Goal: Find specific page/section: Find specific page/section

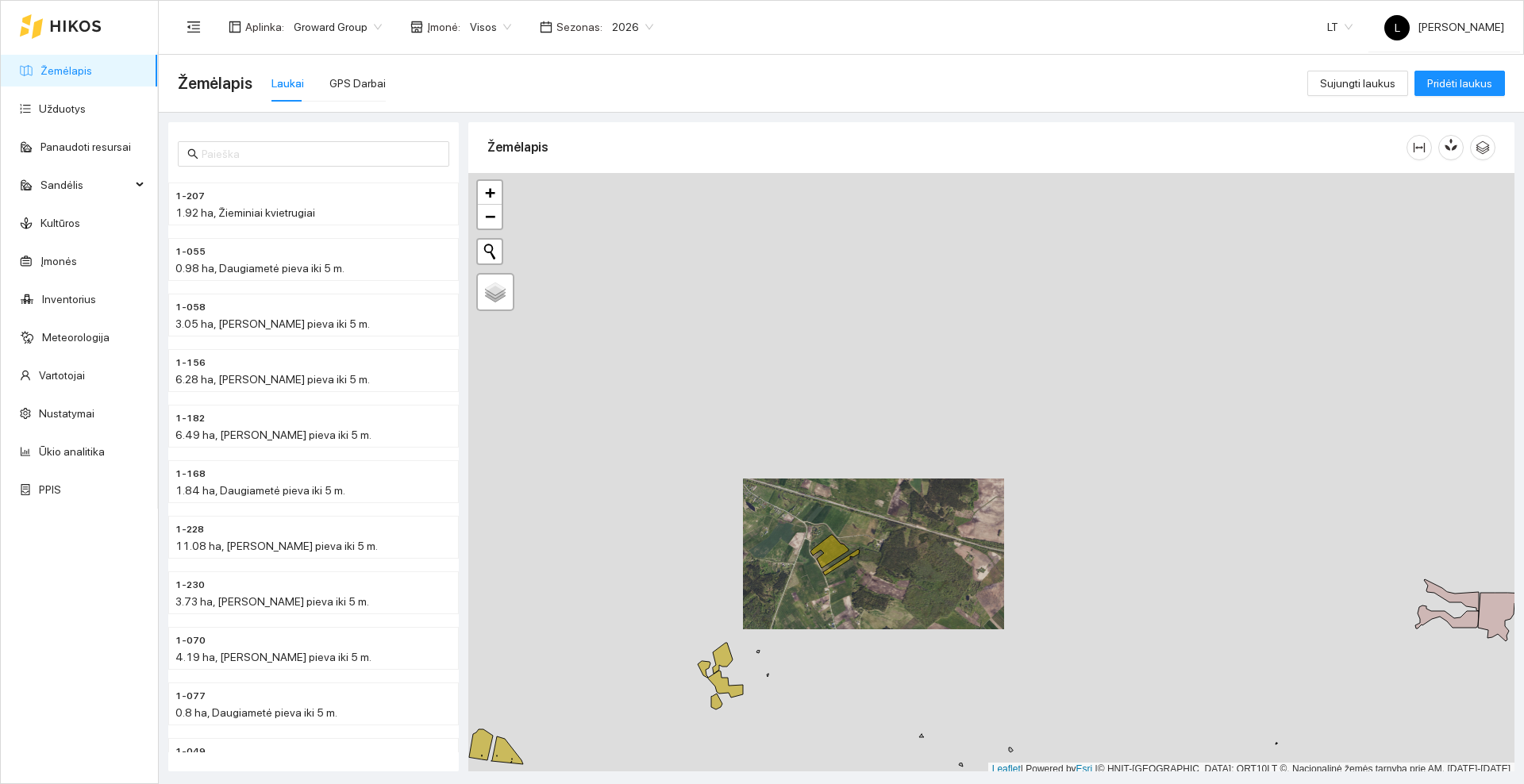
scroll to position [4, 0]
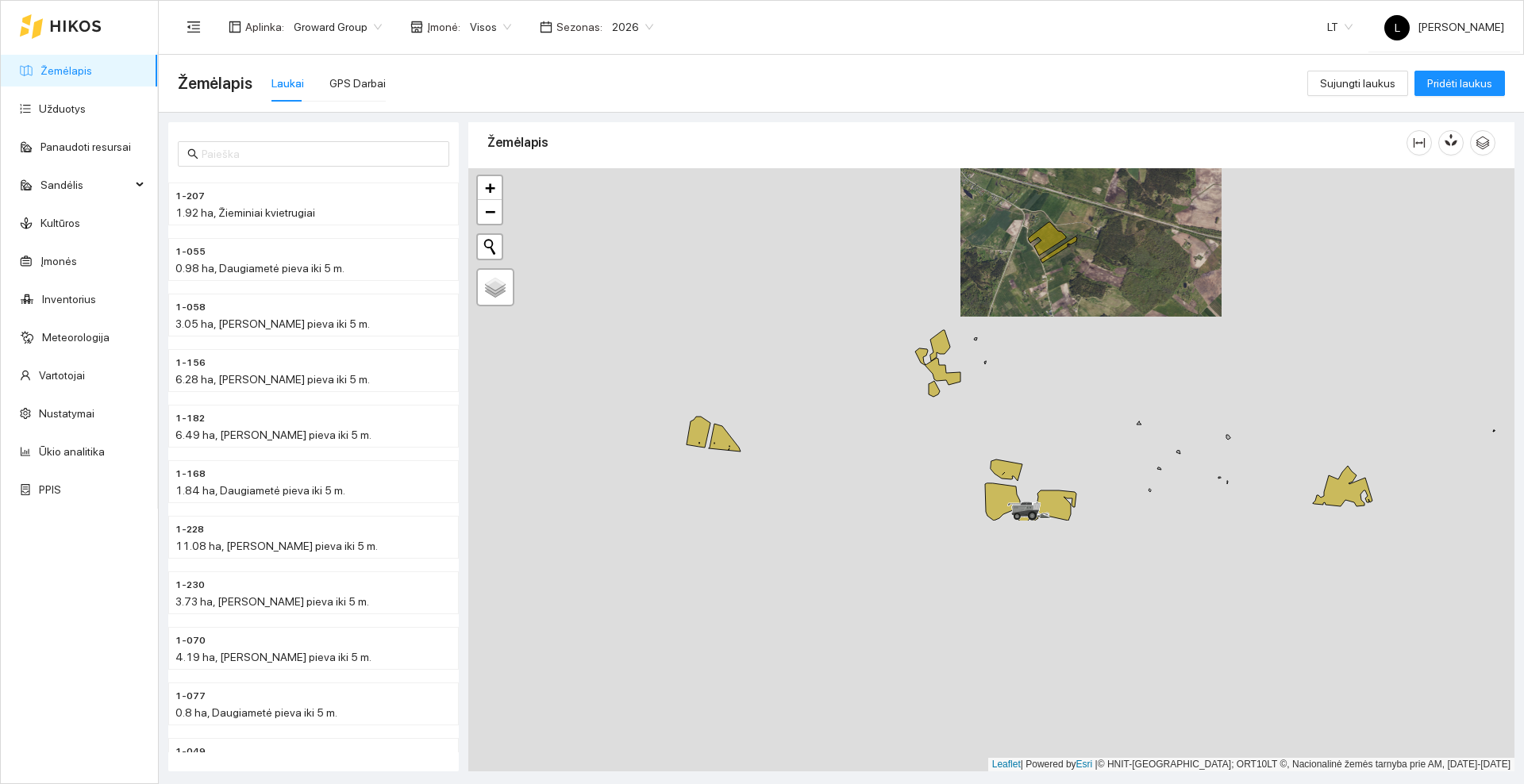
drag, startPoint x: 781, startPoint y: 641, endPoint x: 1000, endPoint y: 331, distance: 379.6
click at [1000, 331] on div at bounding box center [991, 469] width 1046 height 603
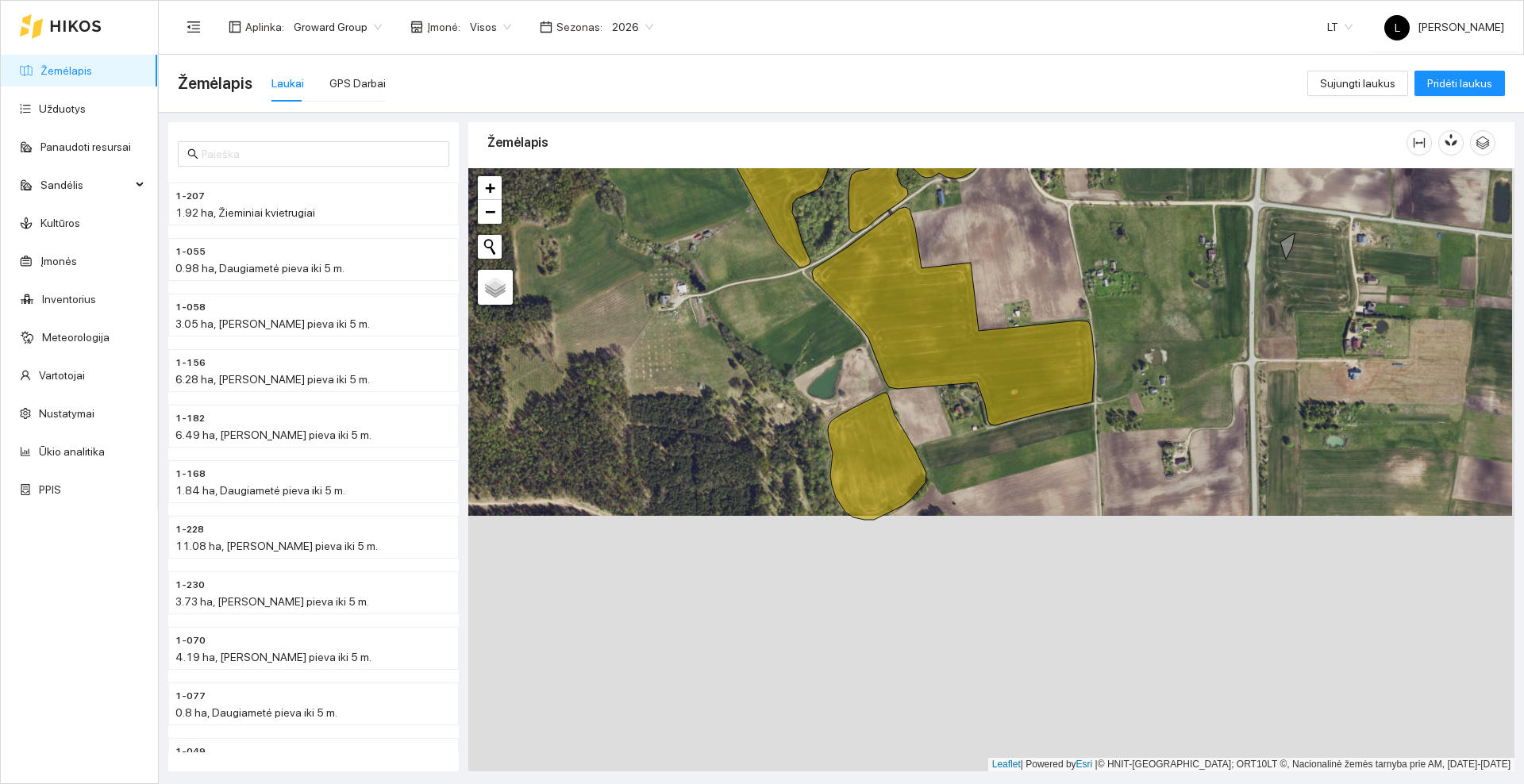
drag, startPoint x: 1002, startPoint y: 594, endPoint x: 999, endPoint y: 339, distance: 255.0
click at [999, 339] on icon at bounding box center [954, 316] width 283 height 218
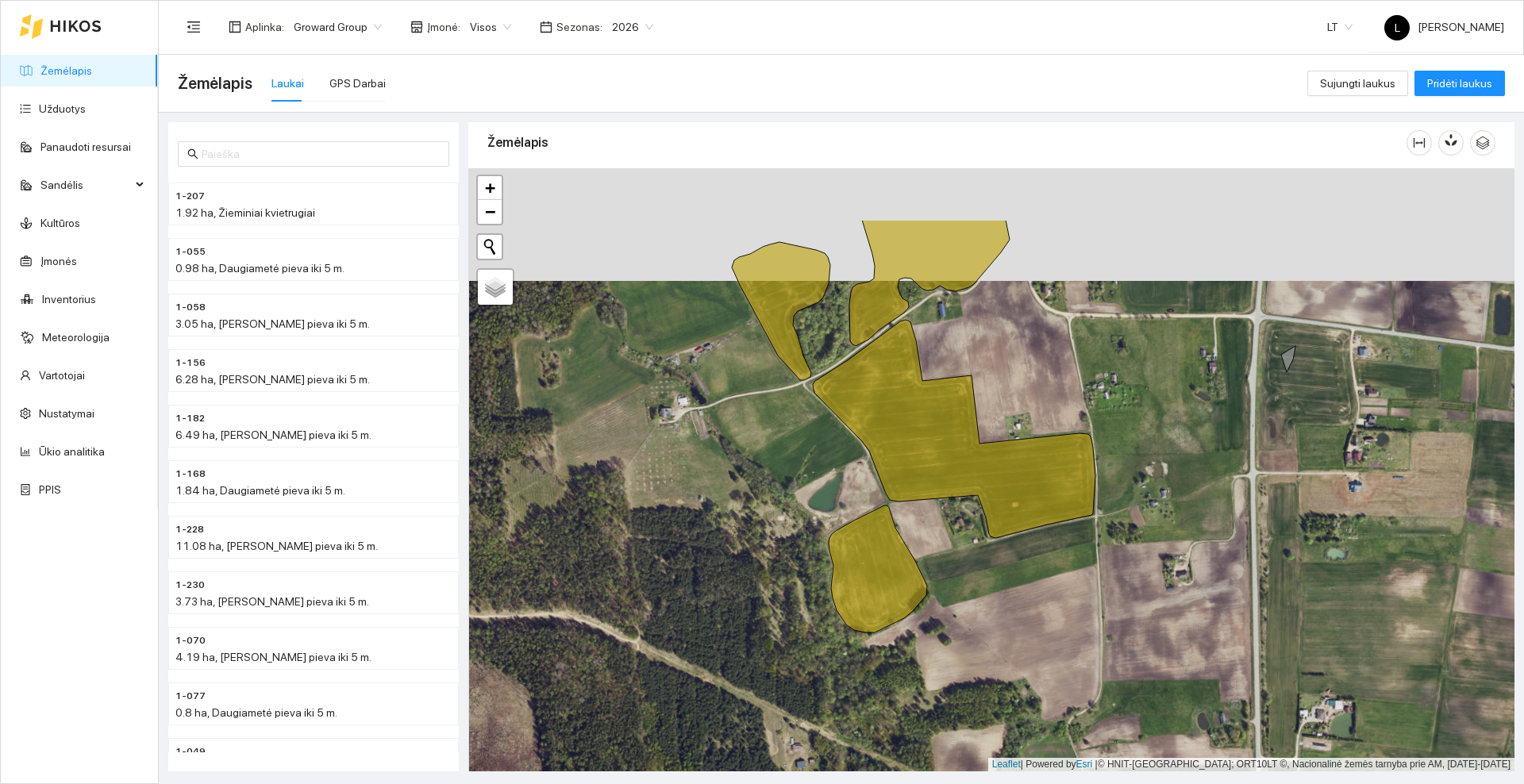
drag, startPoint x: 959, startPoint y: 438, endPoint x: 960, endPoint y: 550, distance: 112.0
click at [960, 550] on div at bounding box center [991, 469] width 1046 height 603
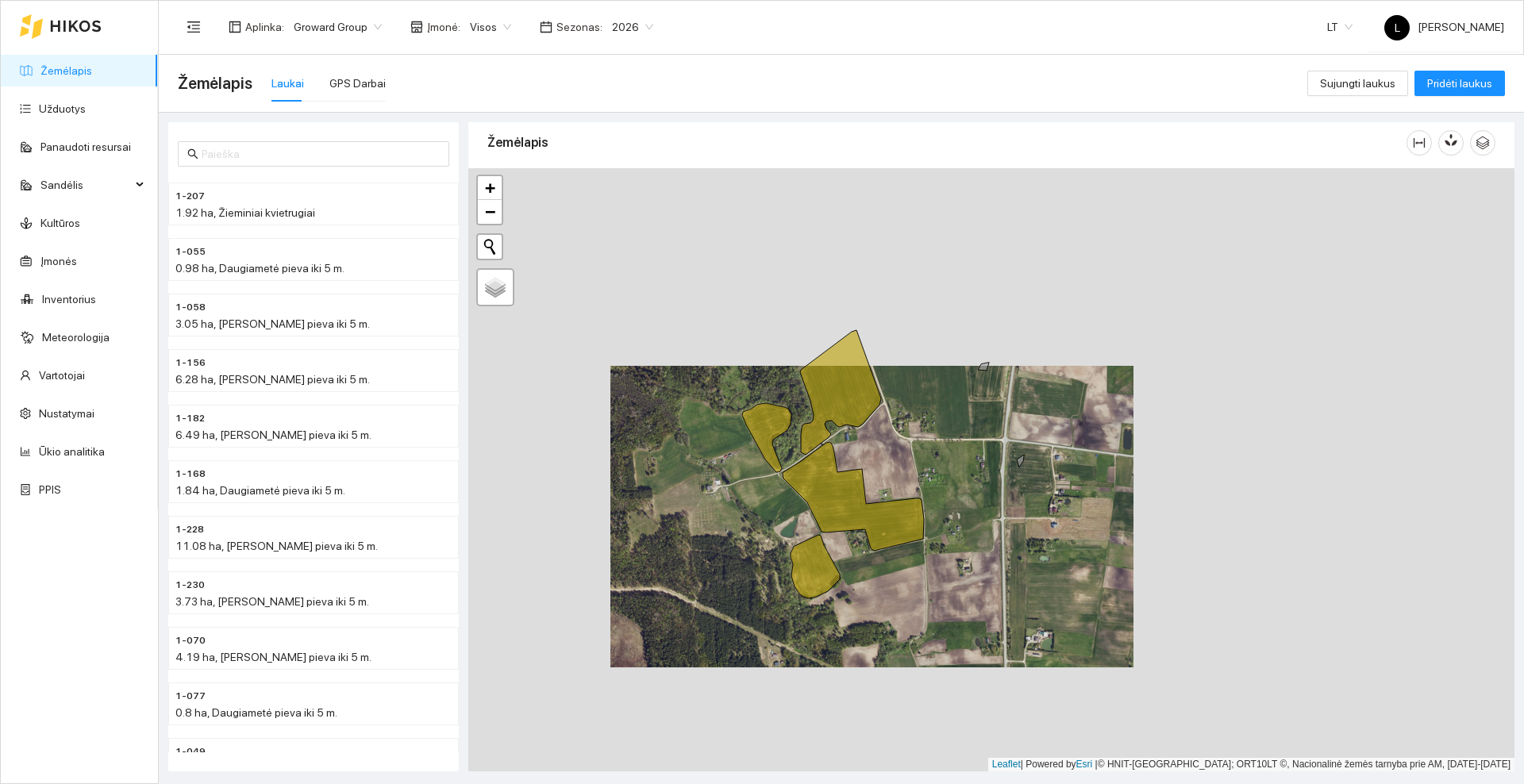
drag, startPoint x: 998, startPoint y: 445, endPoint x: 975, endPoint y: 511, distance: 69.9
click at [975, 511] on div at bounding box center [991, 469] width 1046 height 603
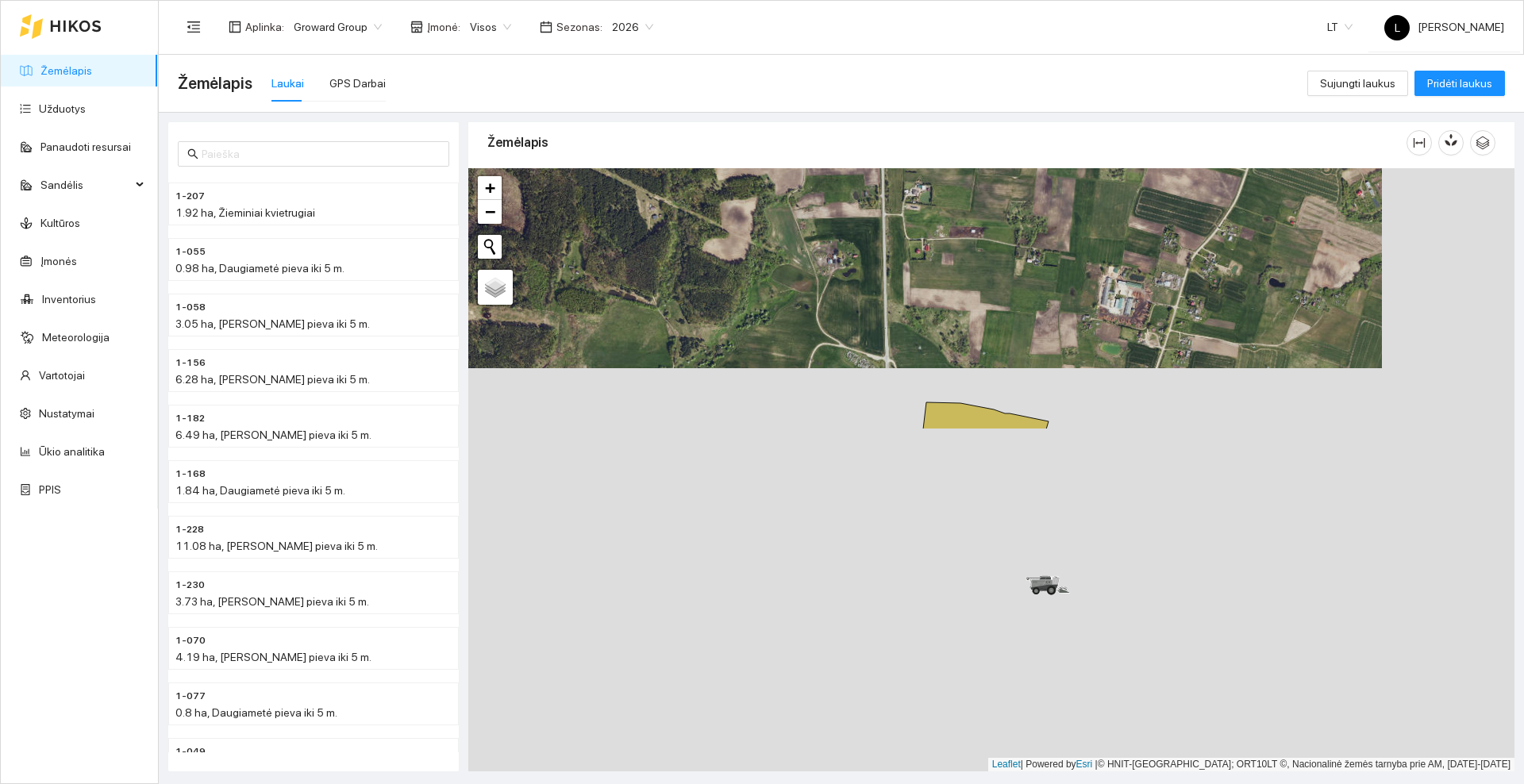
drag, startPoint x: 1142, startPoint y: 662, endPoint x: 1010, endPoint y: 259, distance: 424.1
click at [1010, 259] on div at bounding box center [991, 469] width 1046 height 603
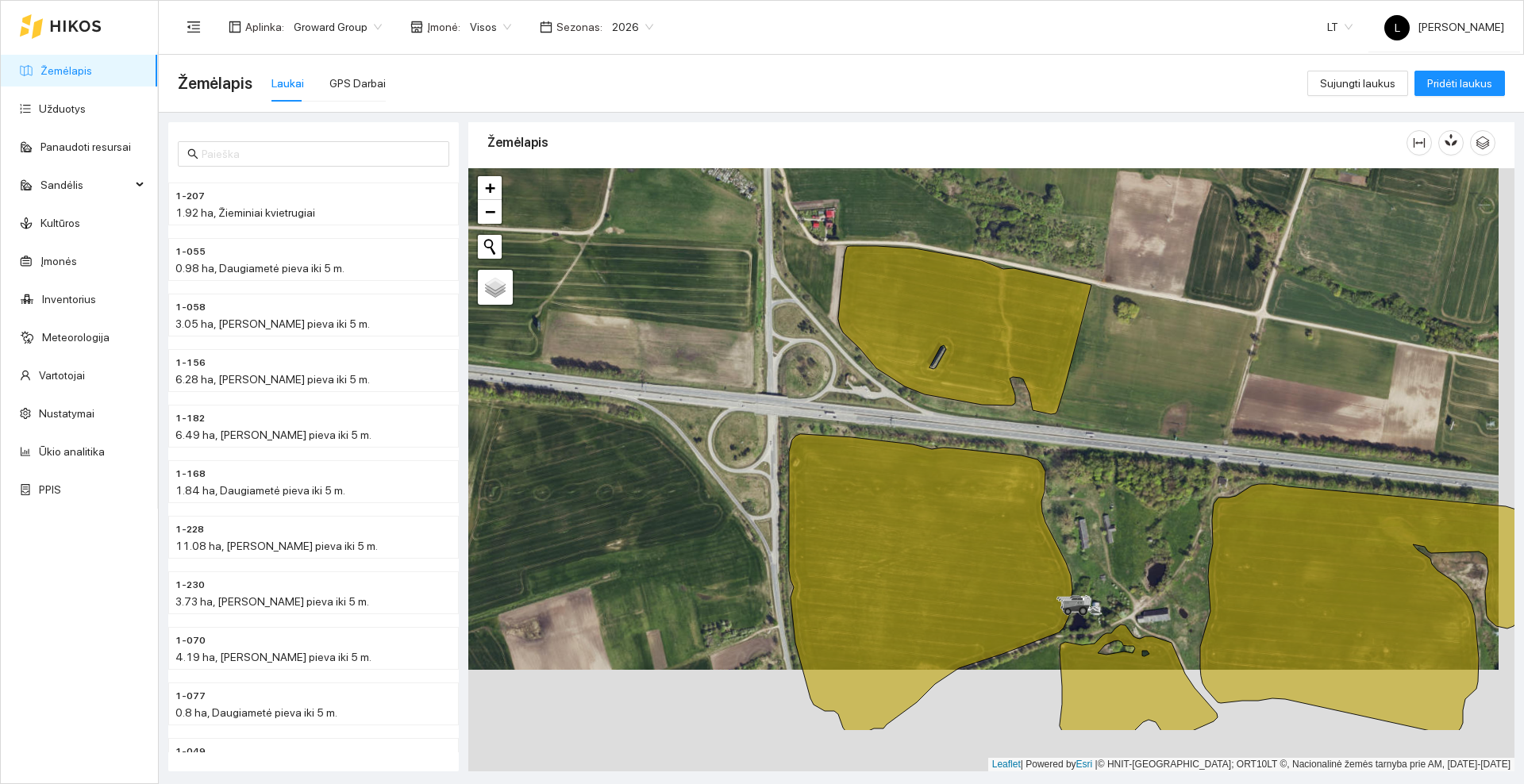
drag, startPoint x: 1137, startPoint y: 644, endPoint x: 1121, endPoint y: 541, distance: 104.2
click at [1121, 541] on div at bounding box center [991, 469] width 1046 height 603
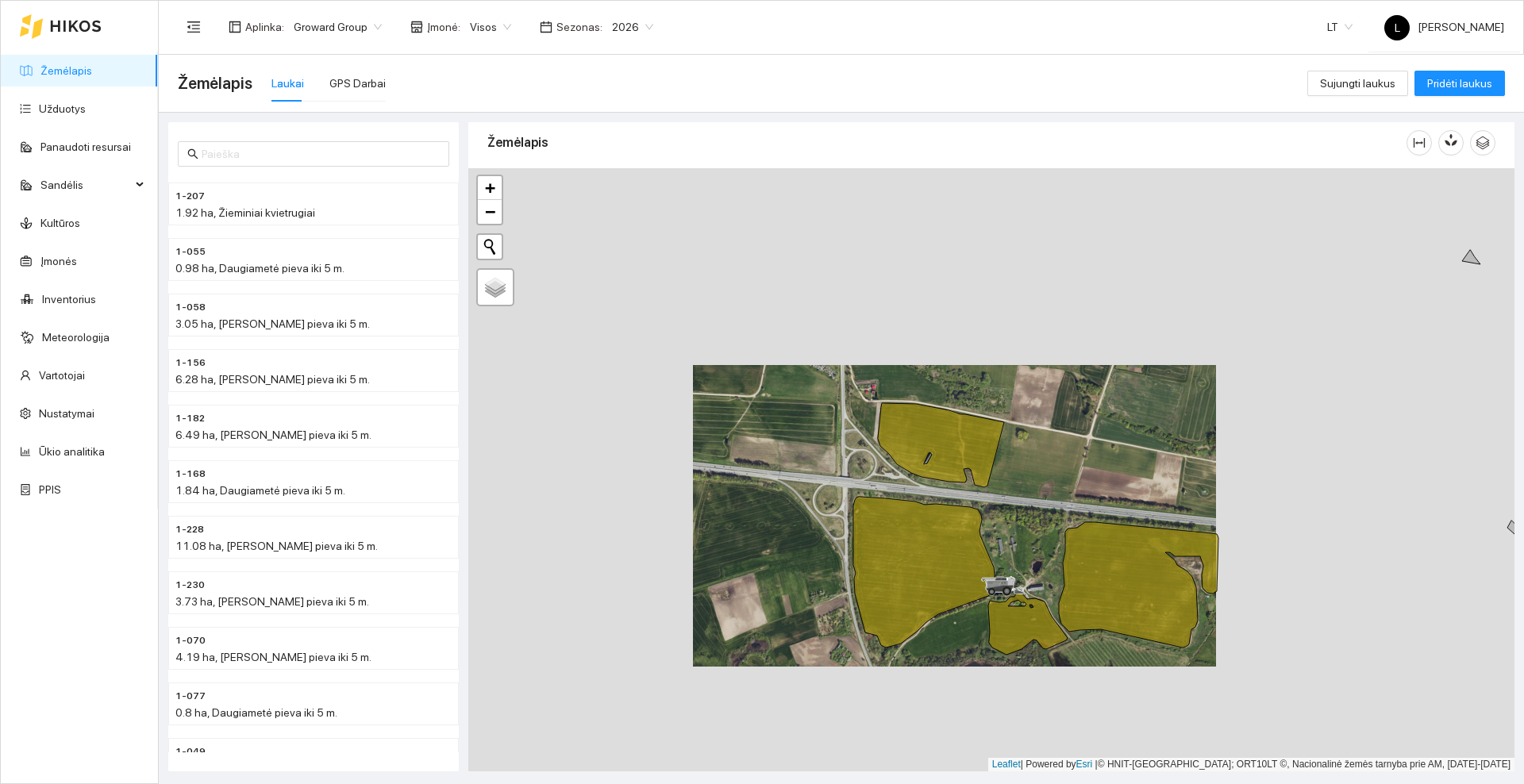
drag, startPoint x: 758, startPoint y: 407, endPoint x: 927, endPoint y: 540, distance: 215.1
click at [928, 548] on div at bounding box center [991, 469] width 1046 height 603
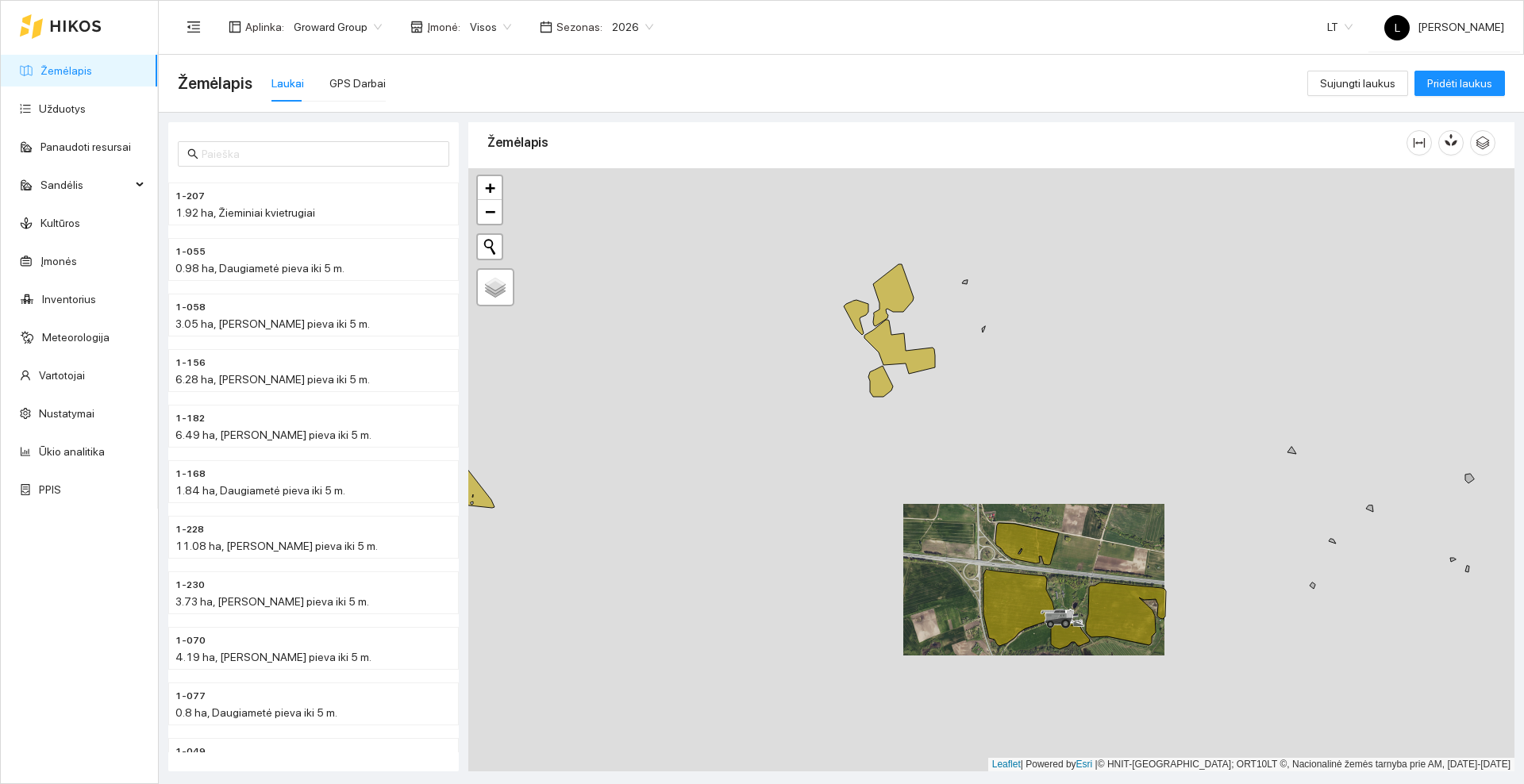
drag, startPoint x: 803, startPoint y: 437, endPoint x: 796, endPoint y: 387, distance: 50.5
click at [796, 387] on div at bounding box center [991, 469] width 1046 height 603
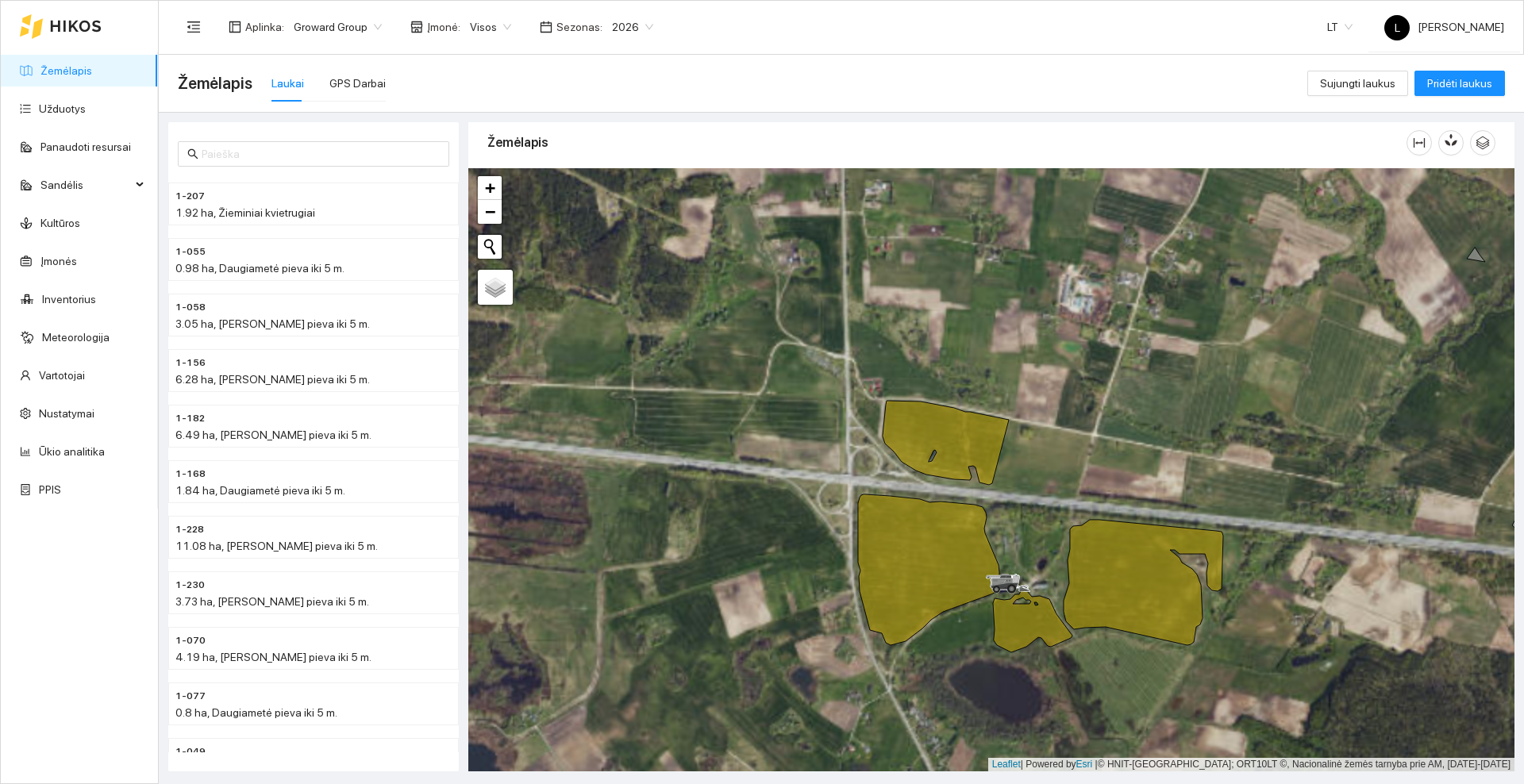
drag, startPoint x: 1047, startPoint y: 504, endPoint x: 999, endPoint y: 447, distance: 74.5
click at [999, 447] on div at bounding box center [991, 469] width 1046 height 603
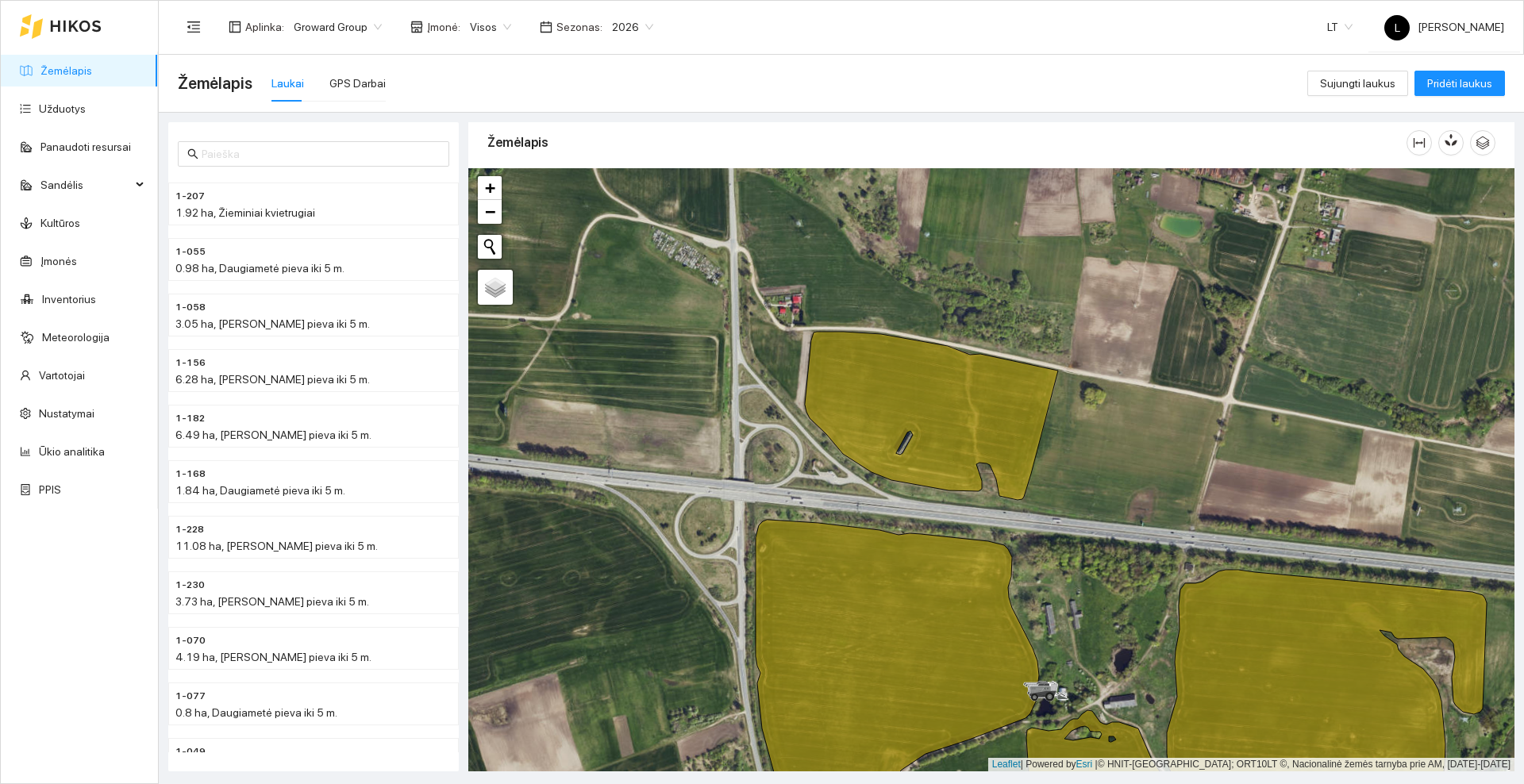
drag, startPoint x: 894, startPoint y: 263, endPoint x: 894, endPoint y: 404, distance: 141.0
click at [894, 404] on div at bounding box center [991, 469] width 1046 height 603
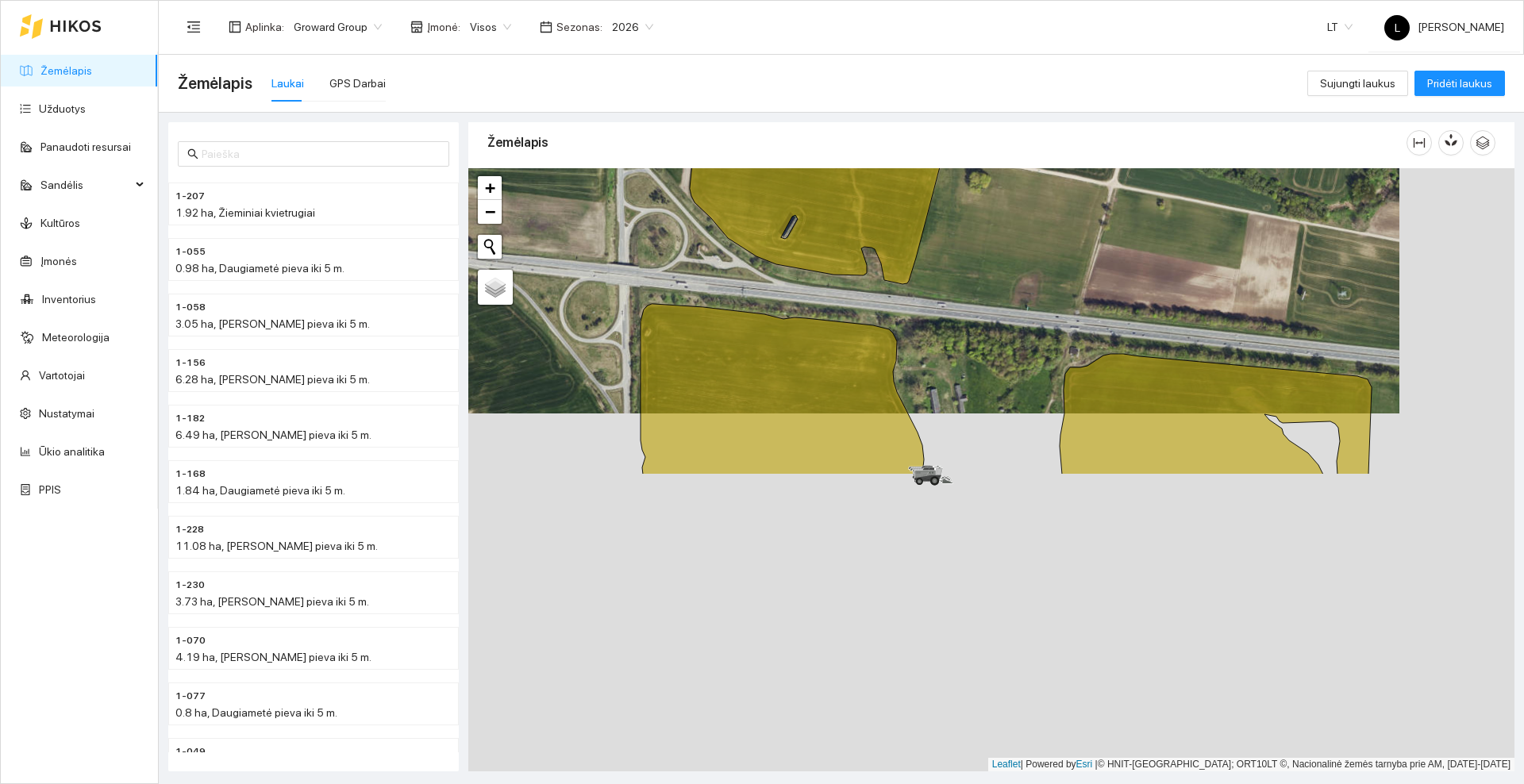
drag, startPoint x: 1063, startPoint y: 224, endPoint x: 1025, endPoint y: 130, distance: 101.4
click at [1043, 113] on div "1-207 1.92 ha, Žieminiai kvietrugiai 1-055 0.98 ha, Daugiametė pieva iki 5 m. 1…" at bounding box center [836, 442] width 1365 height 658
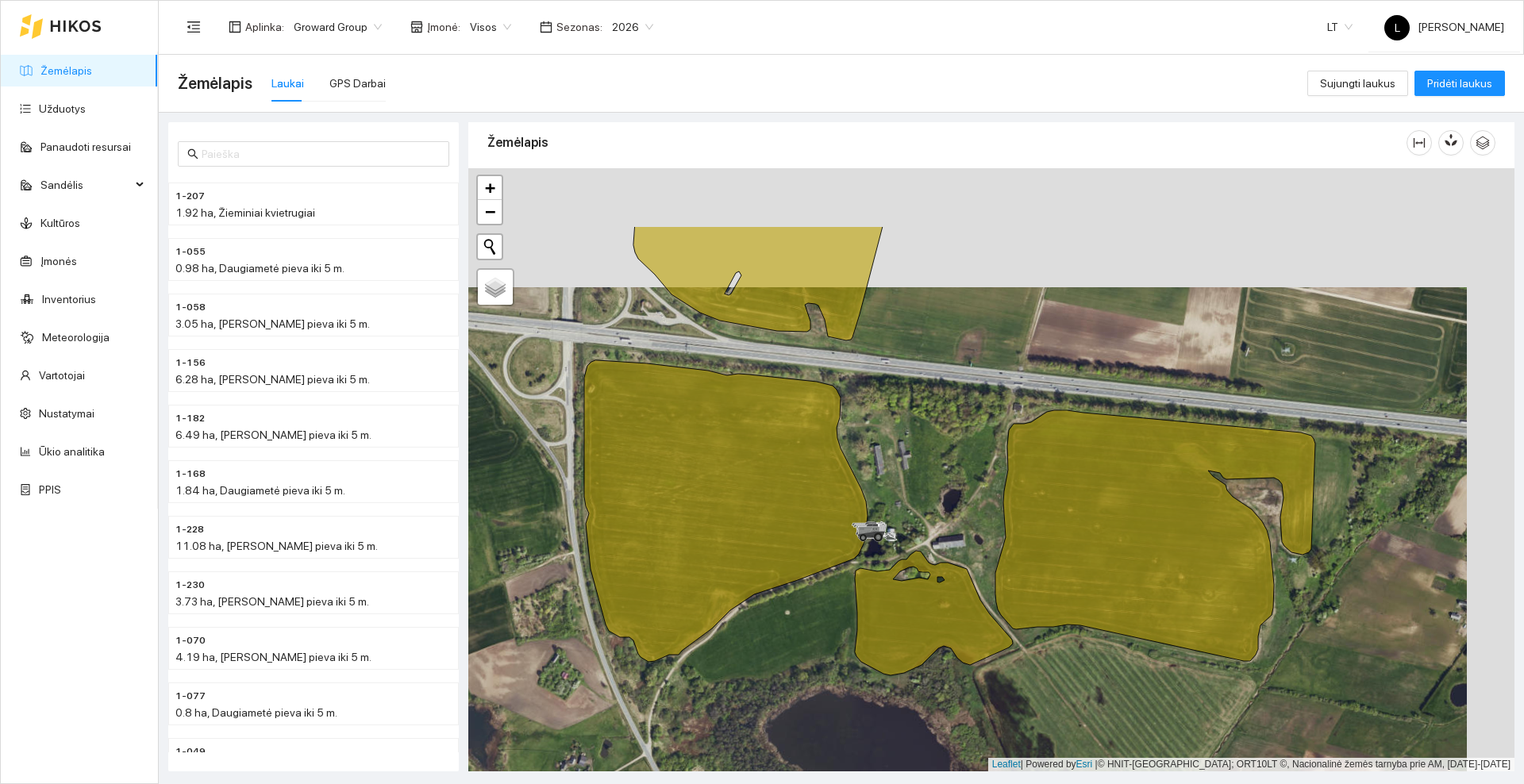
drag, startPoint x: 960, startPoint y: 302, endPoint x: 911, endPoint y: 422, distance: 129.6
click at [911, 422] on div at bounding box center [991, 469] width 1046 height 603
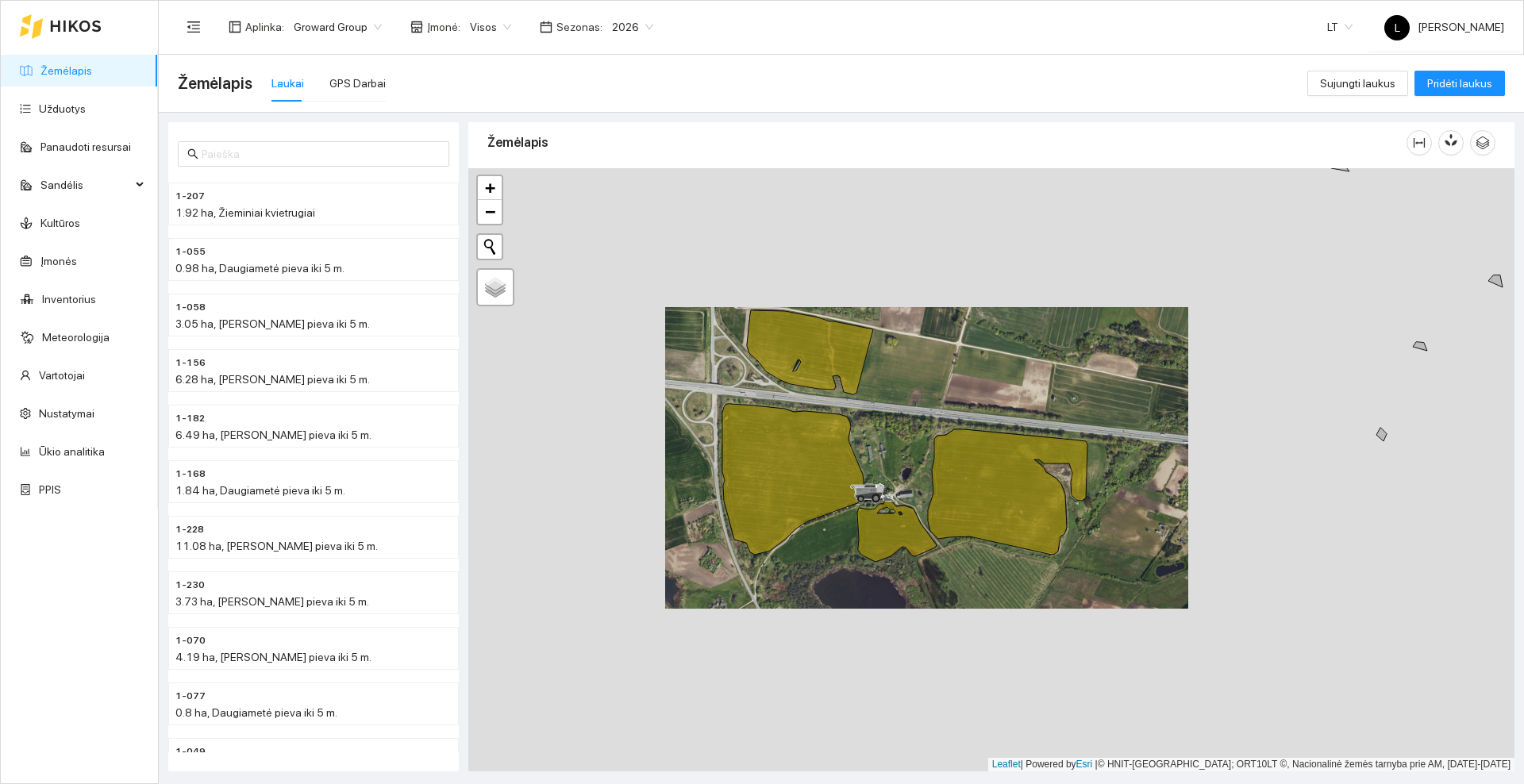
drag, startPoint x: 909, startPoint y: 437, endPoint x: 890, endPoint y: 460, distance: 29.8
click at [890, 460] on div at bounding box center [991, 469] width 1046 height 603
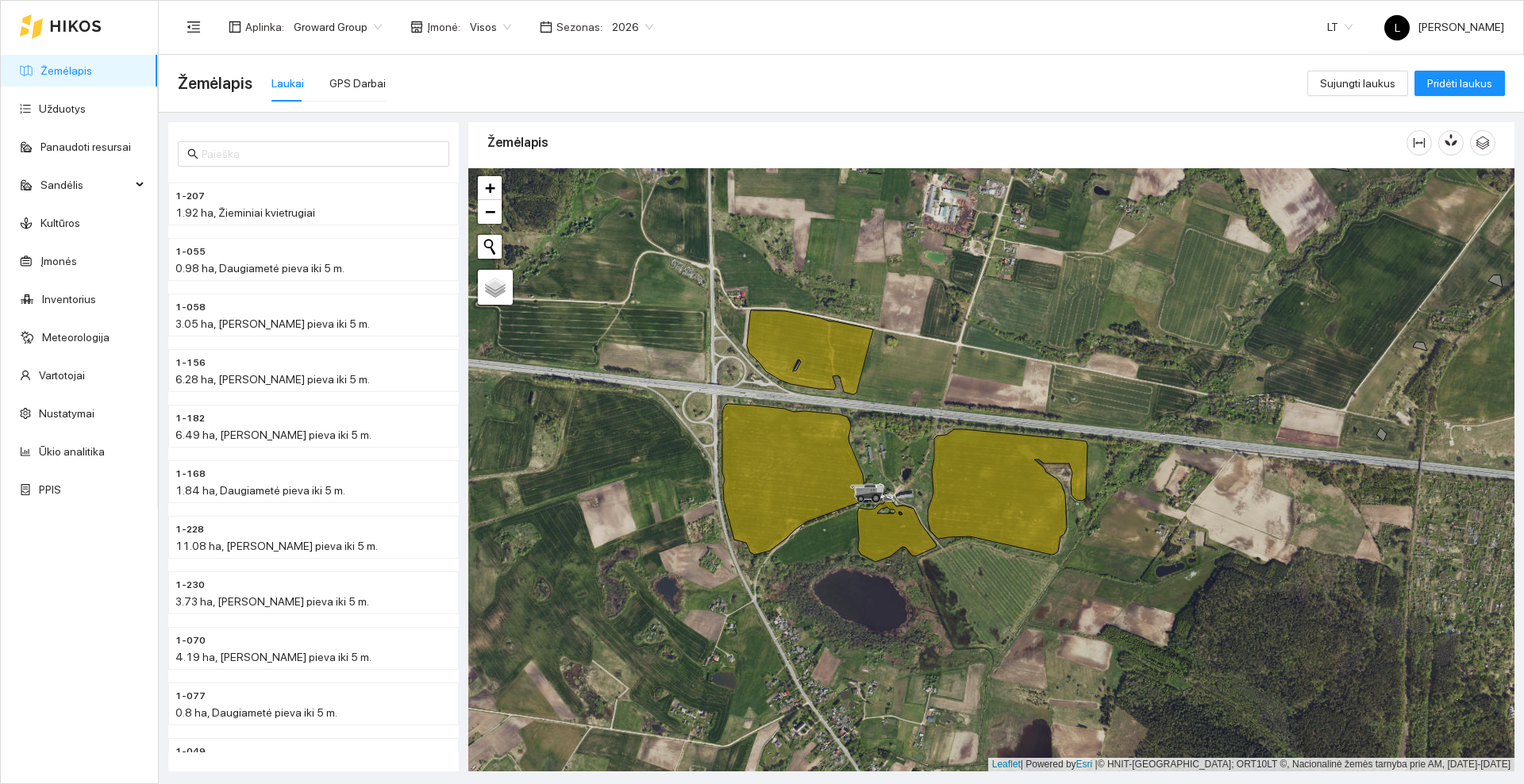
drag, startPoint x: 1071, startPoint y: 639, endPoint x: 1172, endPoint y: 301, distance: 352.8
click at [1172, 301] on div at bounding box center [991, 469] width 1046 height 603
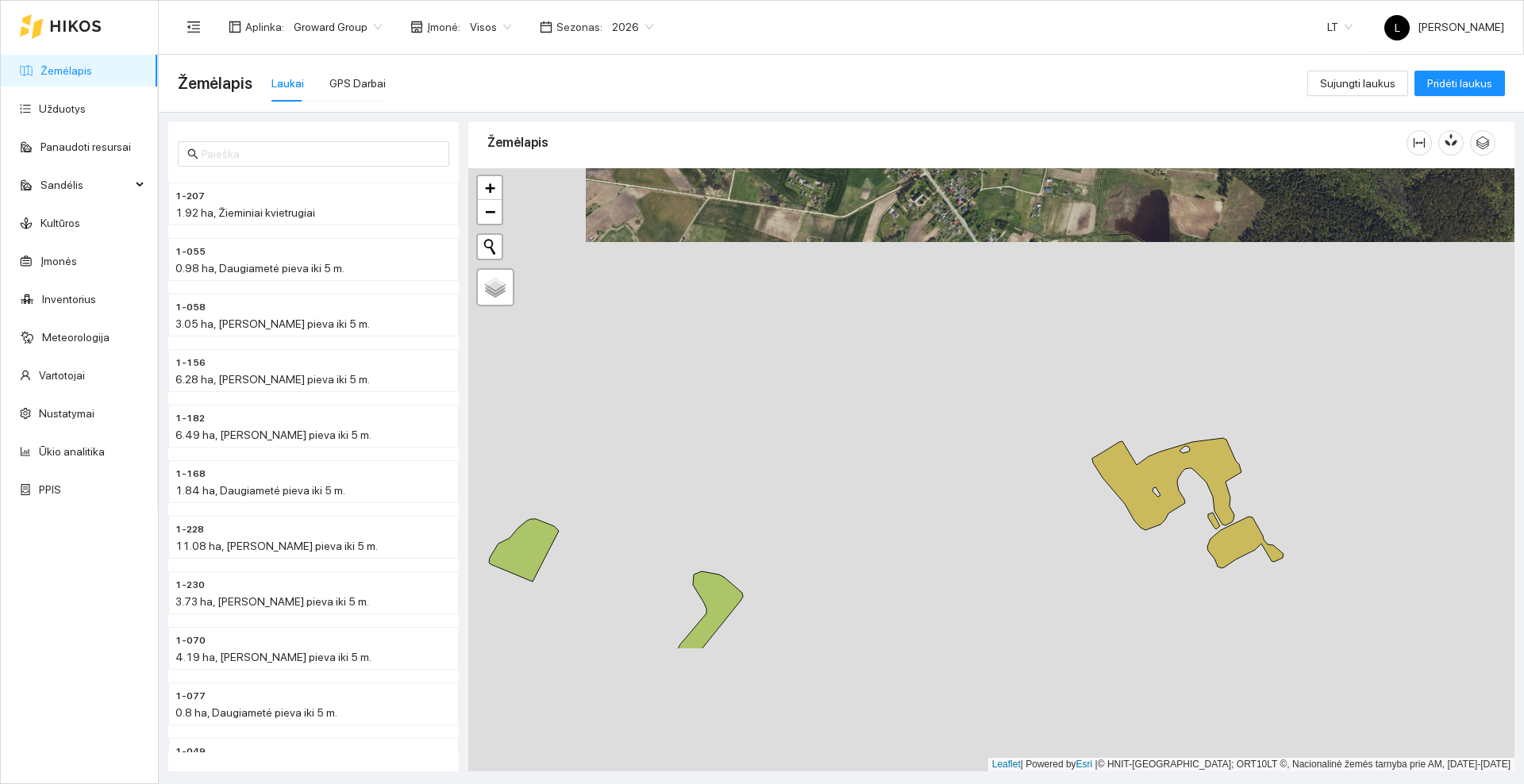
drag, startPoint x: 1055, startPoint y: 530, endPoint x: 1070, endPoint y: 323, distance: 207.5
click at [1071, 322] on div at bounding box center [991, 469] width 1046 height 603
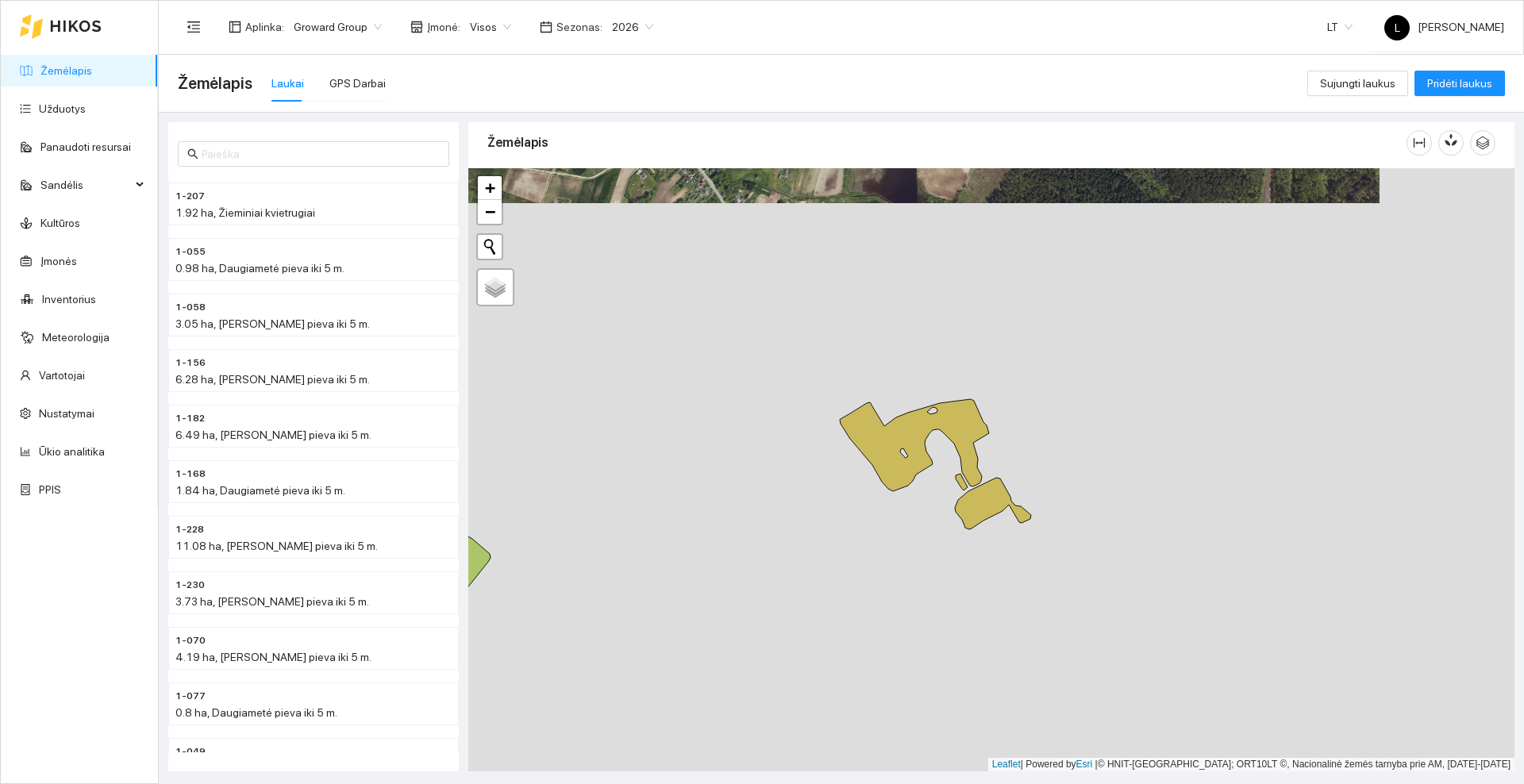
drag, startPoint x: 1062, startPoint y: 418, endPoint x: 823, endPoint y: 408, distance: 239.2
click at [809, 408] on div at bounding box center [991, 469] width 1046 height 603
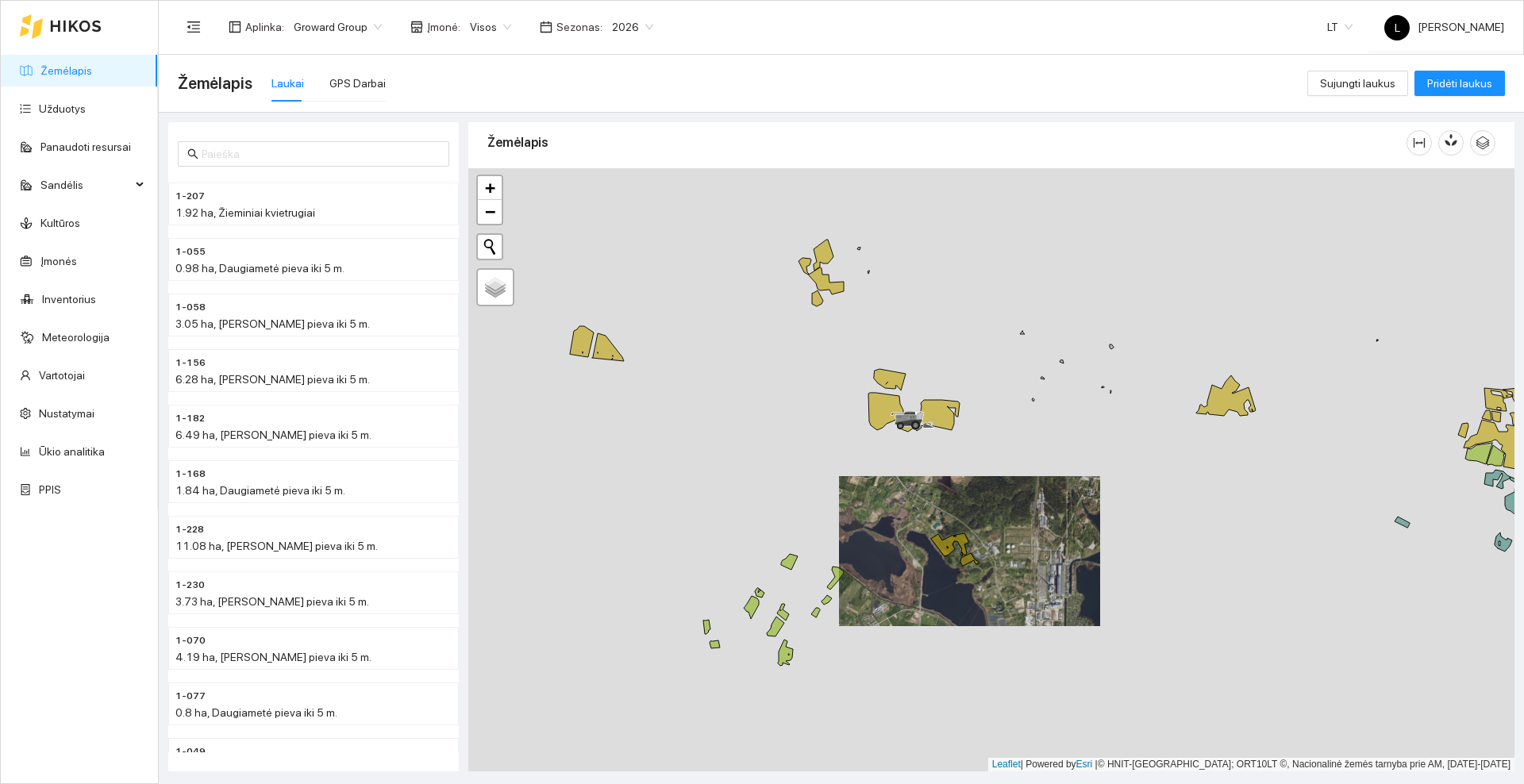
drag, startPoint x: 748, startPoint y: 346, endPoint x: 888, endPoint y: 415, distance: 156.1
click at [945, 437] on div at bounding box center [991, 469] width 1046 height 603
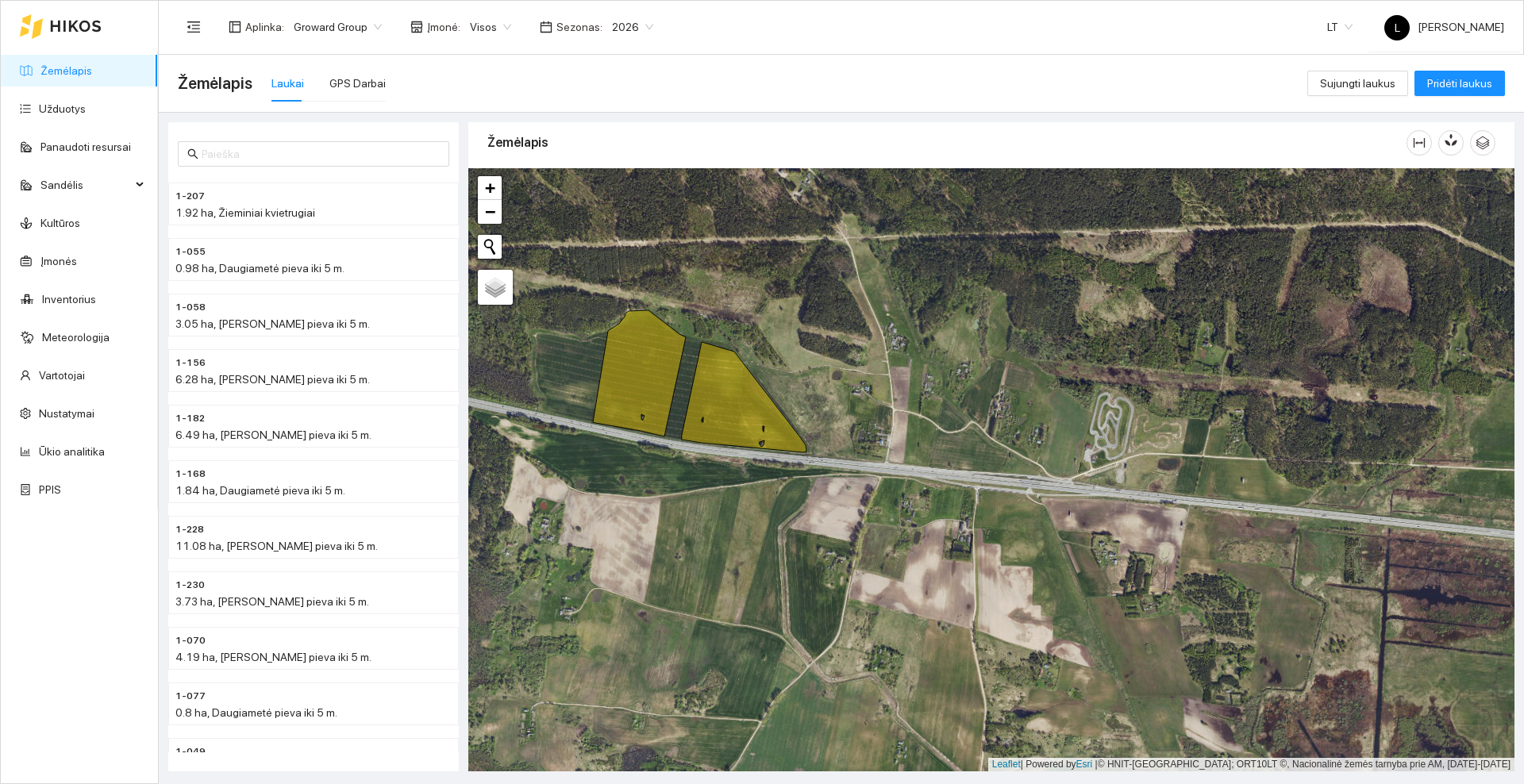
drag, startPoint x: 781, startPoint y: 637, endPoint x: 671, endPoint y: 308, distance: 346.9
click at [672, 311] on div at bounding box center [991, 469] width 1046 height 603
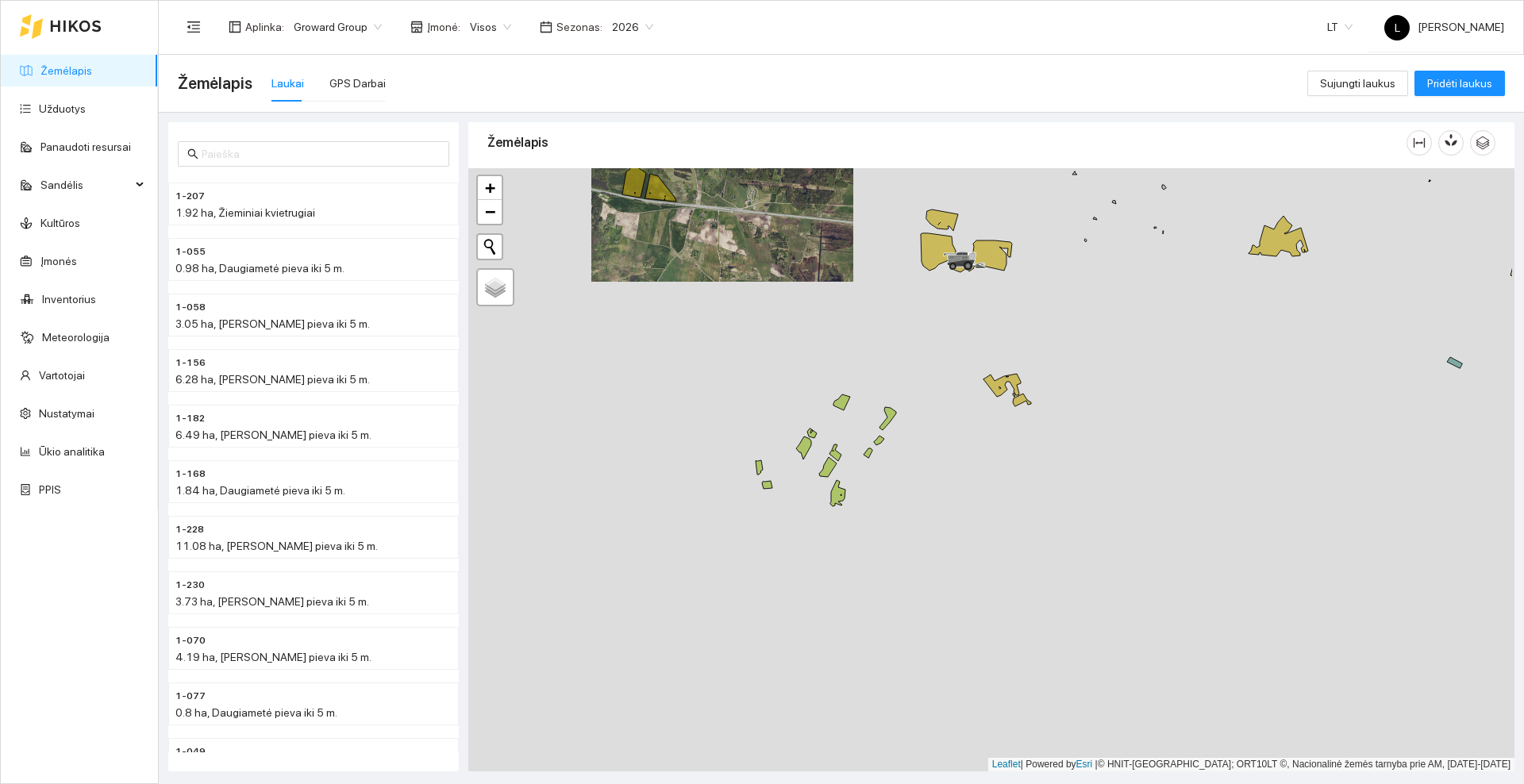
drag, startPoint x: 918, startPoint y: 503, endPoint x: 829, endPoint y: 425, distance: 118.3
click at [829, 425] on div at bounding box center [991, 469] width 1046 height 603
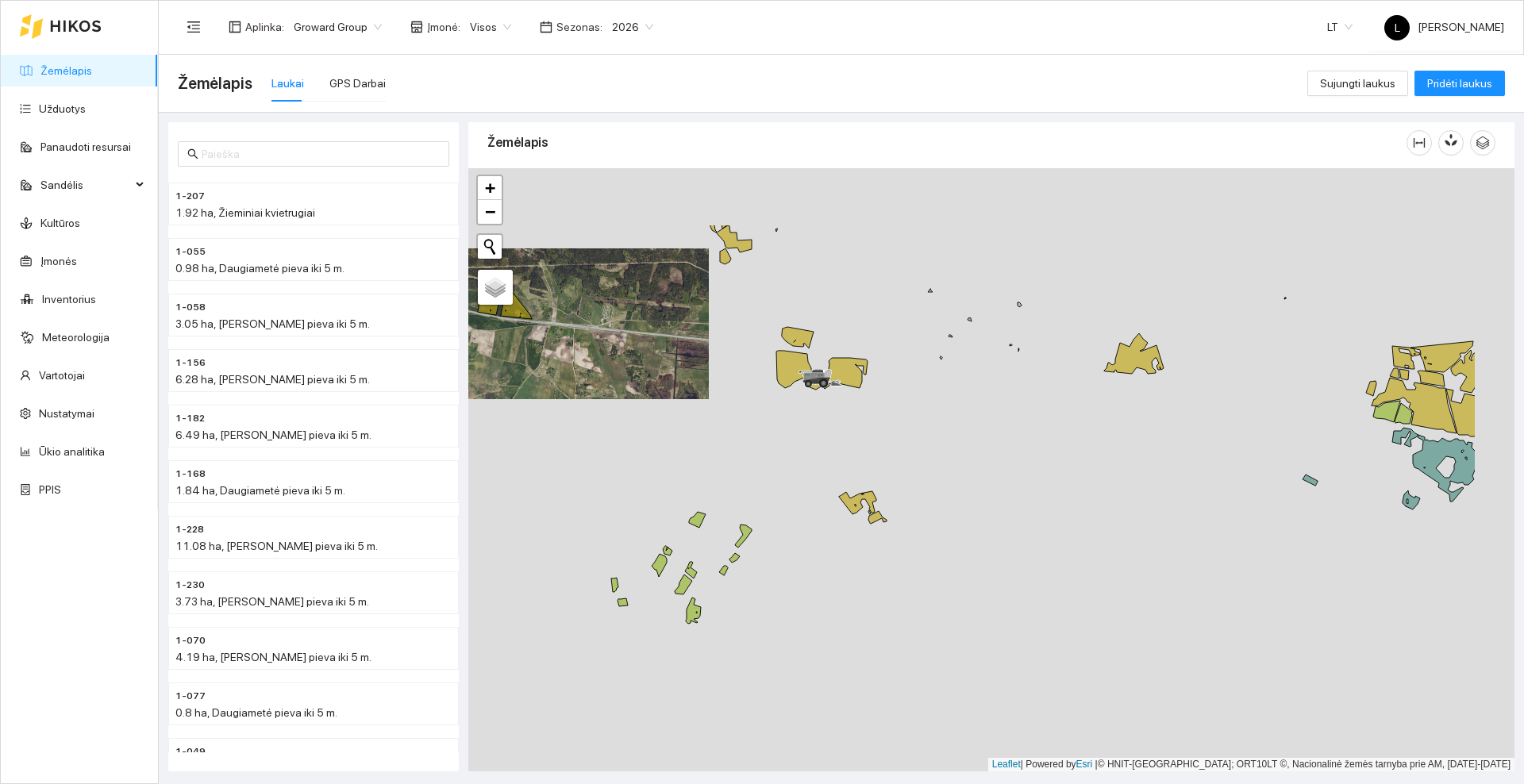
drag, startPoint x: 911, startPoint y: 339, endPoint x: 769, endPoint y: 443, distance: 176.0
click at [763, 462] on div at bounding box center [991, 469] width 1046 height 603
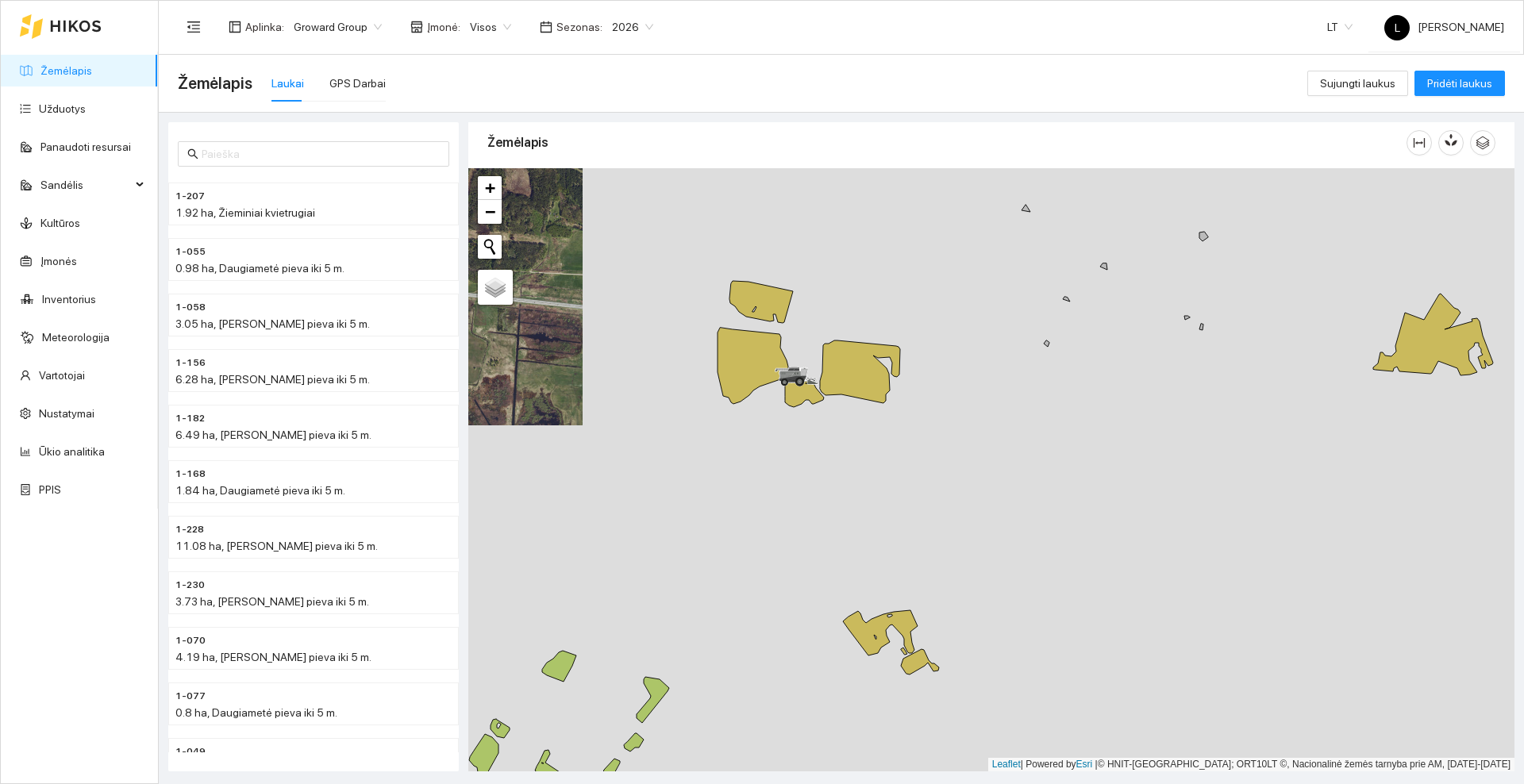
drag, startPoint x: 917, startPoint y: 416, endPoint x: 910, endPoint y: 517, distance: 101.2
click at [910, 517] on div at bounding box center [991, 469] width 1046 height 603
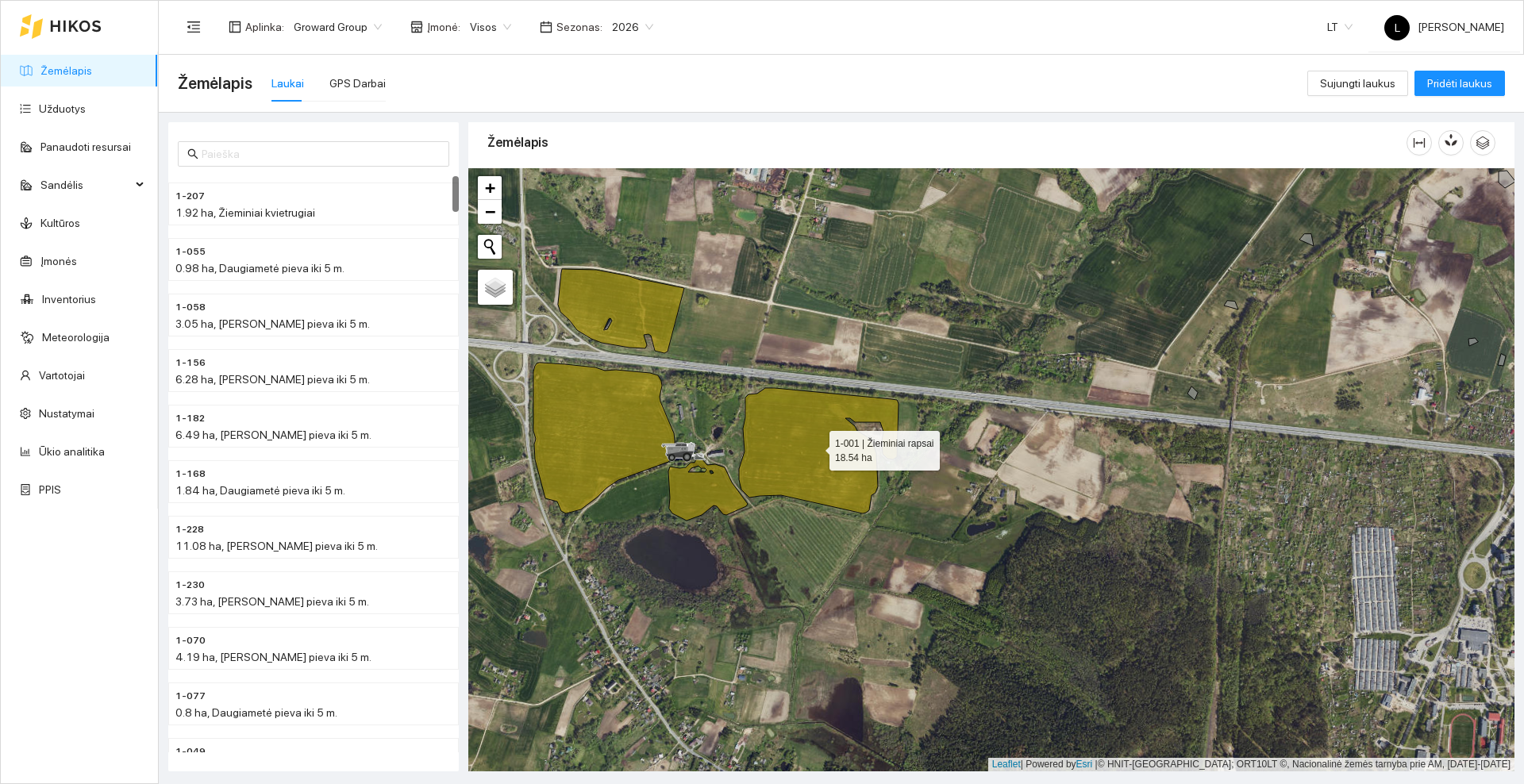
click at [795, 440] on icon at bounding box center [819, 451] width 159 height 126
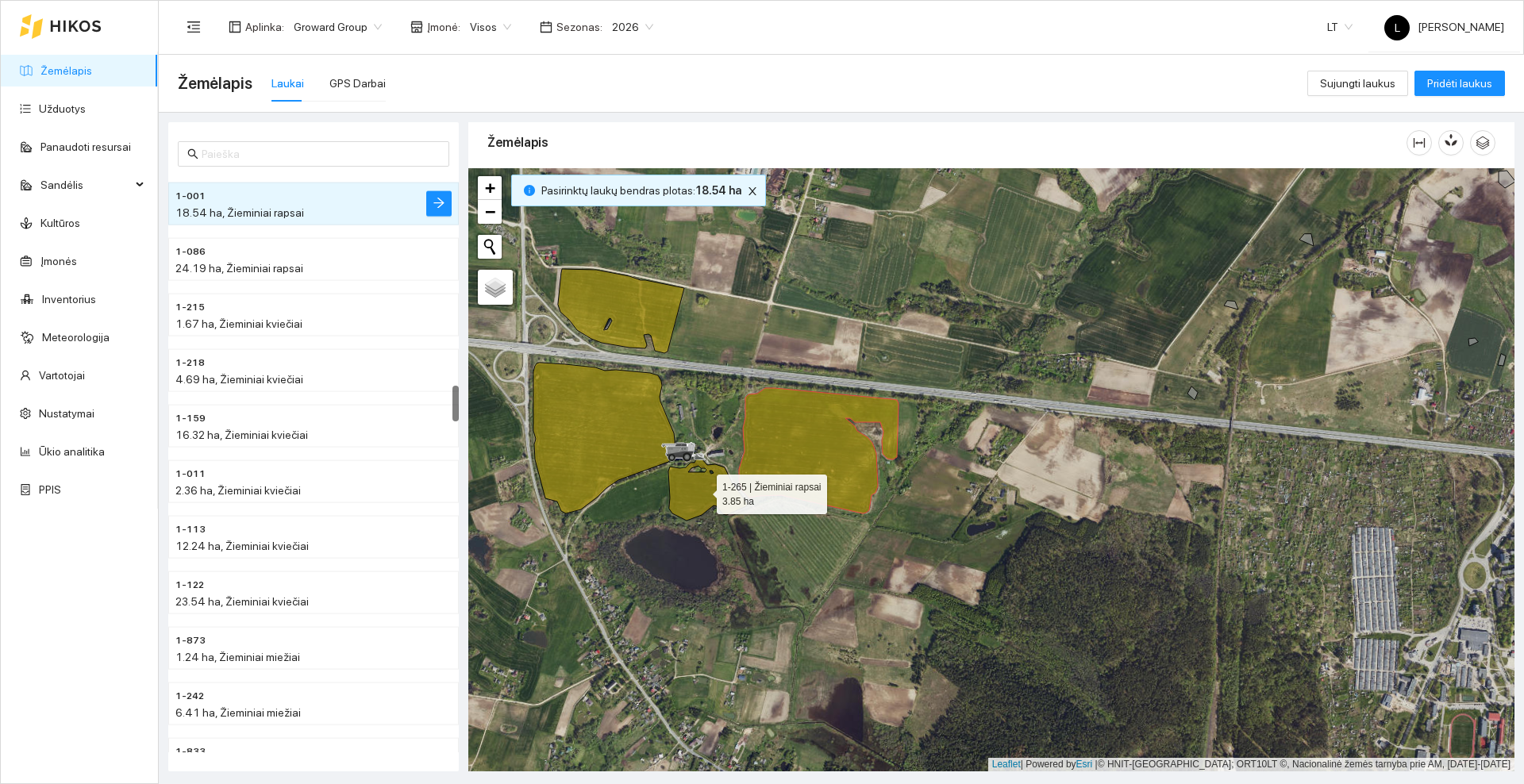
click at [695, 486] on icon at bounding box center [708, 489] width 80 height 63
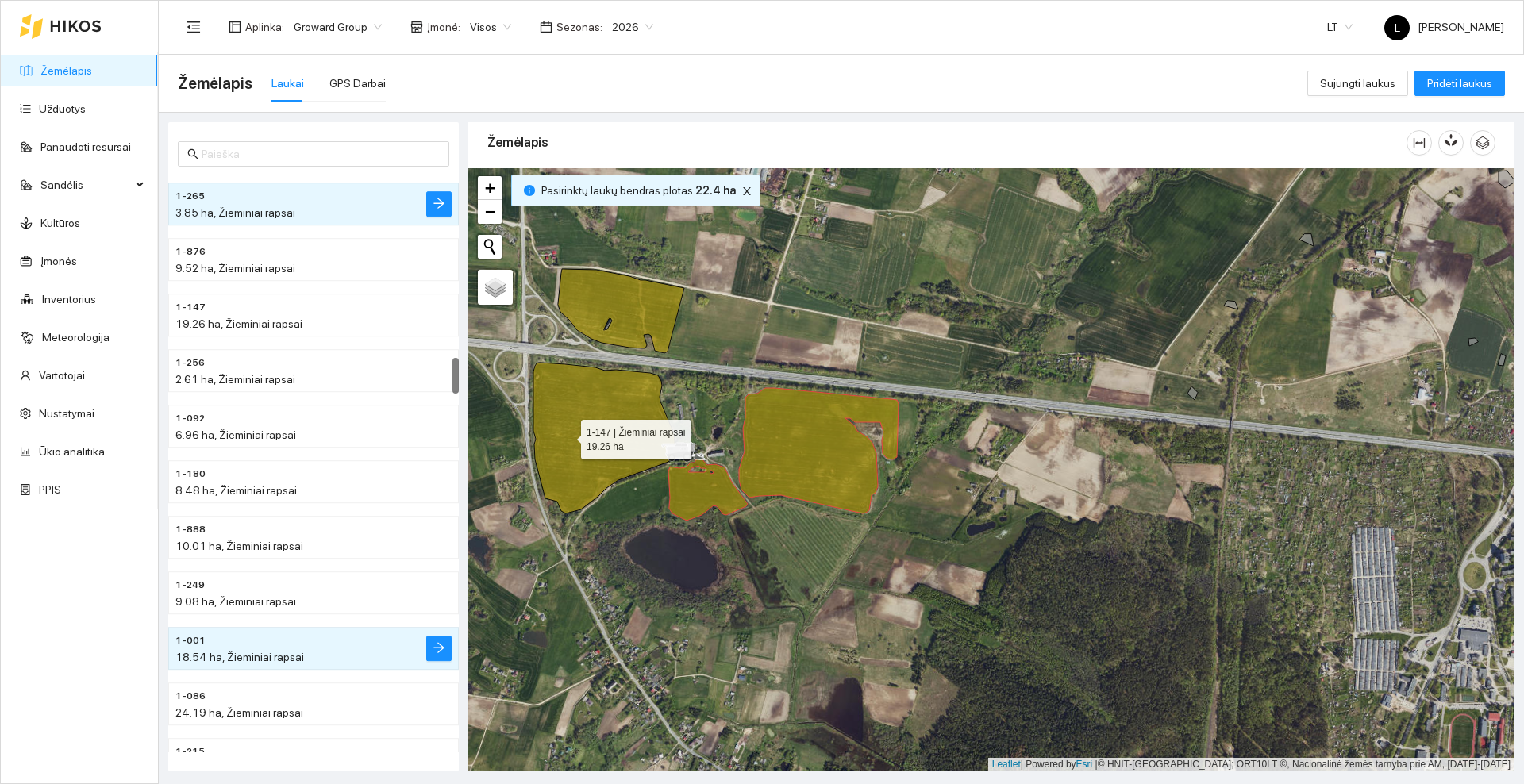
click at [567, 436] on icon at bounding box center [604, 438] width 141 height 151
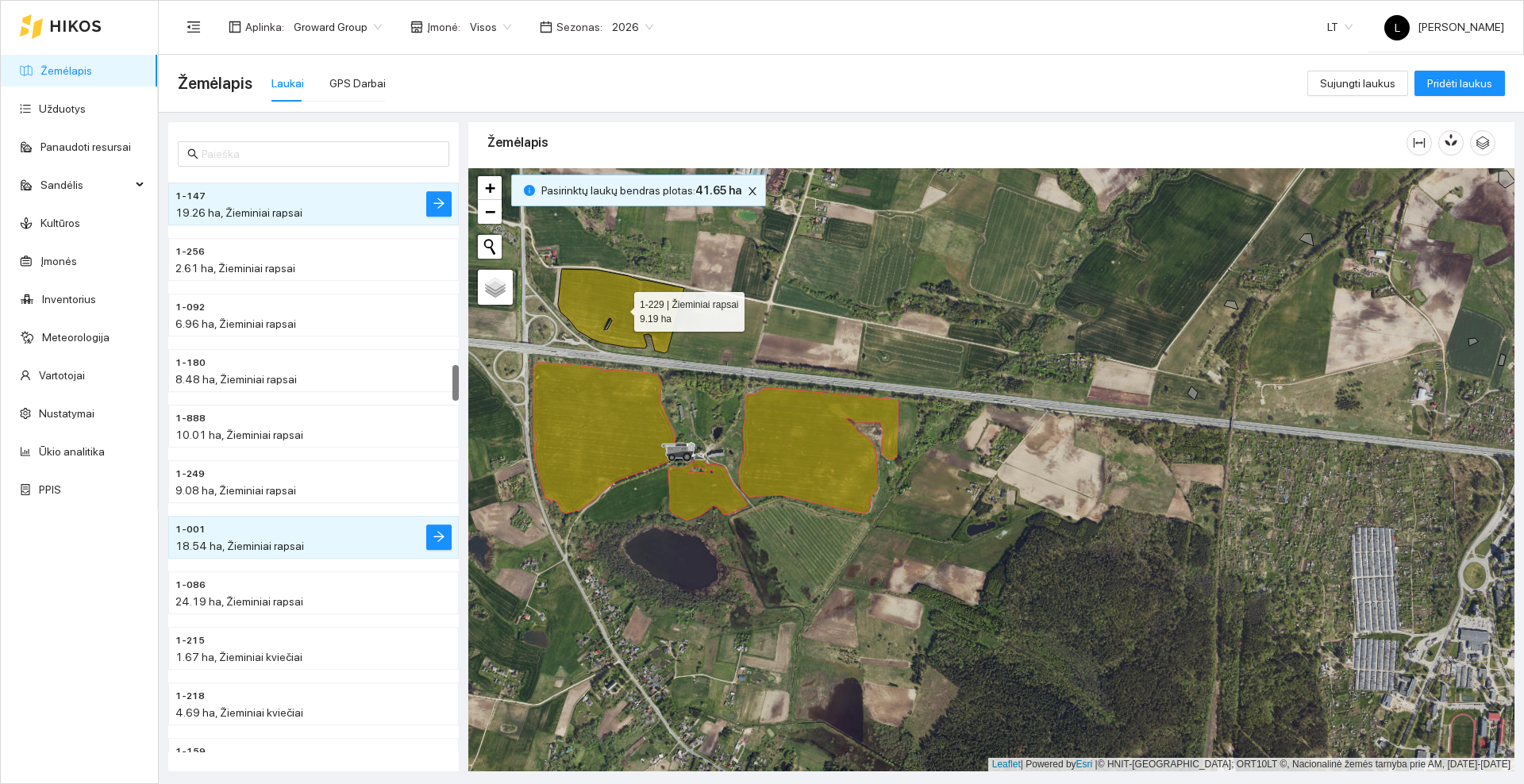
click at [602, 293] on icon at bounding box center [621, 310] width 126 height 84
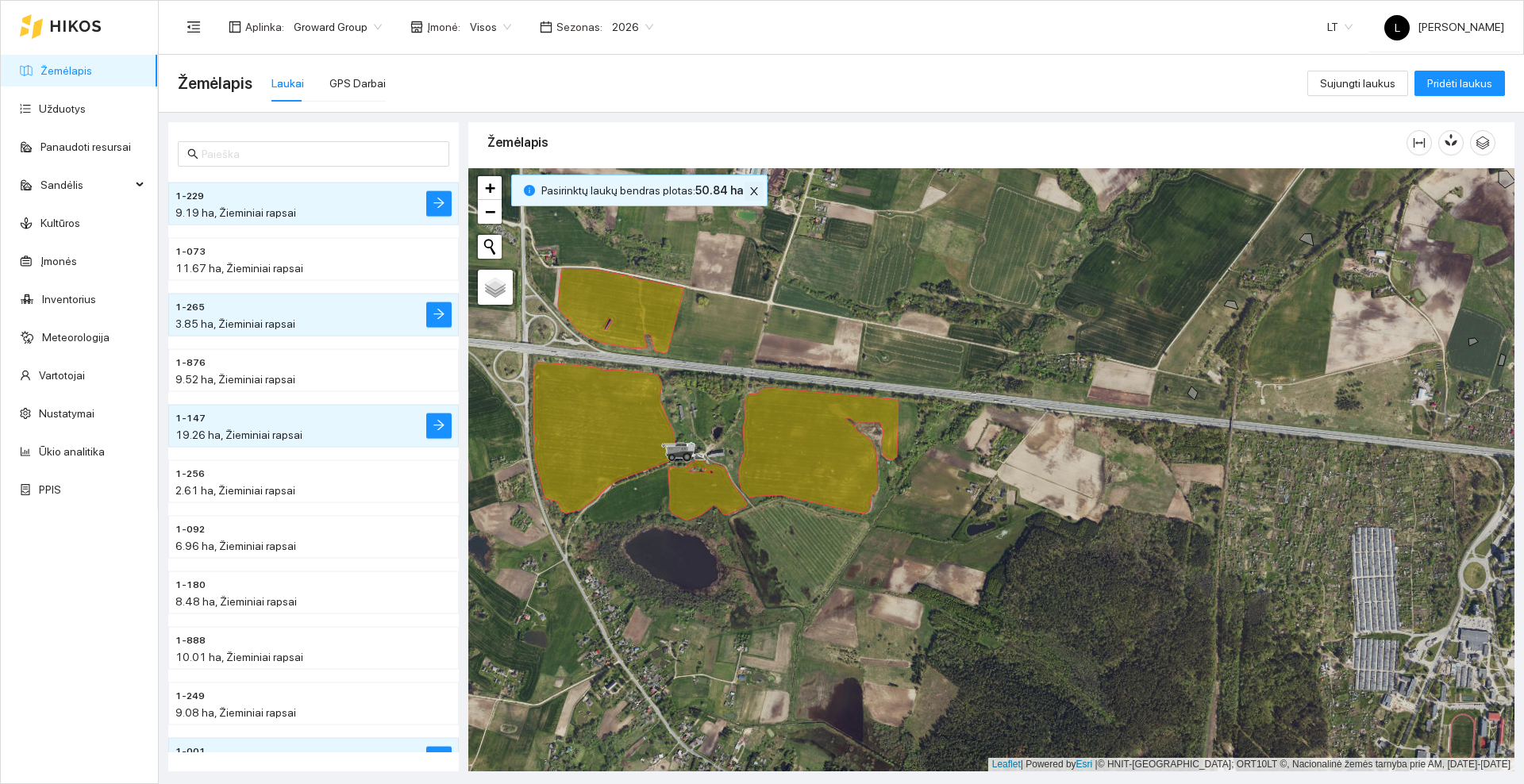
click at [751, 189] on icon "close" at bounding box center [754, 191] width 8 height 8
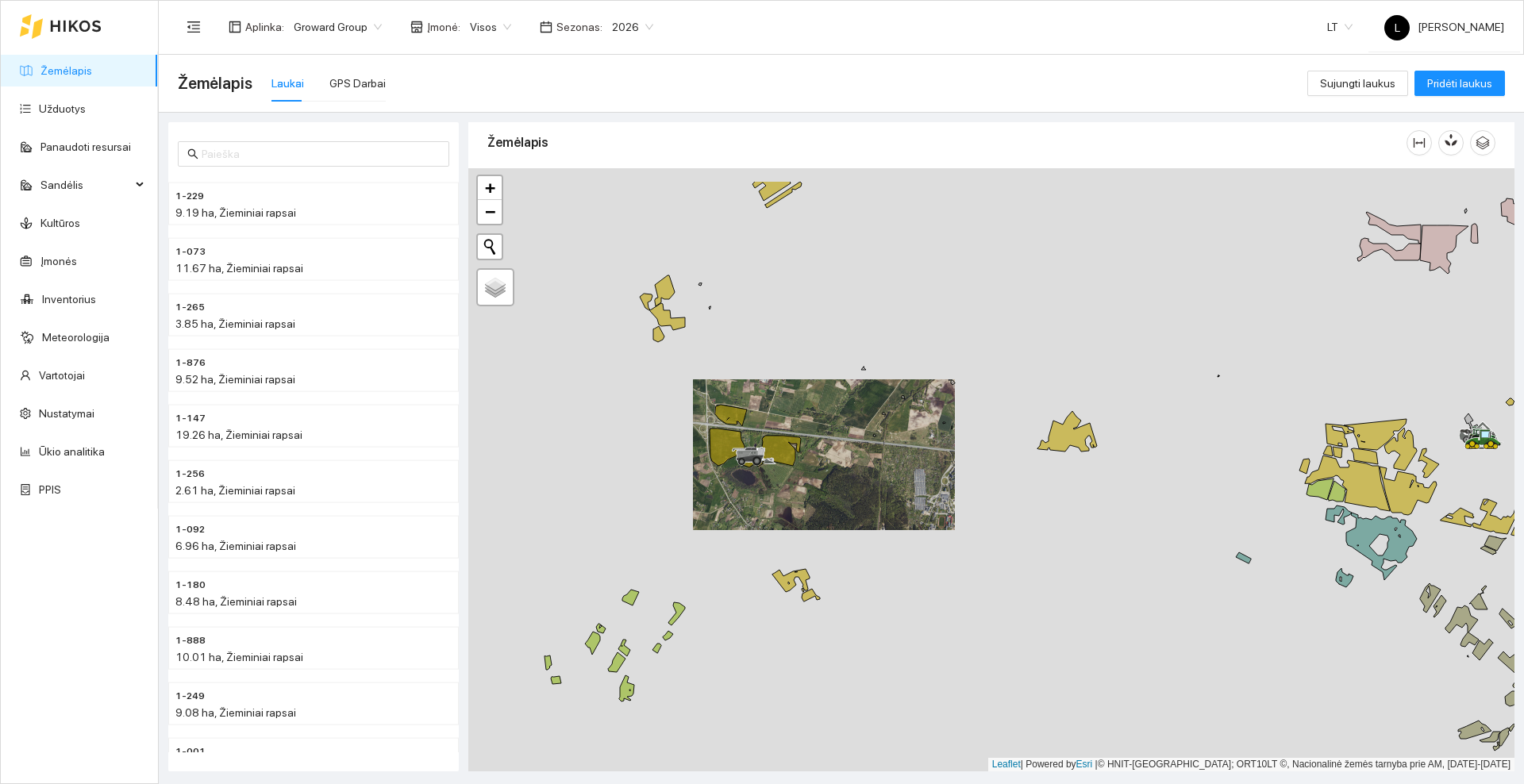
drag, startPoint x: 660, startPoint y: 346, endPoint x: 747, endPoint y: 434, distance: 123.7
click at [747, 426] on icon at bounding box center [731, 415] width 32 height 21
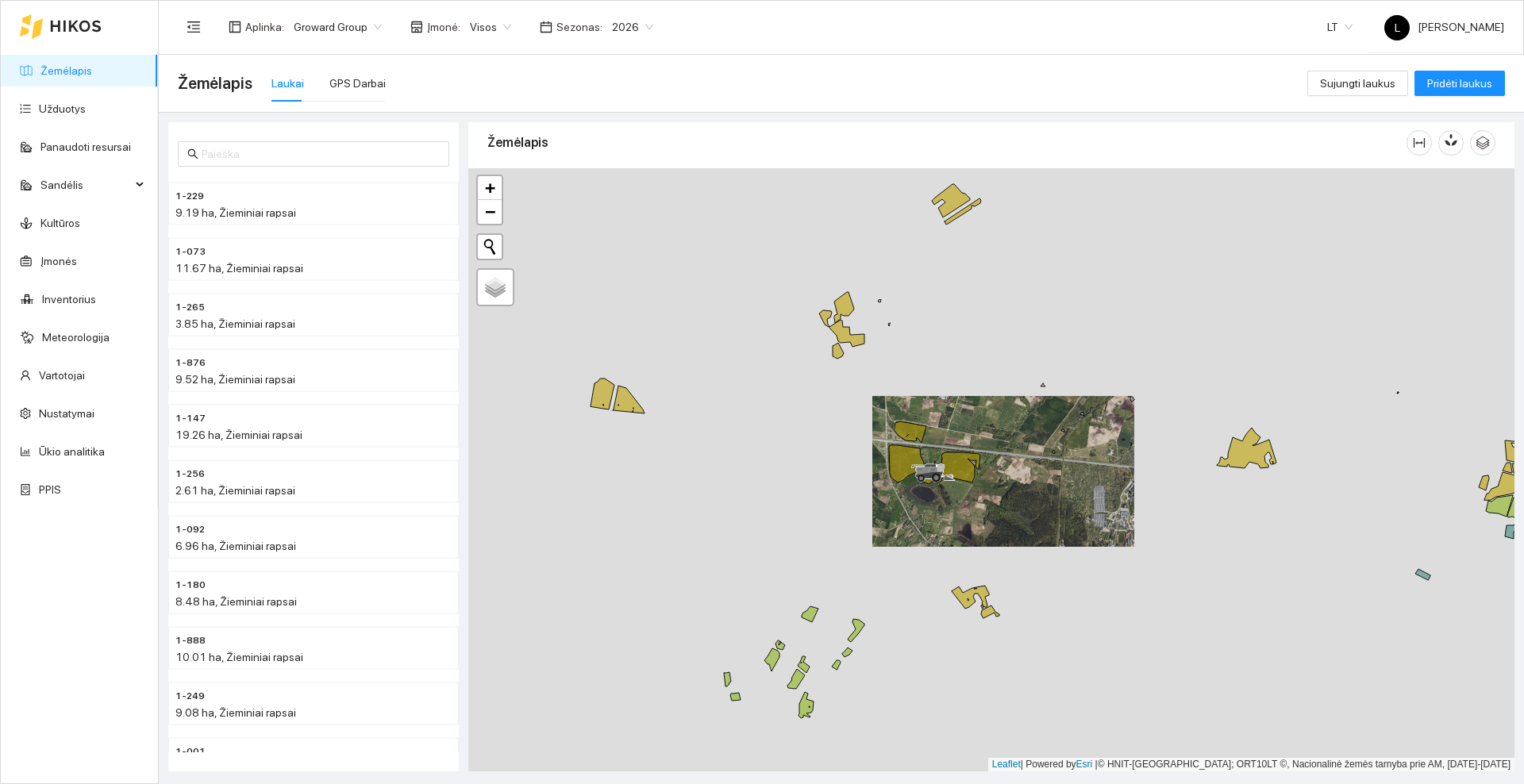
drag, startPoint x: 629, startPoint y: 432, endPoint x: 802, endPoint y: 435, distance: 173.0
click at [802, 435] on div at bounding box center [991, 469] width 1046 height 603
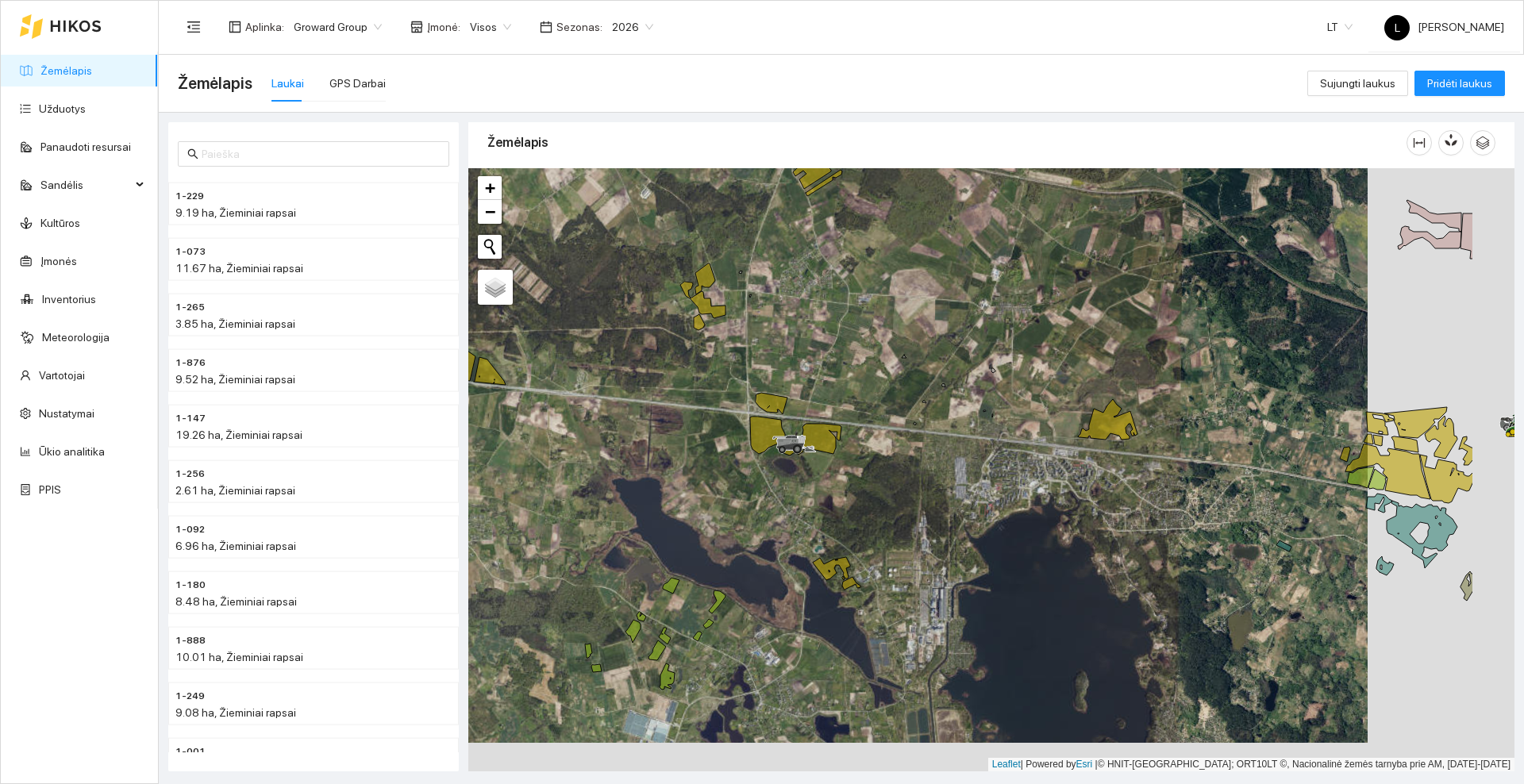
drag, startPoint x: 738, startPoint y: 436, endPoint x: 682, endPoint y: 419, distance: 58.5
click at [682, 420] on div at bounding box center [991, 469] width 1046 height 603
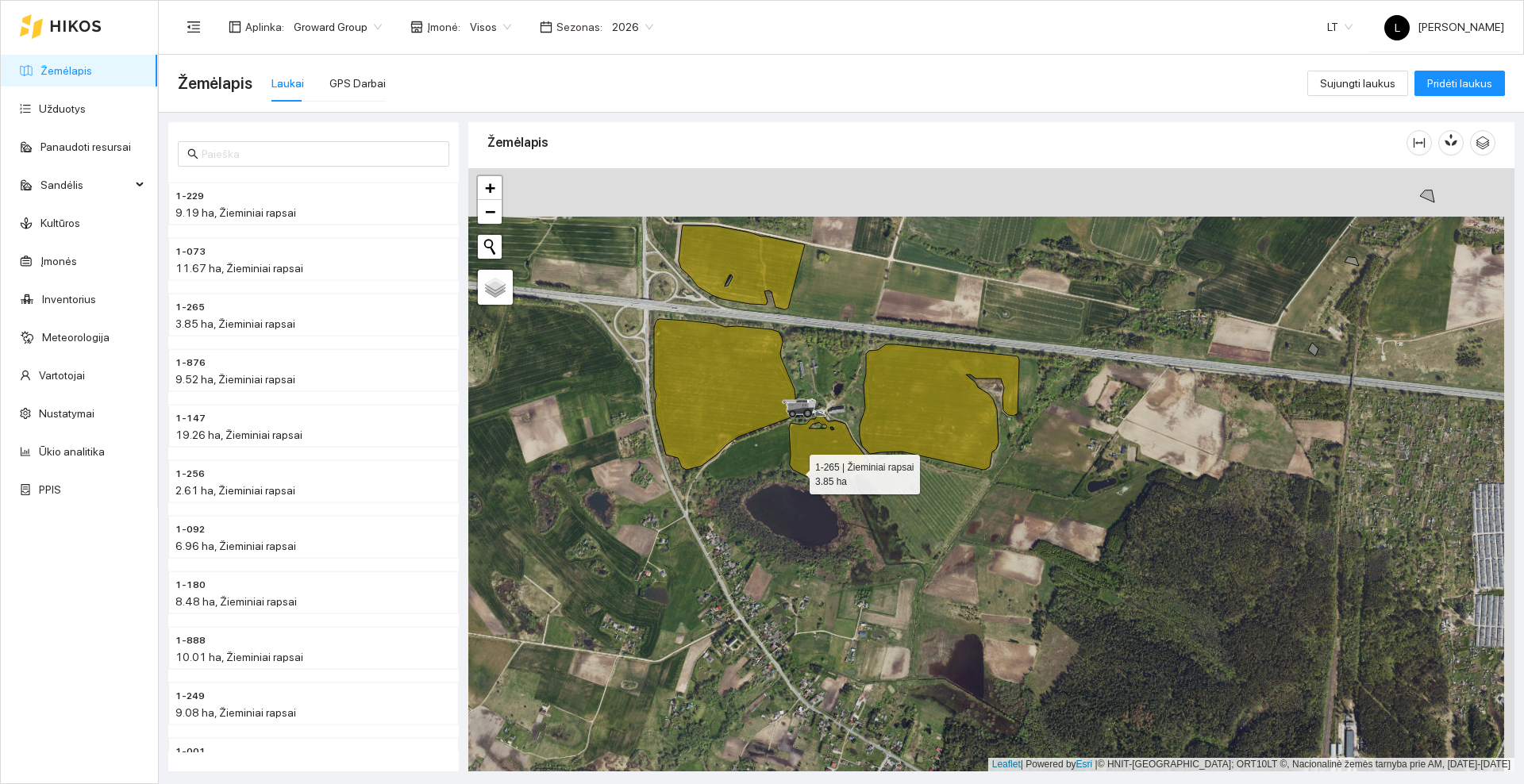
drag, startPoint x: 800, startPoint y: 455, endPoint x: 766, endPoint y: 527, distance: 79.6
click at [789, 477] on icon at bounding box center [829, 445] width 80 height 63
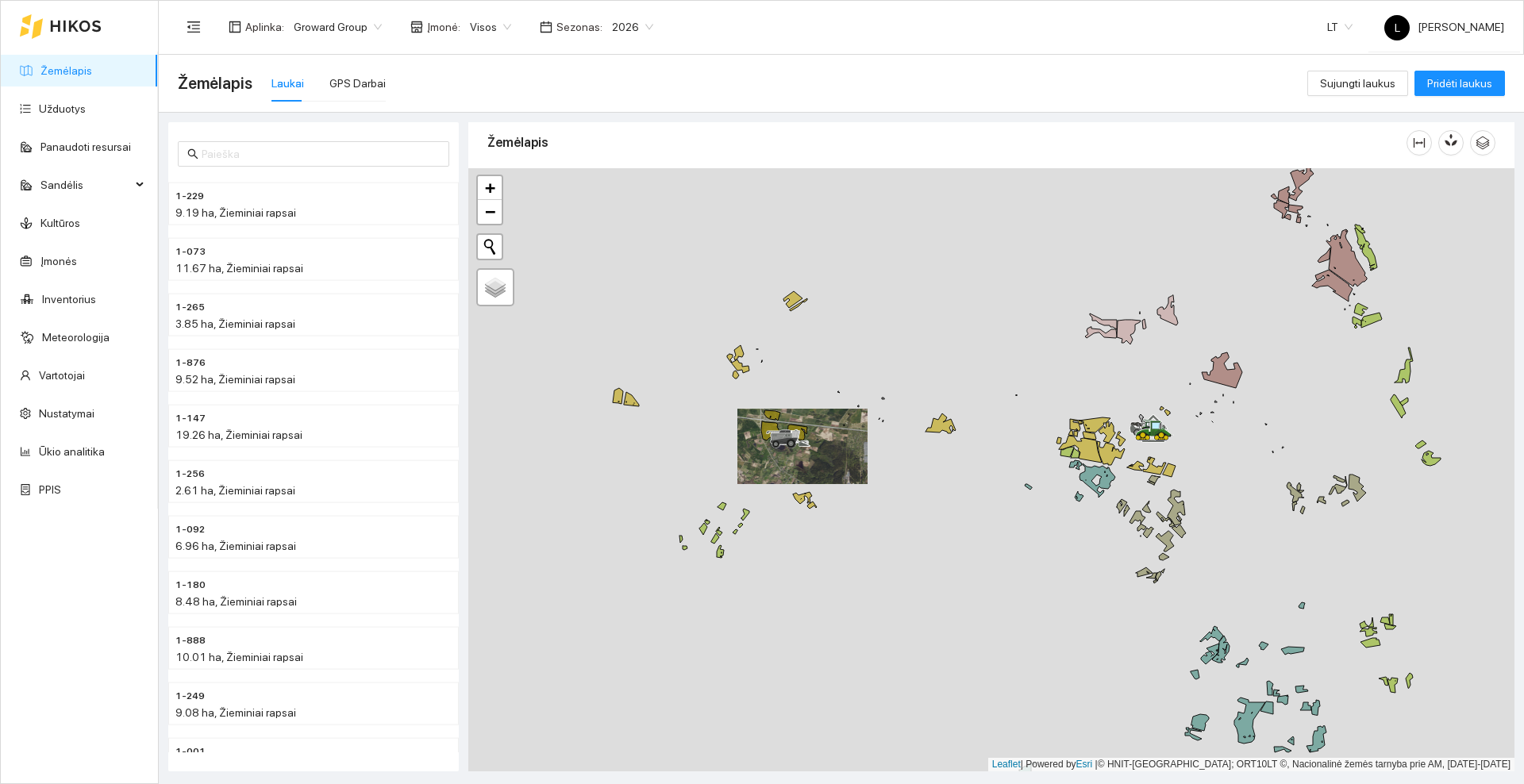
drag, startPoint x: 707, startPoint y: 556, endPoint x: 725, endPoint y: 486, distance: 72.3
click at [725, 486] on div at bounding box center [991, 469] width 1046 height 603
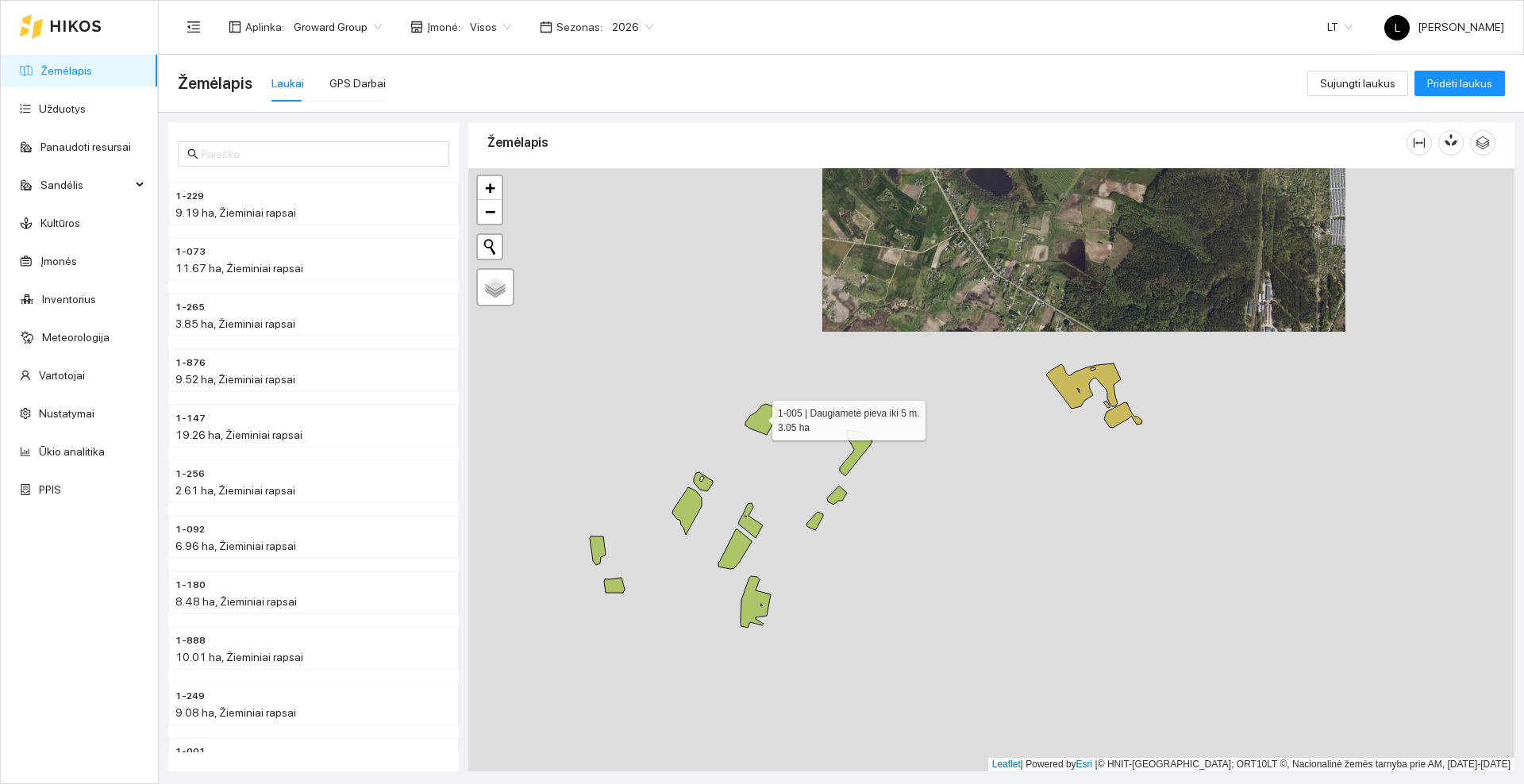
click at [758, 416] on icon at bounding box center [762, 419] width 34 height 31
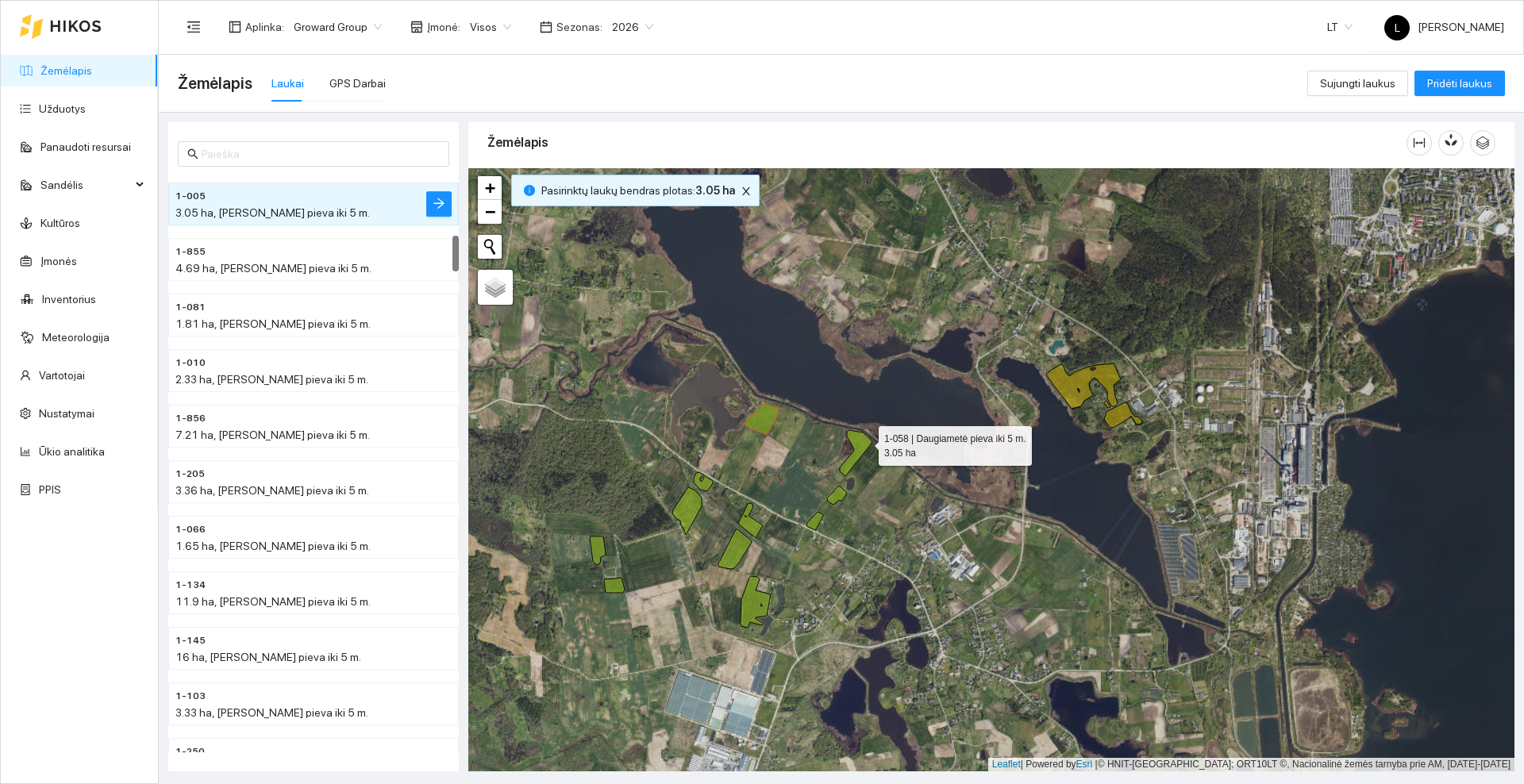
click at [865, 442] on icon at bounding box center [856, 453] width 33 height 46
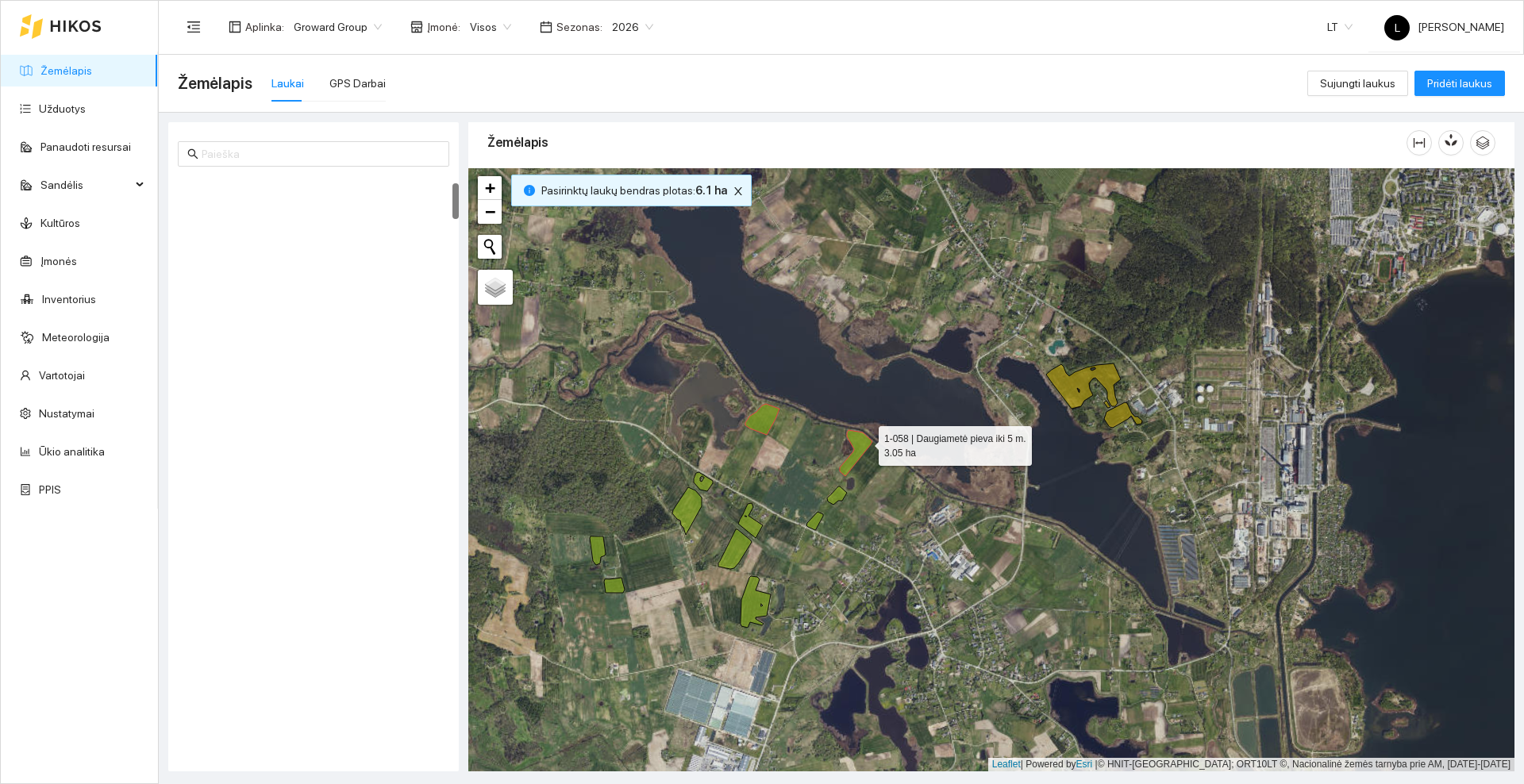
scroll to position [111, 0]
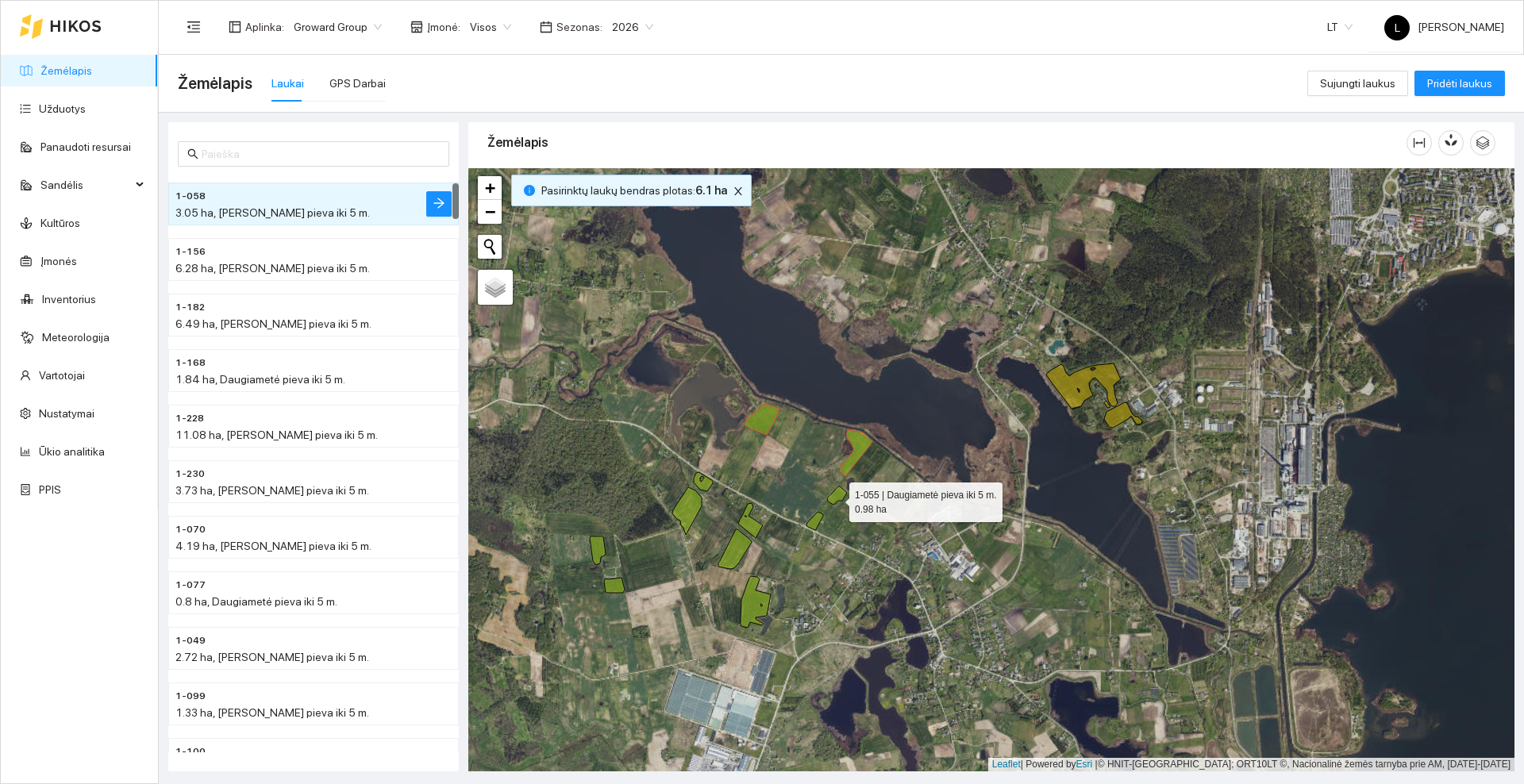
click at [835, 498] on icon at bounding box center [837, 495] width 19 height 19
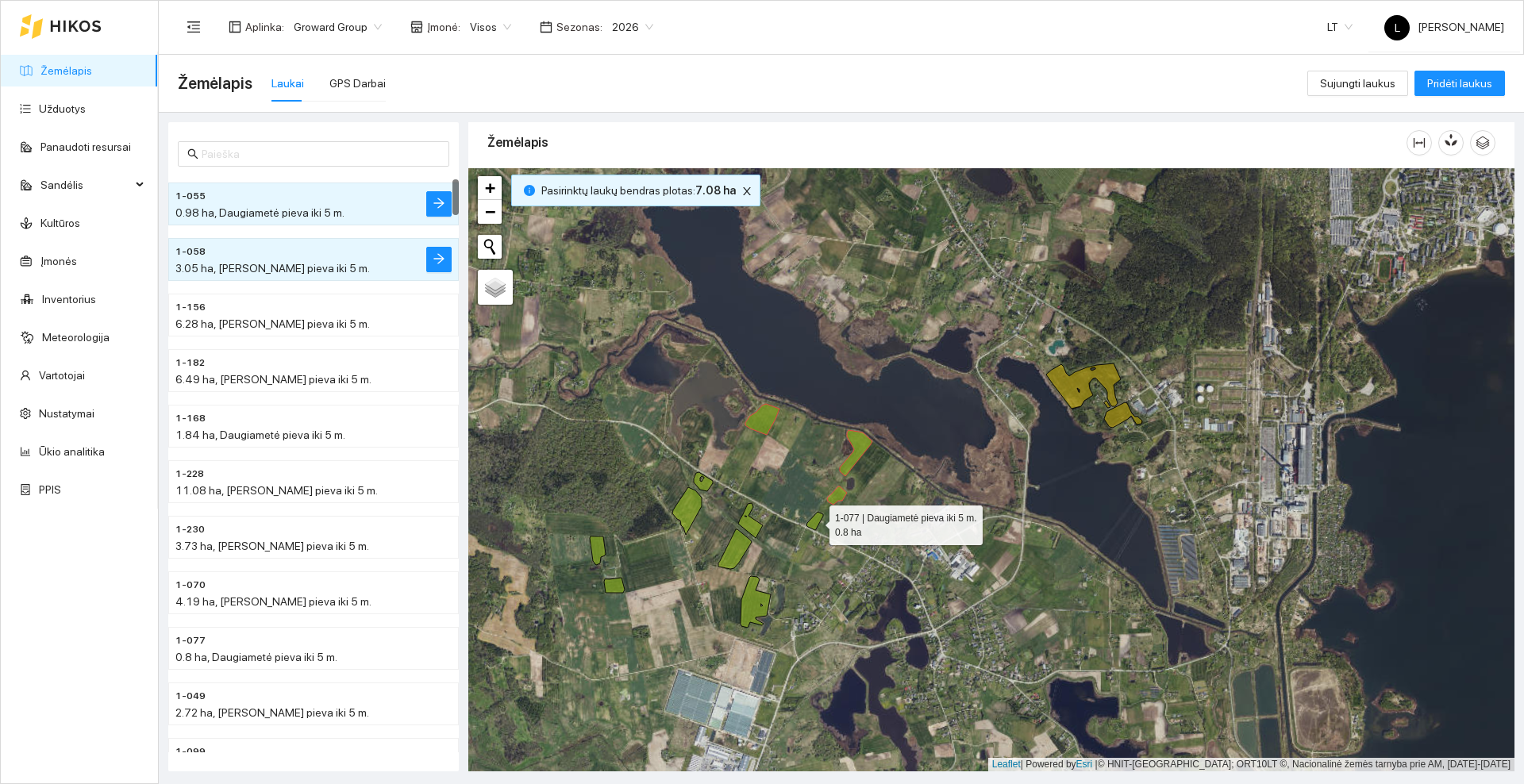
click at [815, 522] on icon at bounding box center [814, 521] width 17 height 19
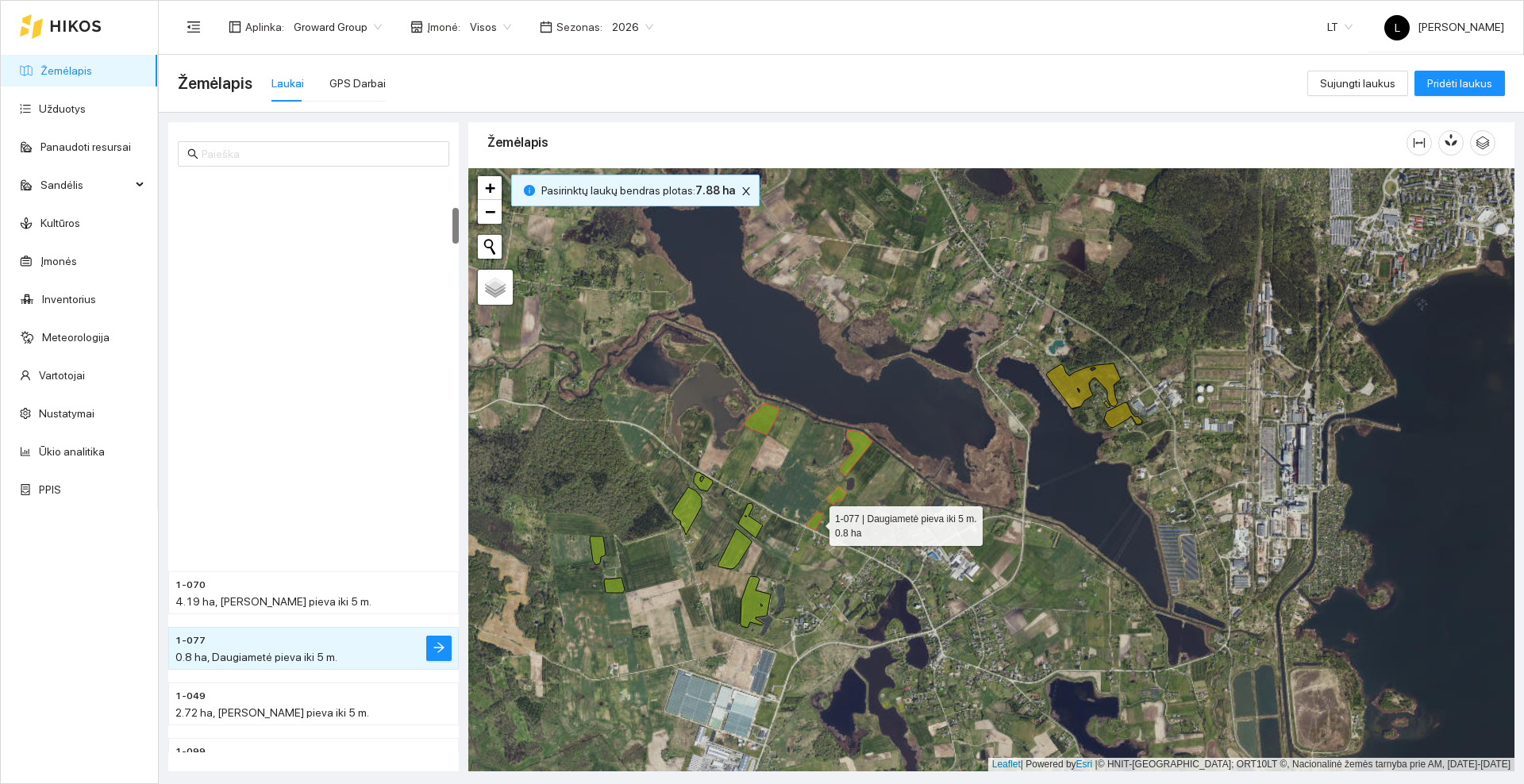
scroll to position [500, 0]
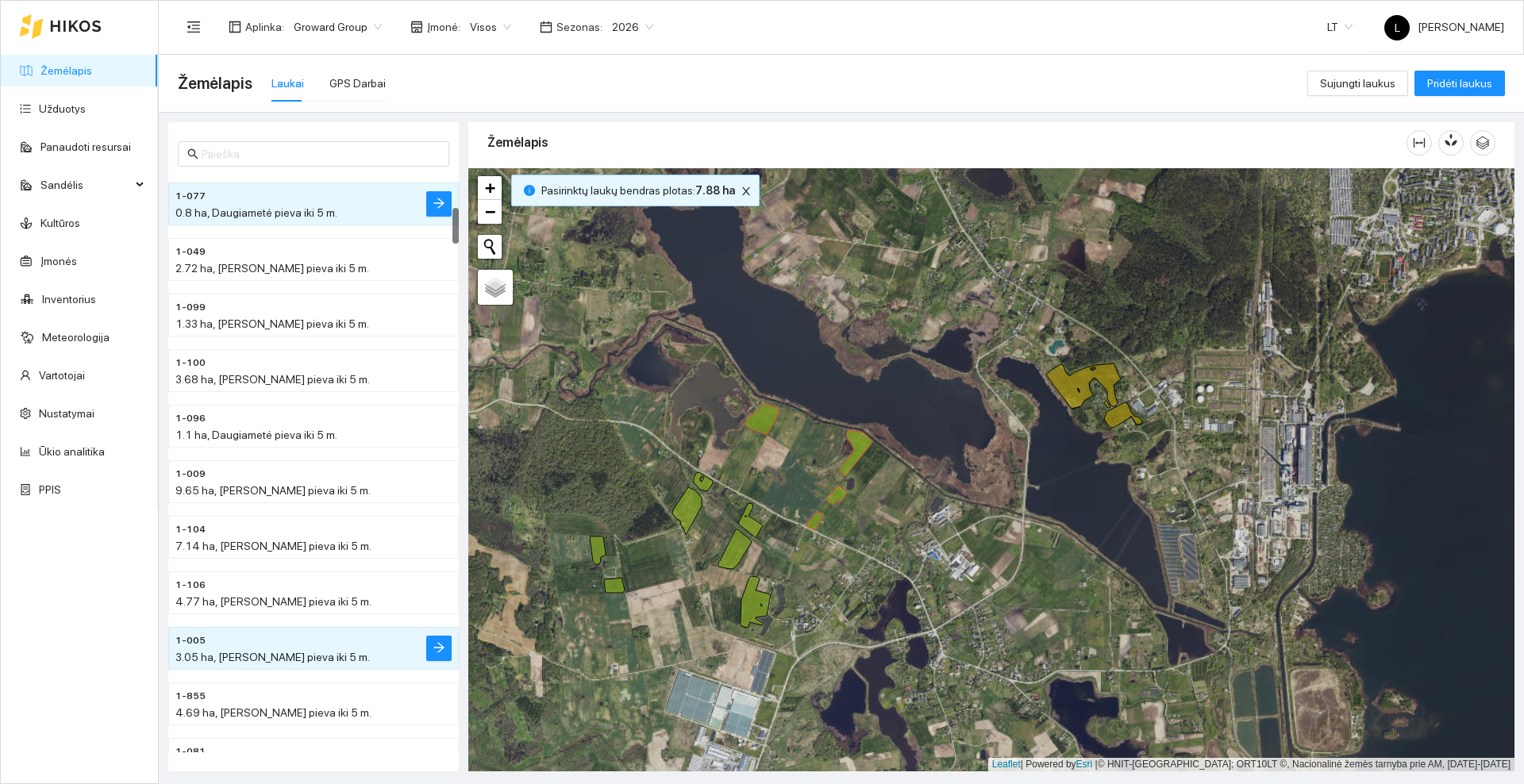
drag, startPoint x: 791, startPoint y: 596, endPoint x: 811, endPoint y: 531, distance: 68.0
click at [811, 531] on div at bounding box center [991, 469] width 1046 height 603
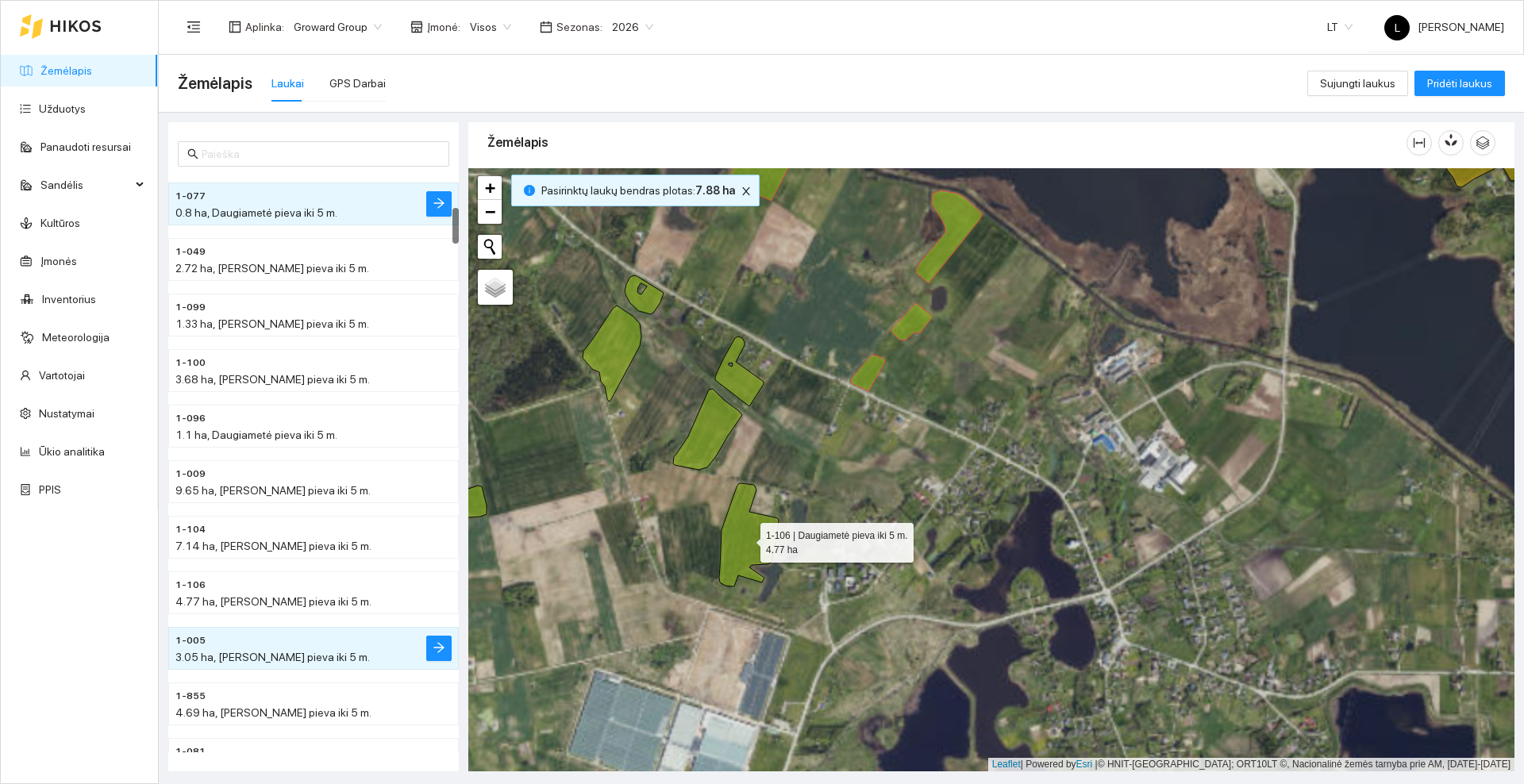
click at [736, 559] on icon at bounding box center [749, 535] width 59 height 103
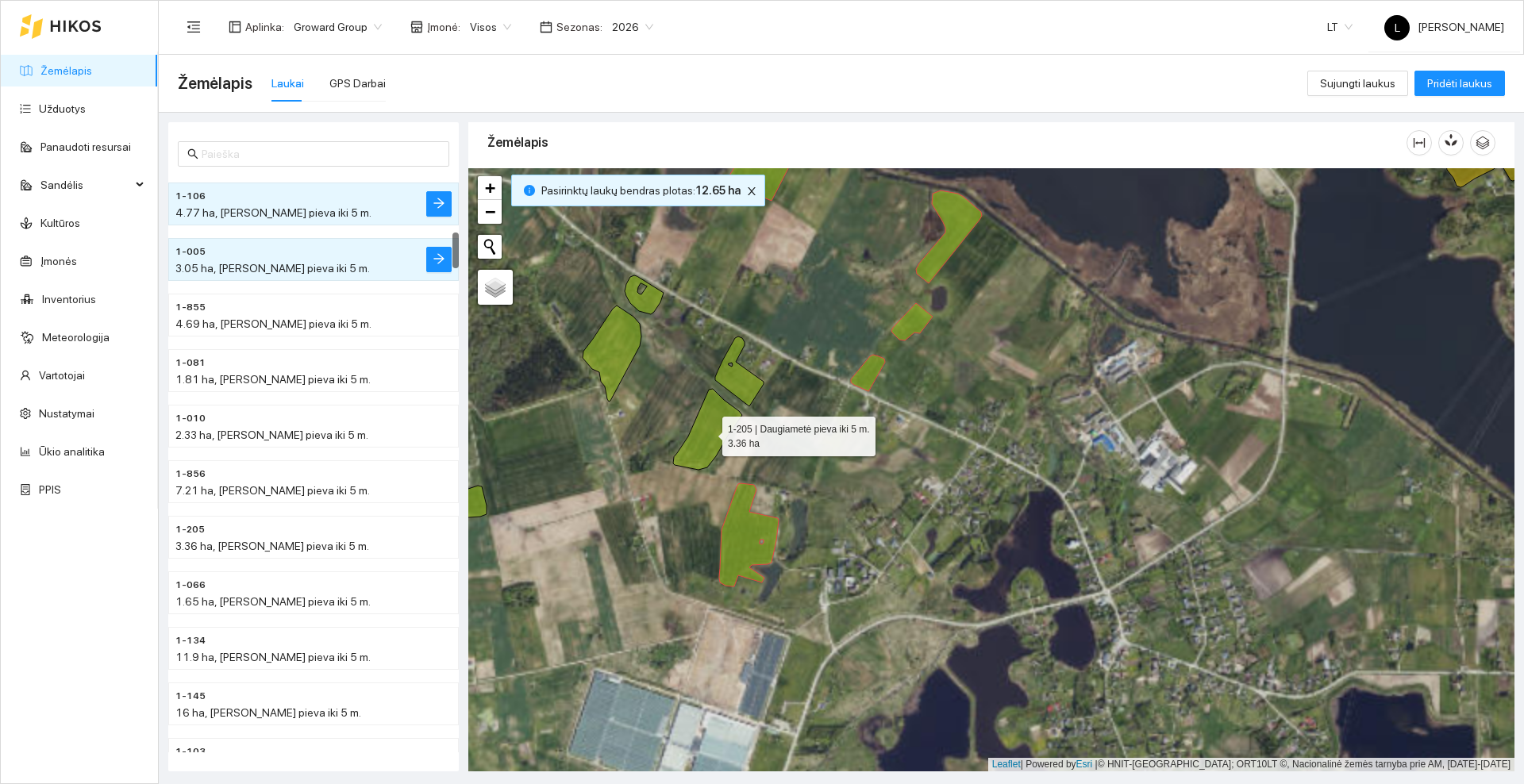
click at [694, 443] on icon at bounding box center [707, 430] width 69 height 81
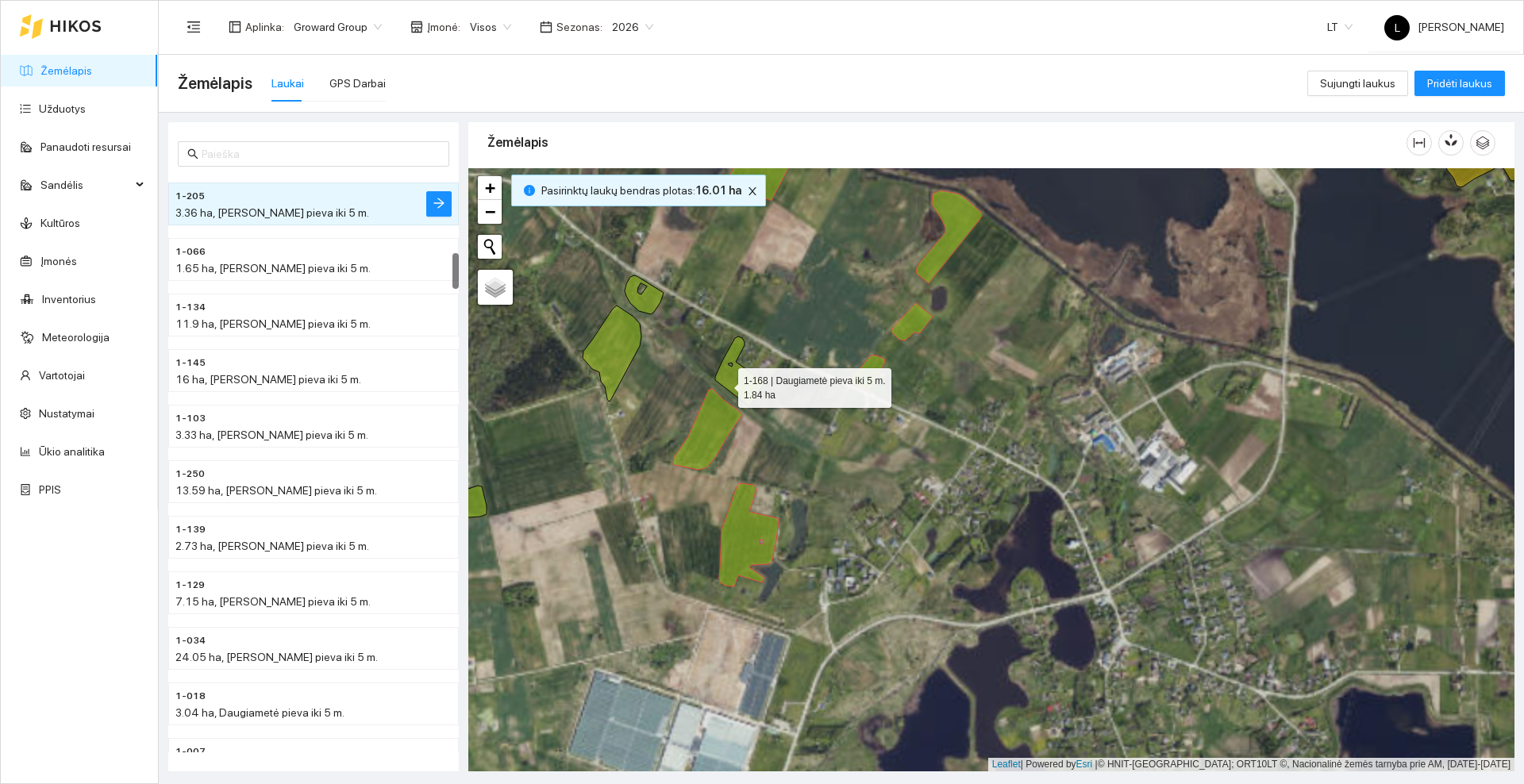
click at [724, 384] on icon at bounding box center [739, 371] width 49 height 70
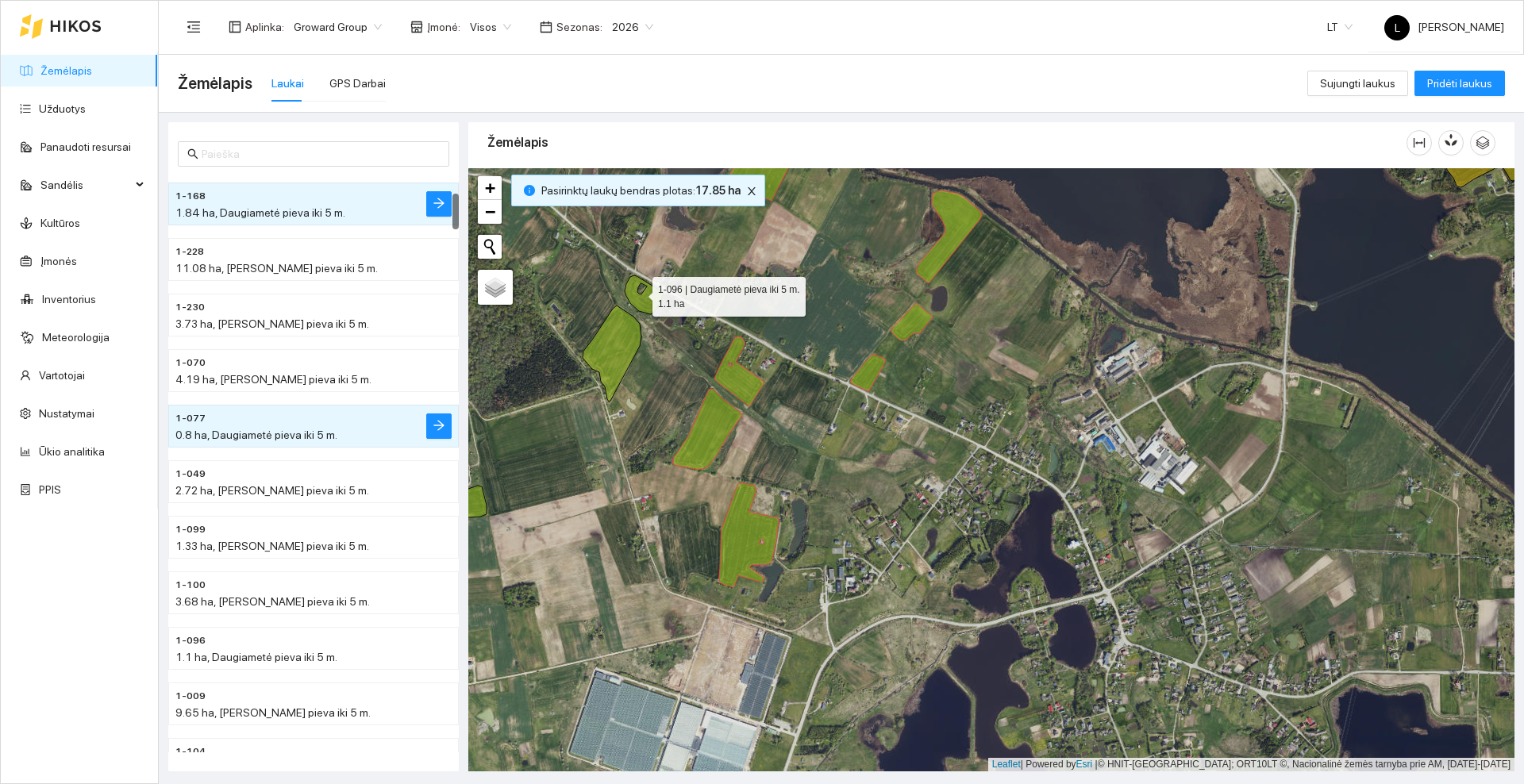
click at [638, 293] on icon at bounding box center [644, 295] width 39 height 39
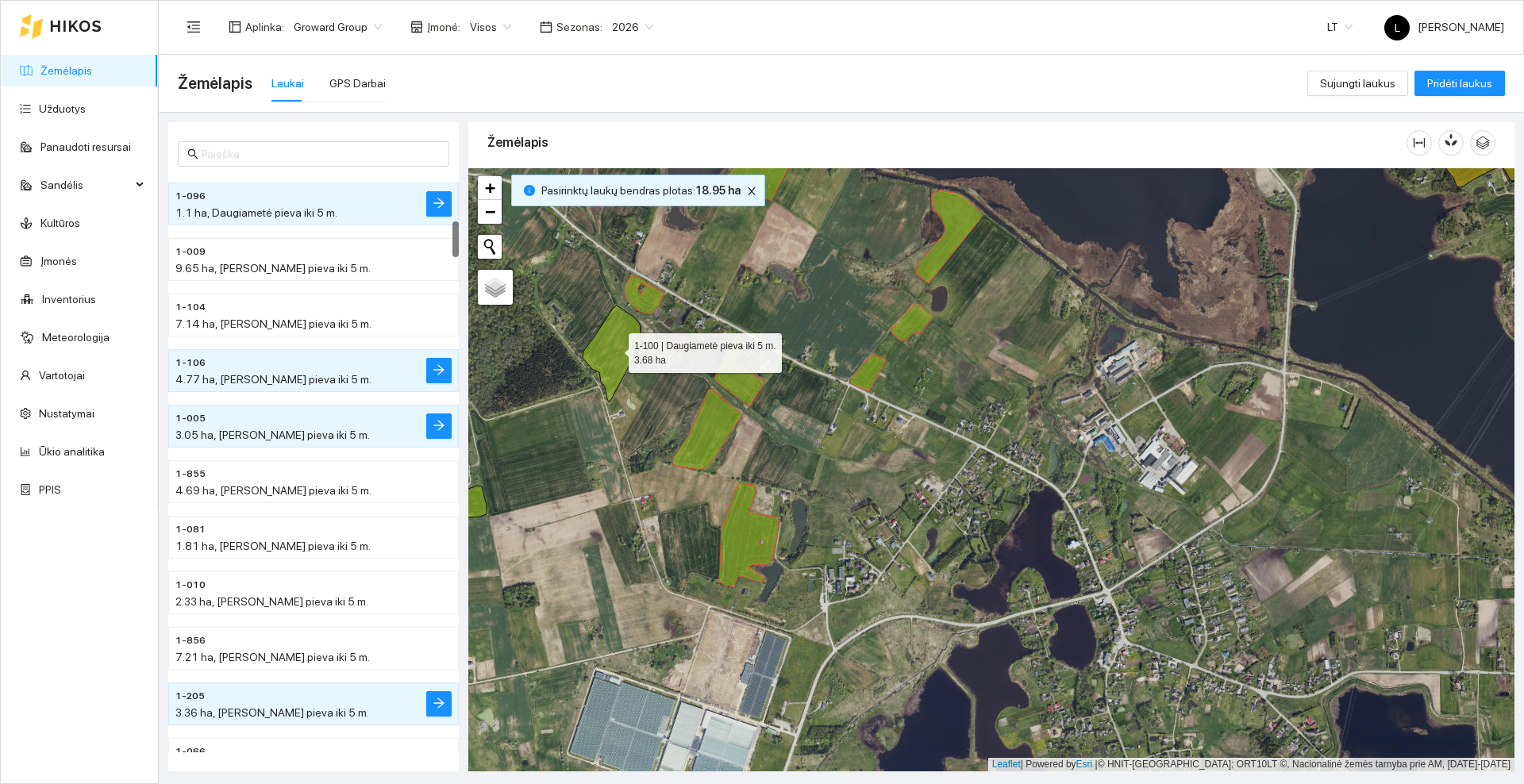
click at [595, 341] on icon at bounding box center [612, 354] width 58 height 96
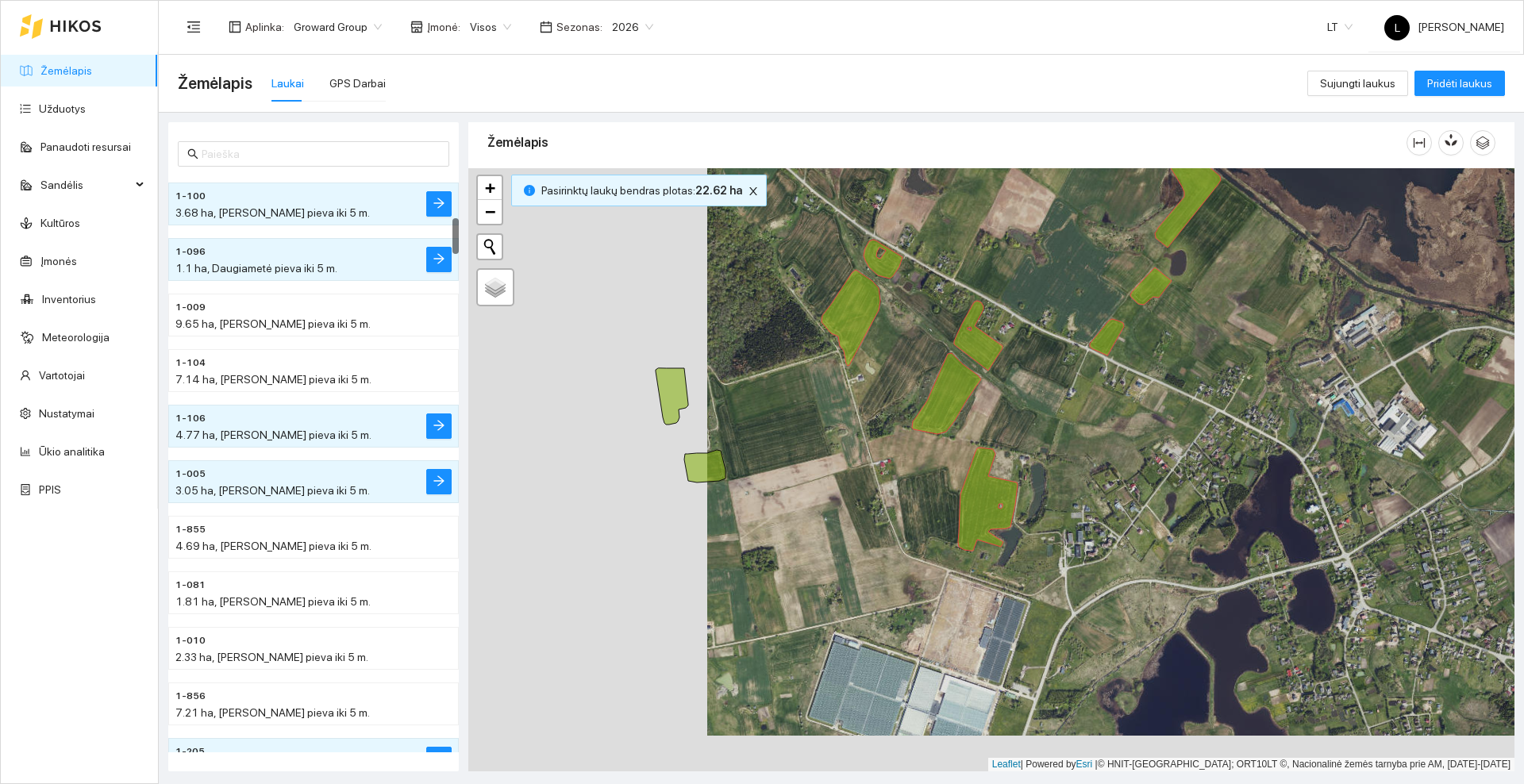
drag, startPoint x: 654, startPoint y: 426, endPoint x: 800, endPoint y: 397, distance: 148.9
click at [801, 400] on div at bounding box center [991, 469] width 1046 height 603
click at [674, 384] on icon at bounding box center [673, 395] width 33 height 57
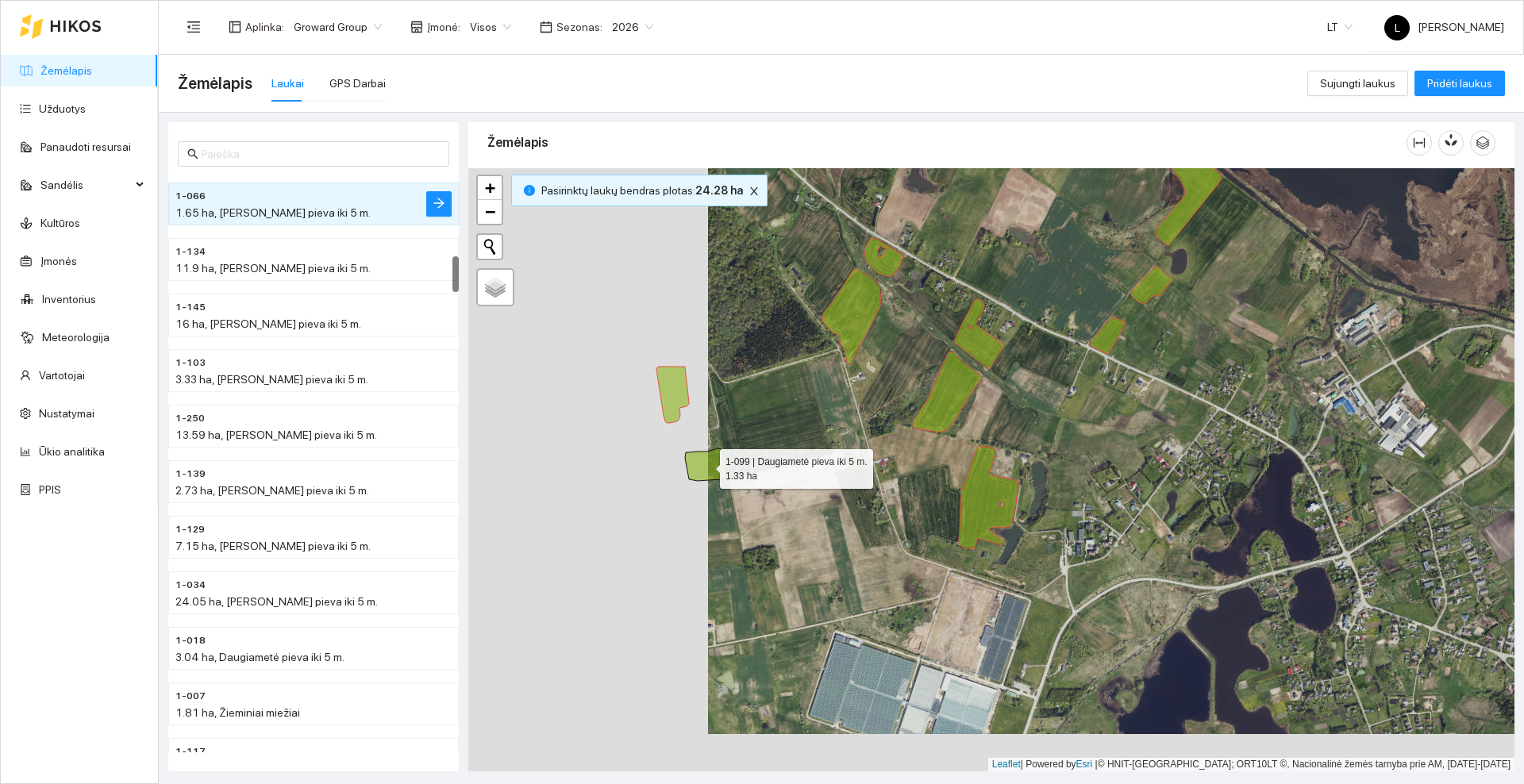
click at [703, 468] on icon at bounding box center [705, 464] width 42 height 33
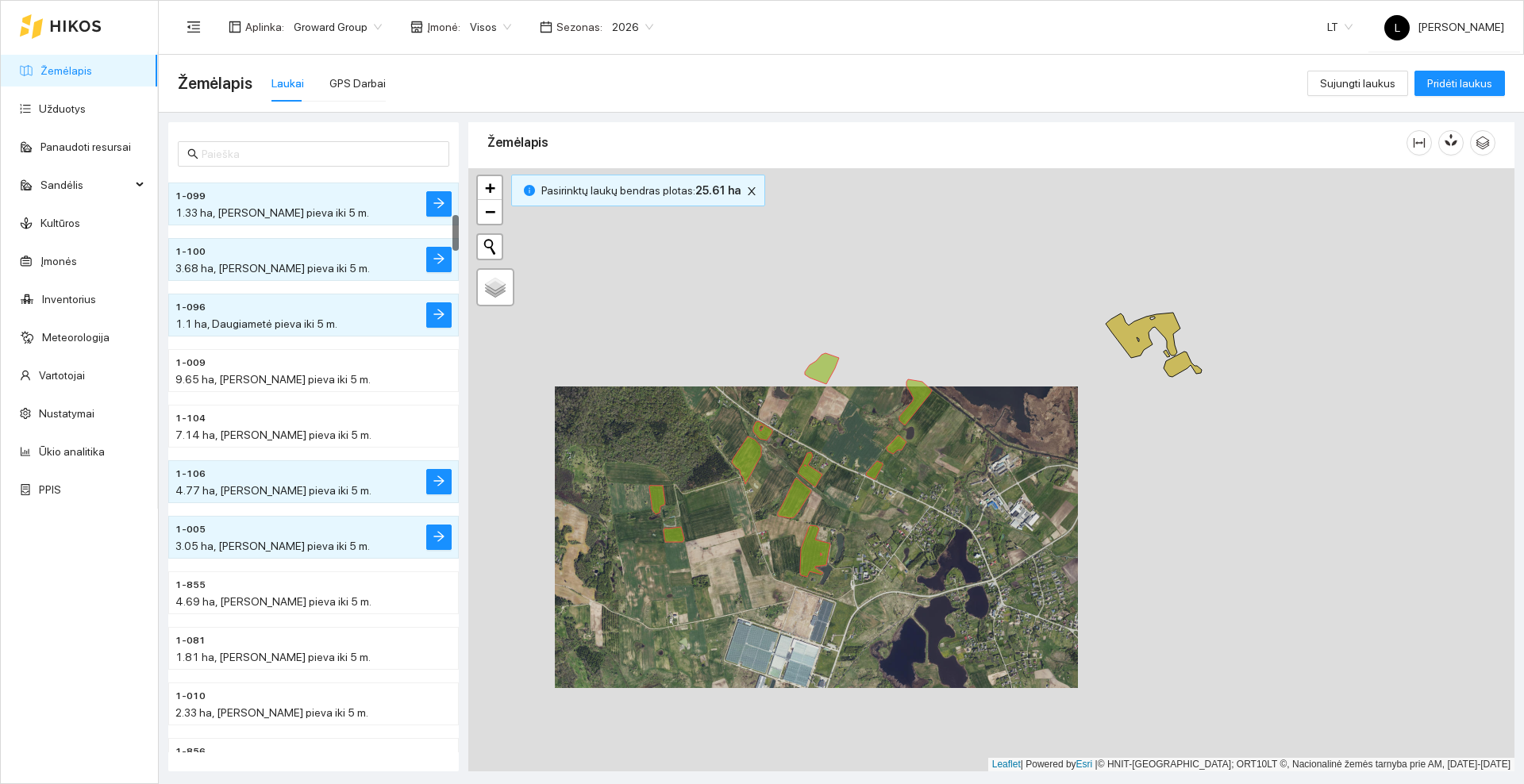
drag, startPoint x: 945, startPoint y: 377, endPoint x: 859, endPoint y: 432, distance: 102.1
click at [859, 432] on div at bounding box center [991, 469] width 1046 height 603
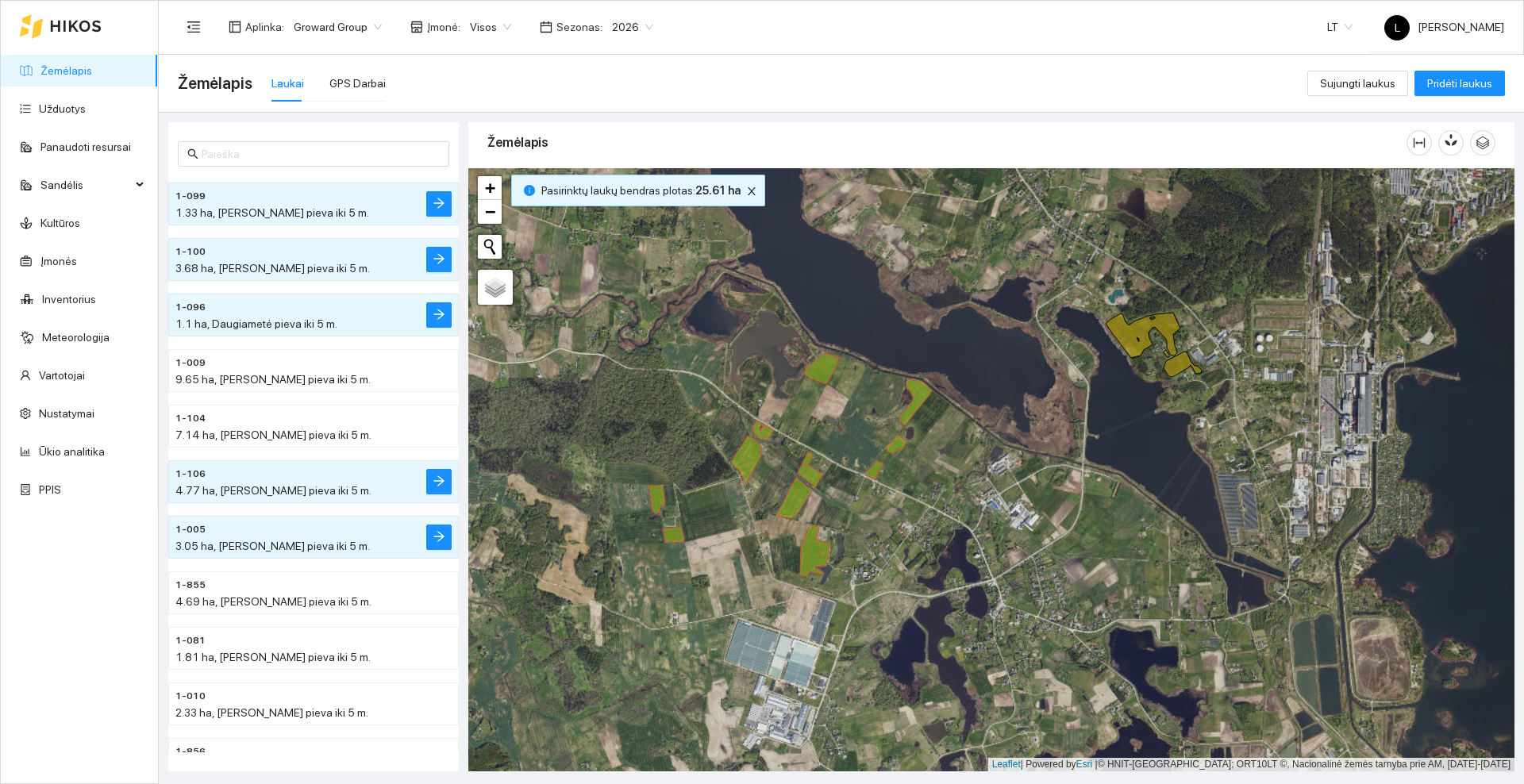
drag, startPoint x: 959, startPoint y: 453, endPoint x: 891, endPoint y: 494, distance: 79.4
click at [891, 494] on div at bounding box center [991, 469] width 1046 height 603
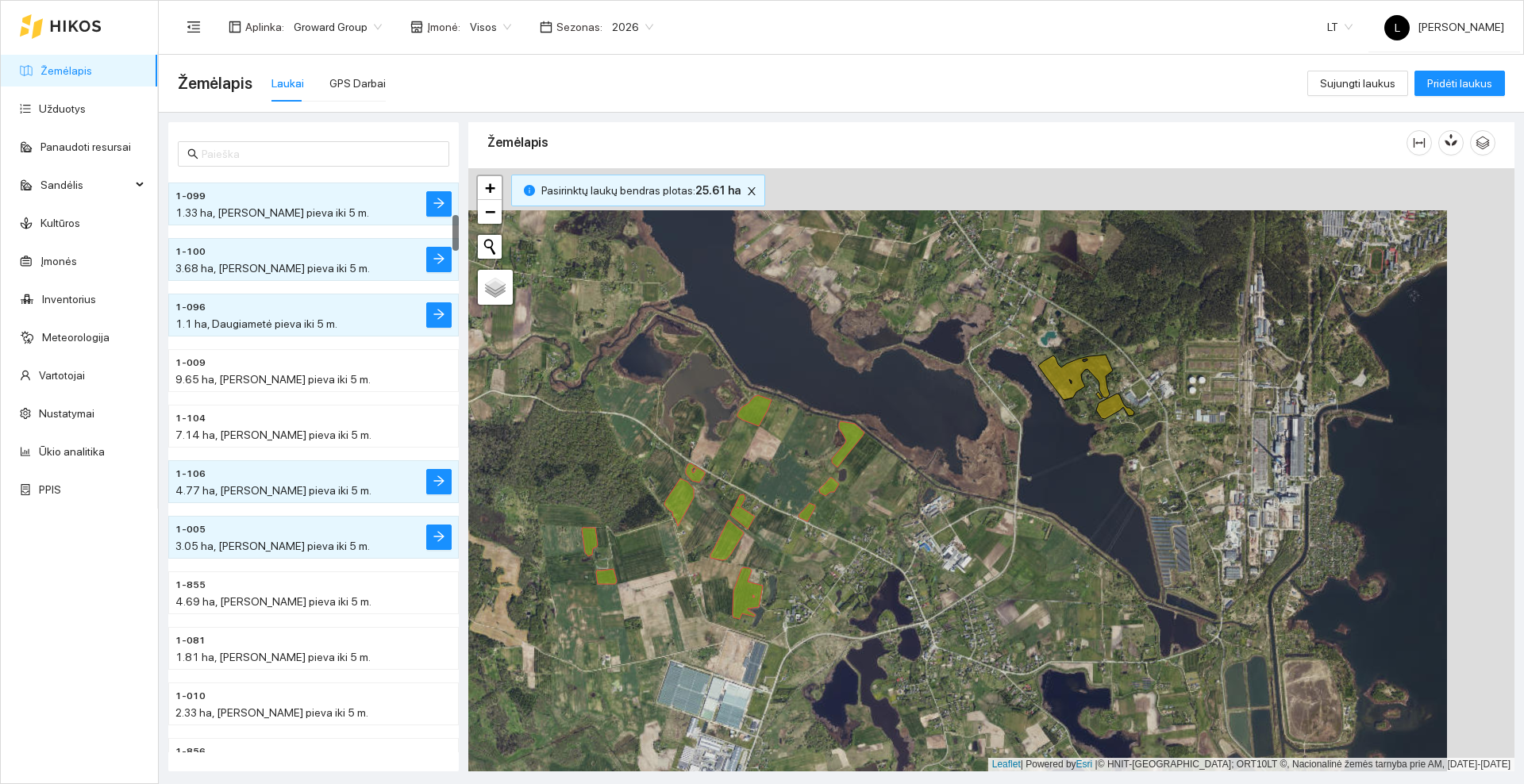
click at [61, 29] on icon at bounding box center [76, 26] width 51 height 12
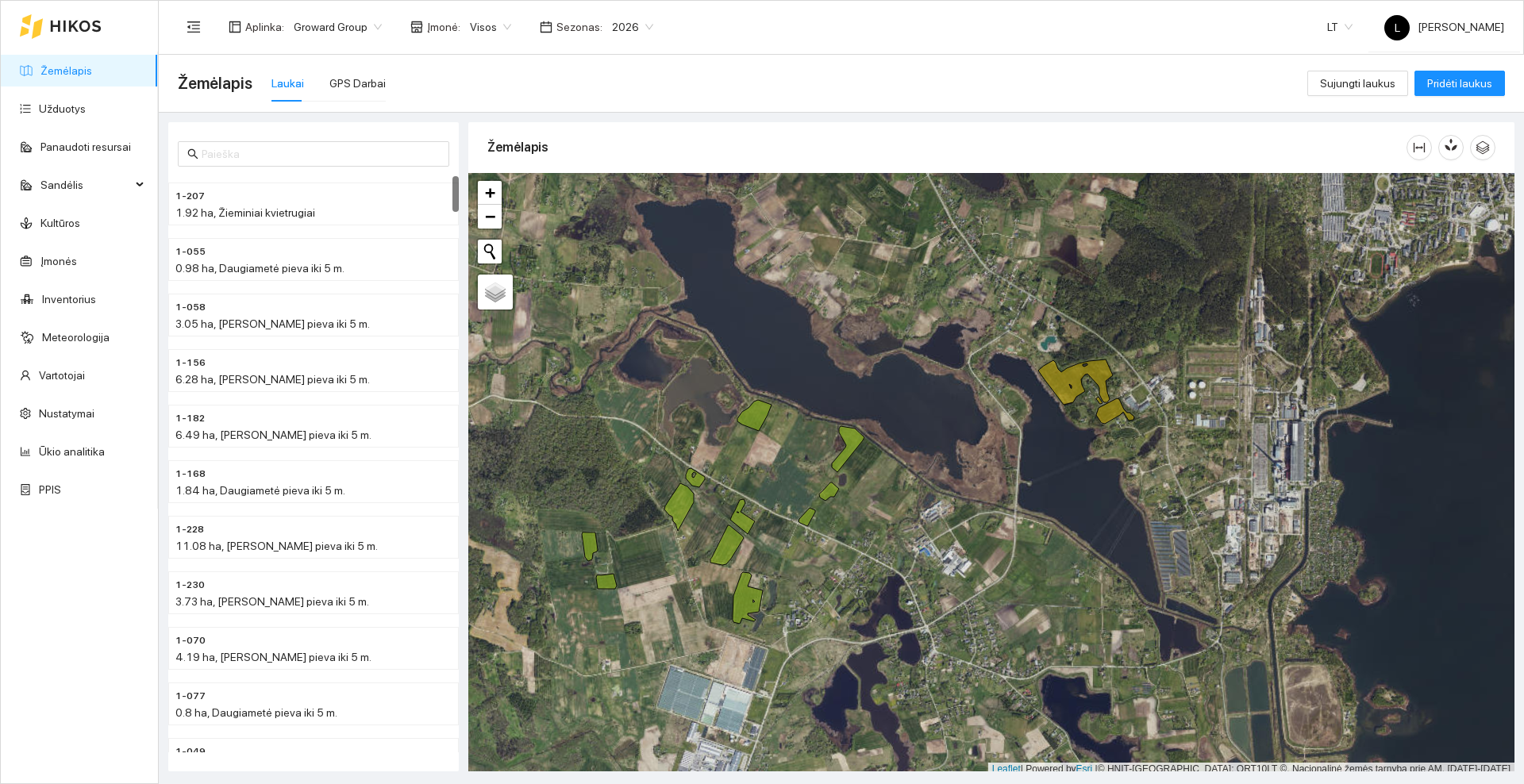
scroll to position [4, 0]
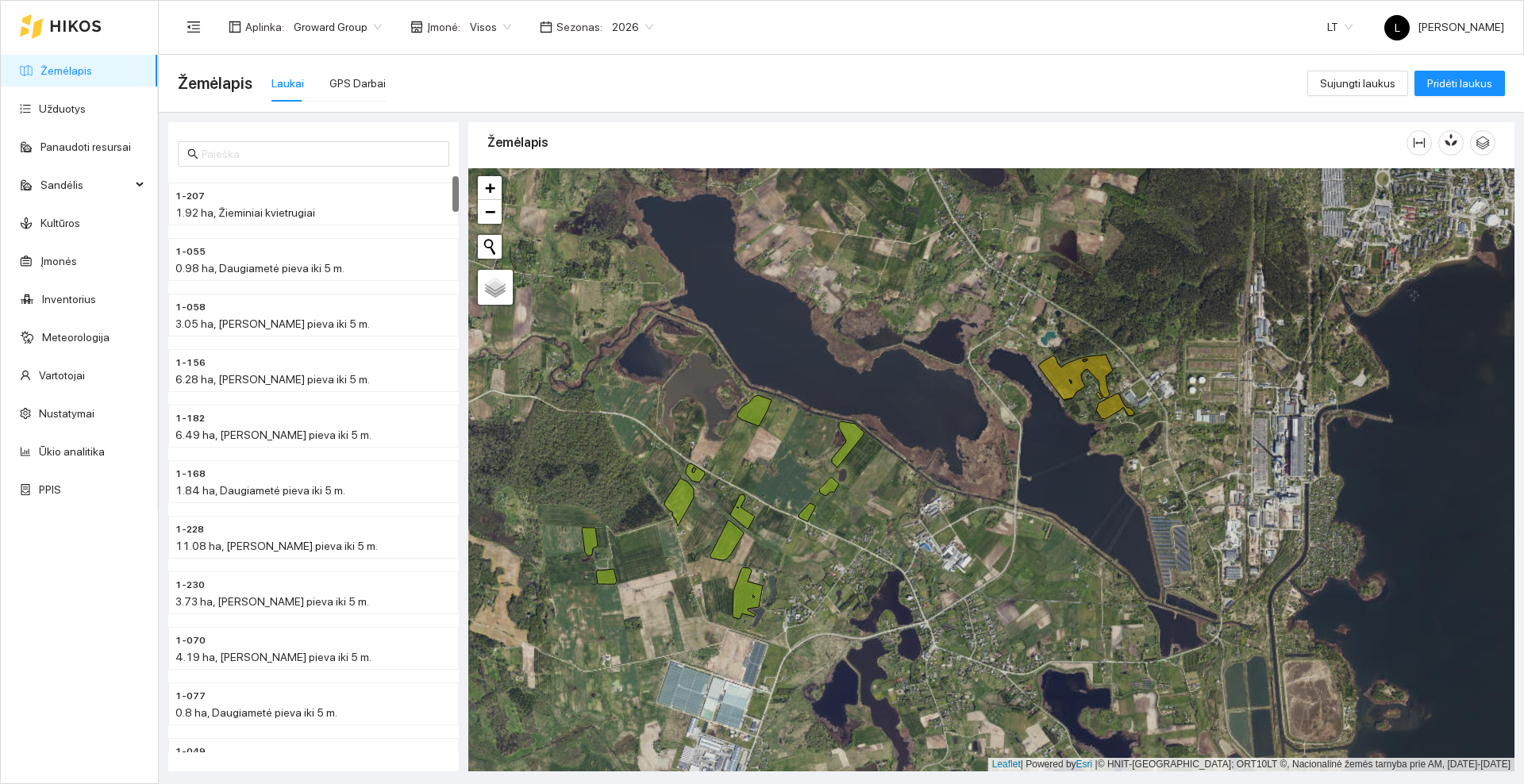
click at [804, 551] on div at bounding box center [991, 469] width 1046 height 603
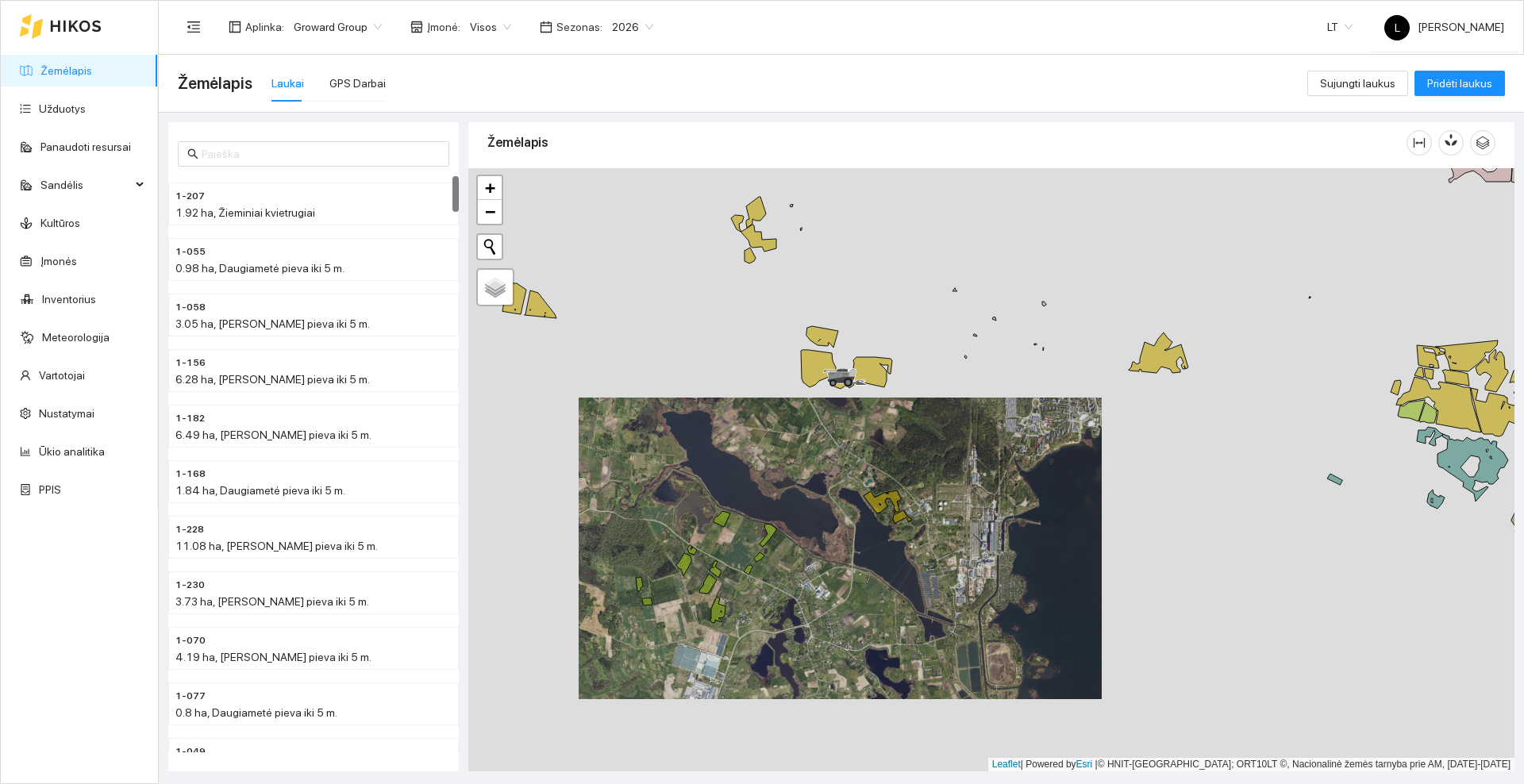
drag, startPoint x: 730, startPoint y: 503, endPoint x: 722, endPoint y: 502, distance: 8.1
click at [721, 504] on div at bounding box center [991, 469] width 1046 height 603
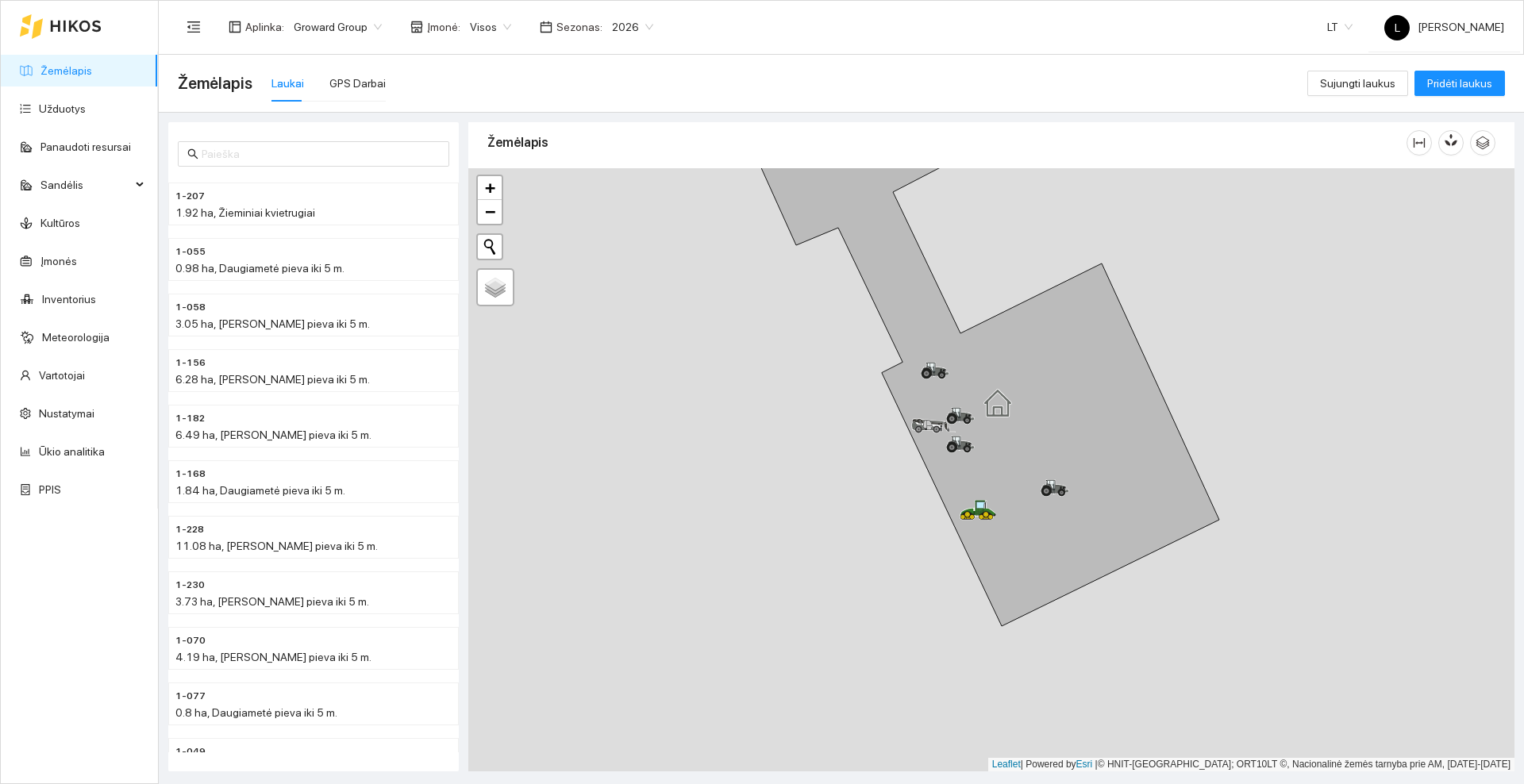
drag, startPoint x: 1291, startPoint y: 355, endPoint x: 1211, endPoint y: 438, distance: 115.3
click at [1211, 438] on div at bounding box center [991, 469] width 1046 height 603
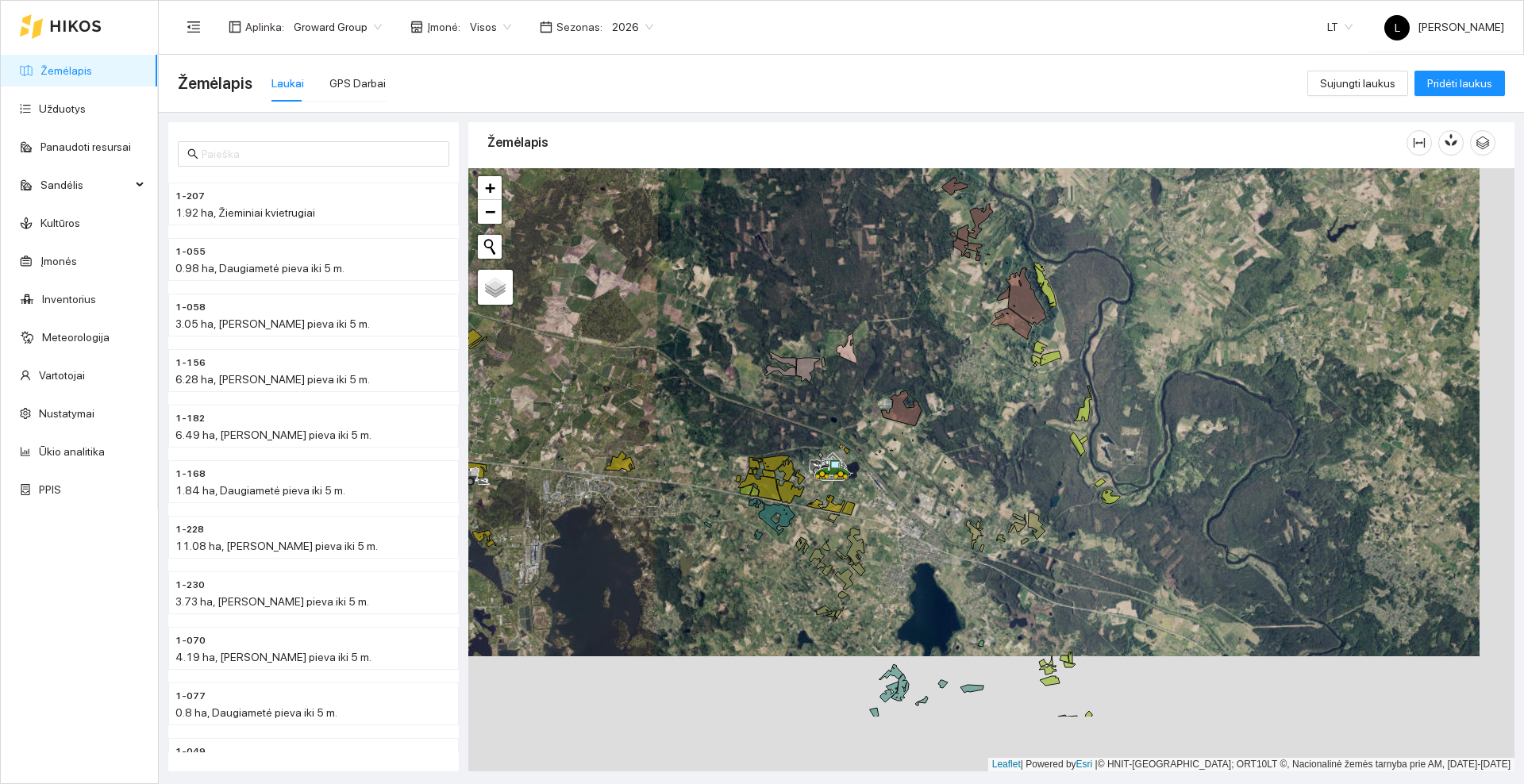
drag, startPoint x: 706, startPoint y: 462, endPoint x: 704, endPoint y: 445, distance: 17.1
click at [704, 445] on div at bounding box center [991, 469] width 1046 height 603
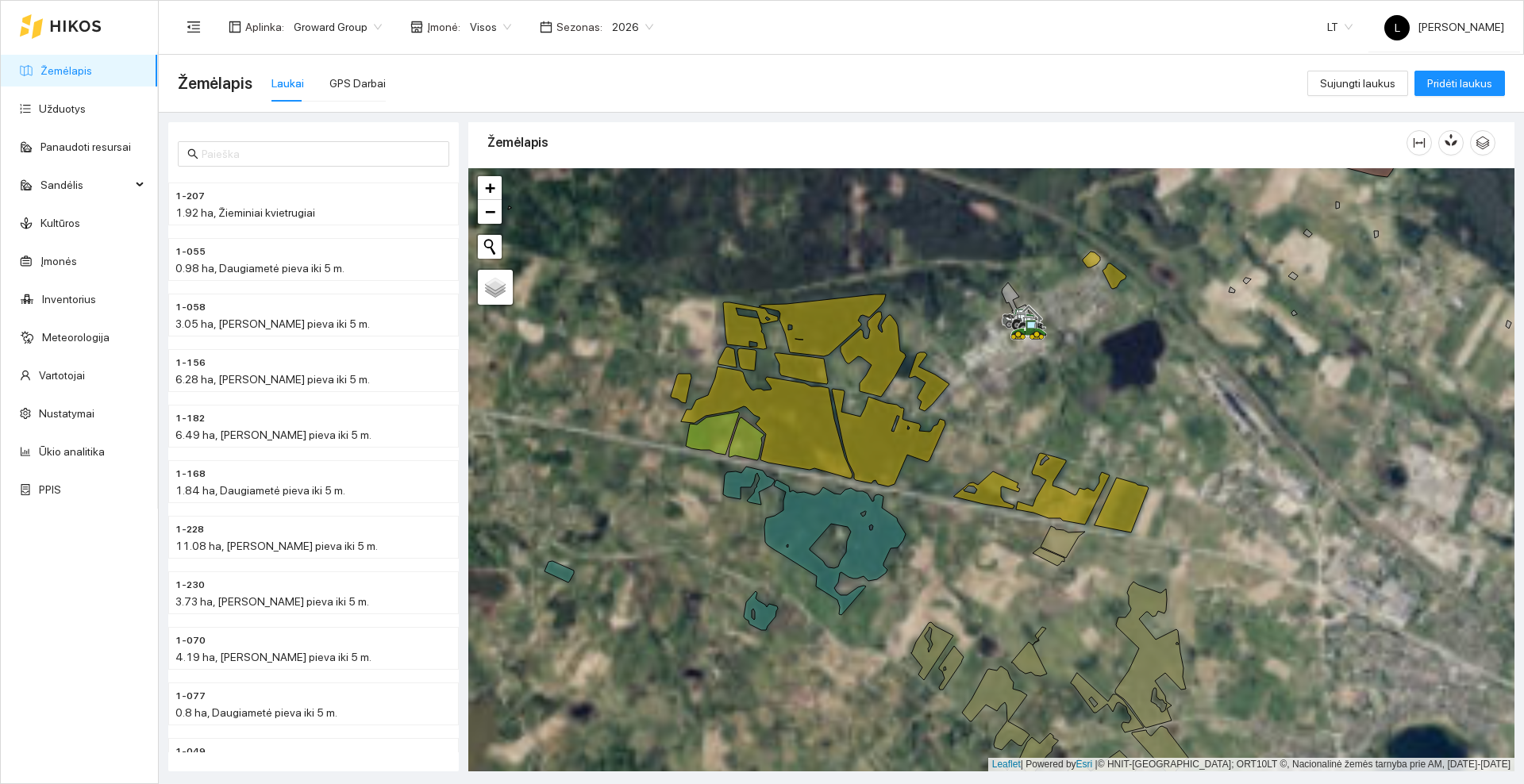
drag, startPoint x: 704, startPoint y: 513, endPoint x: 1191, endPoint y: 476, distance: 488.4
click at [1193, 483] on div at bounding box center [991, 469] width 1046 height 603
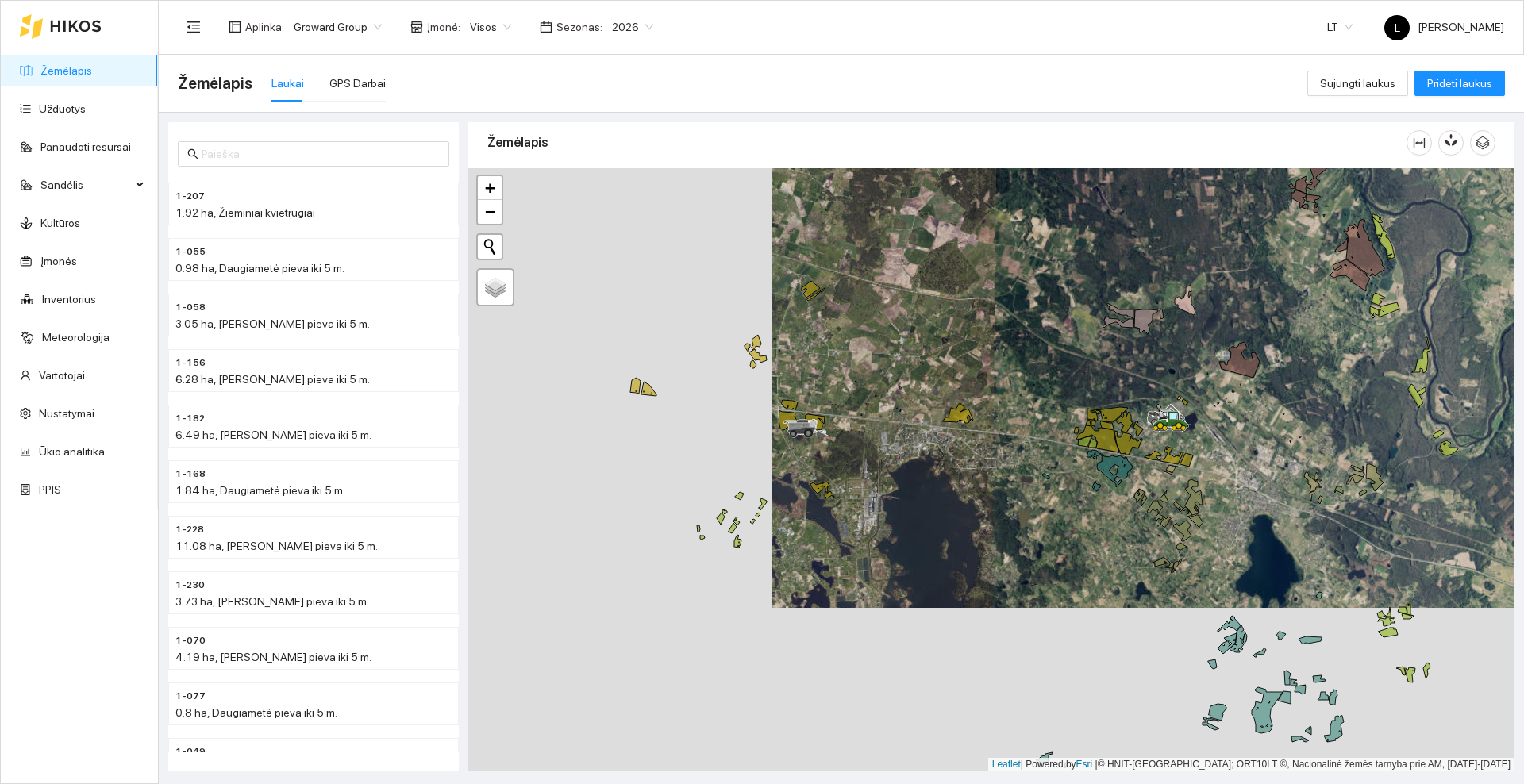
drag, startPoint x: 853, startPoint y: 475, endPoint x: 912, endPoint y: 475, distance: 59.0
click at [912, 475] on div at bounding box center [991, 469] width 1046 height 603
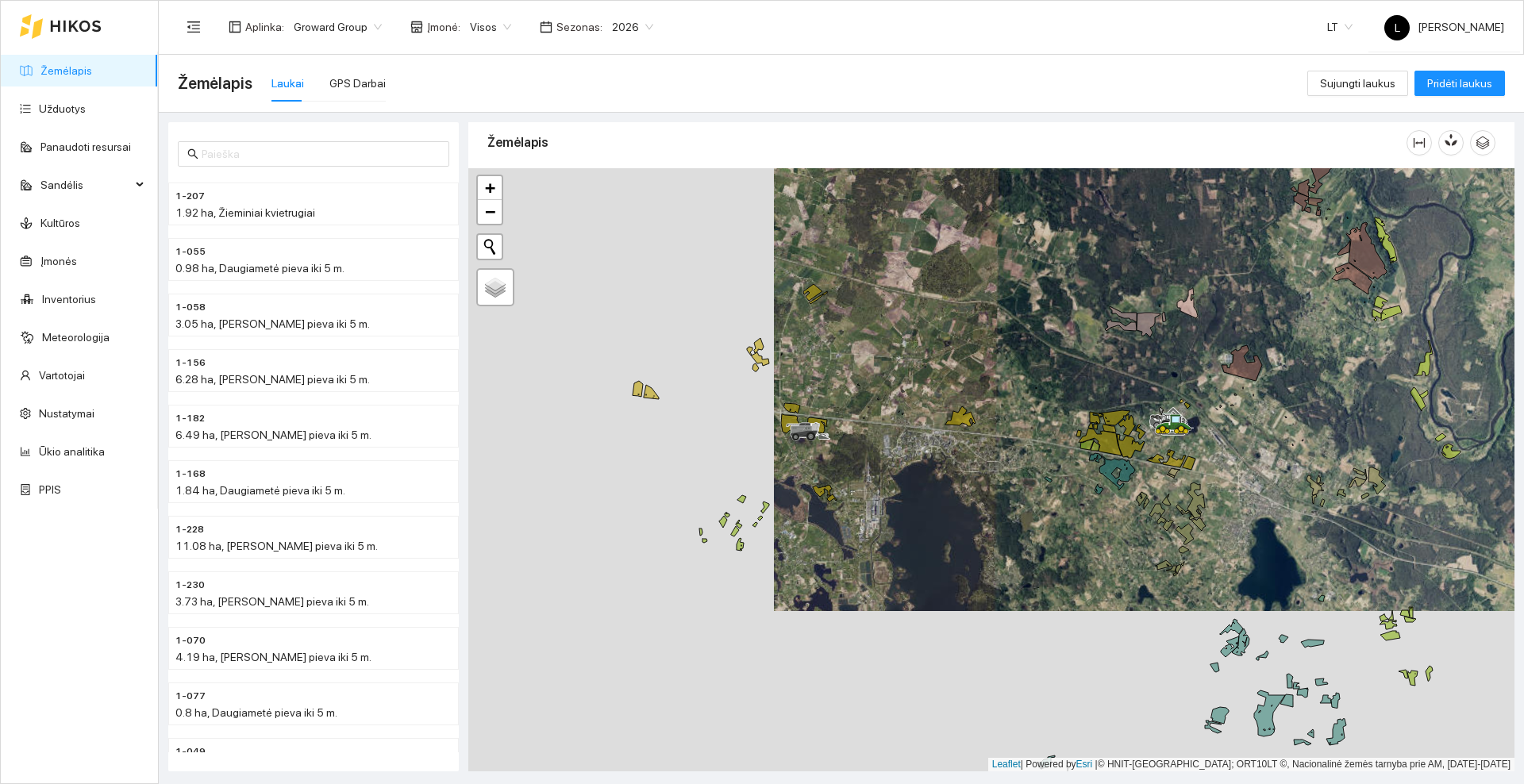
drag, startPoint x: 891, startPoint y: 468, endPoint x: 916, endPoint y: 496, distance: 37.5
click at [916, 496] on div at bounding box center [991, 469] width 1046 height 603
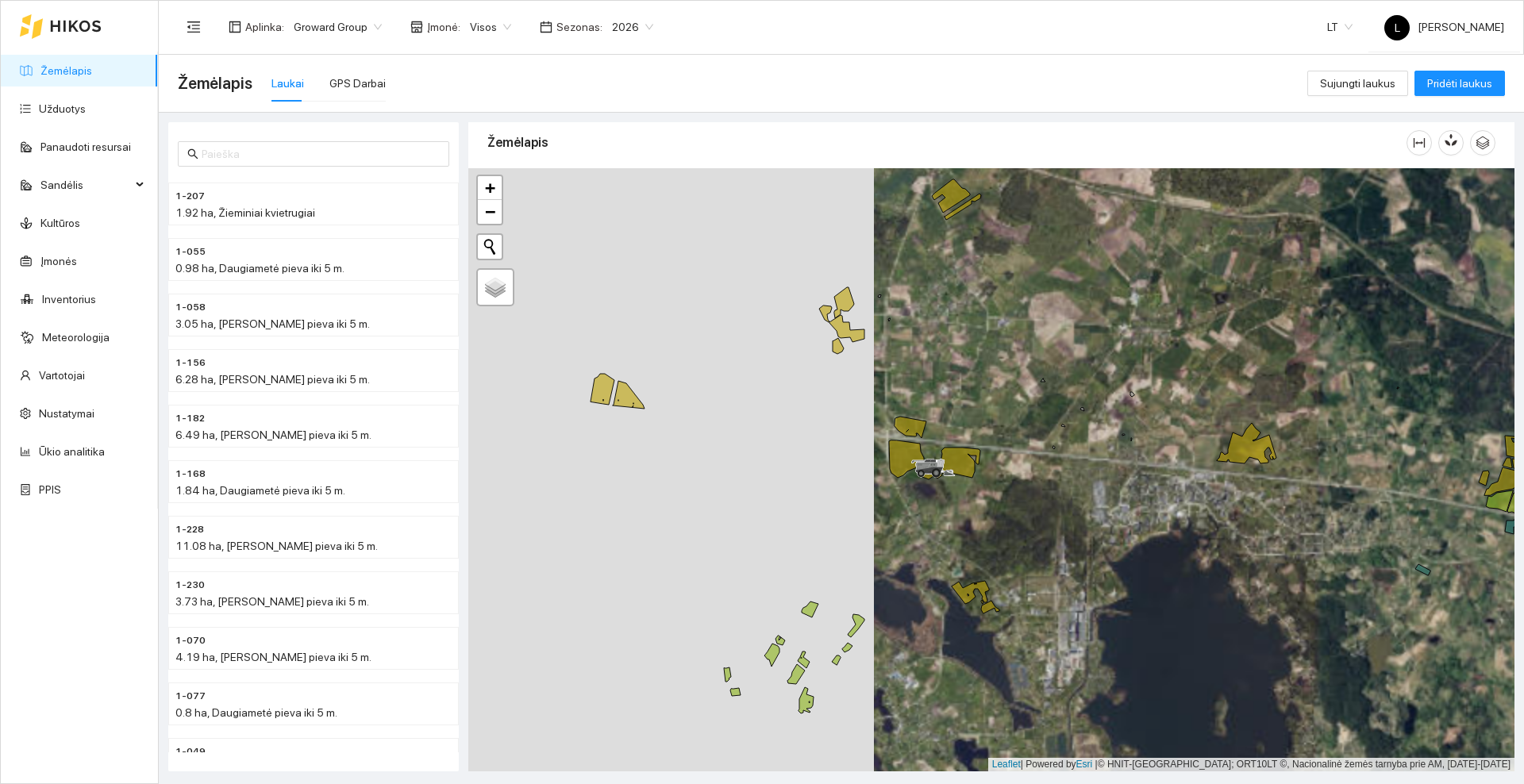
drag, startPoint x: 758, startPoint y: 489, endPoint x: 843, endPoint y: 524, distance: 91.9
click at [843, 524] on div at bounding box center [991, 469] width 1046 height 603
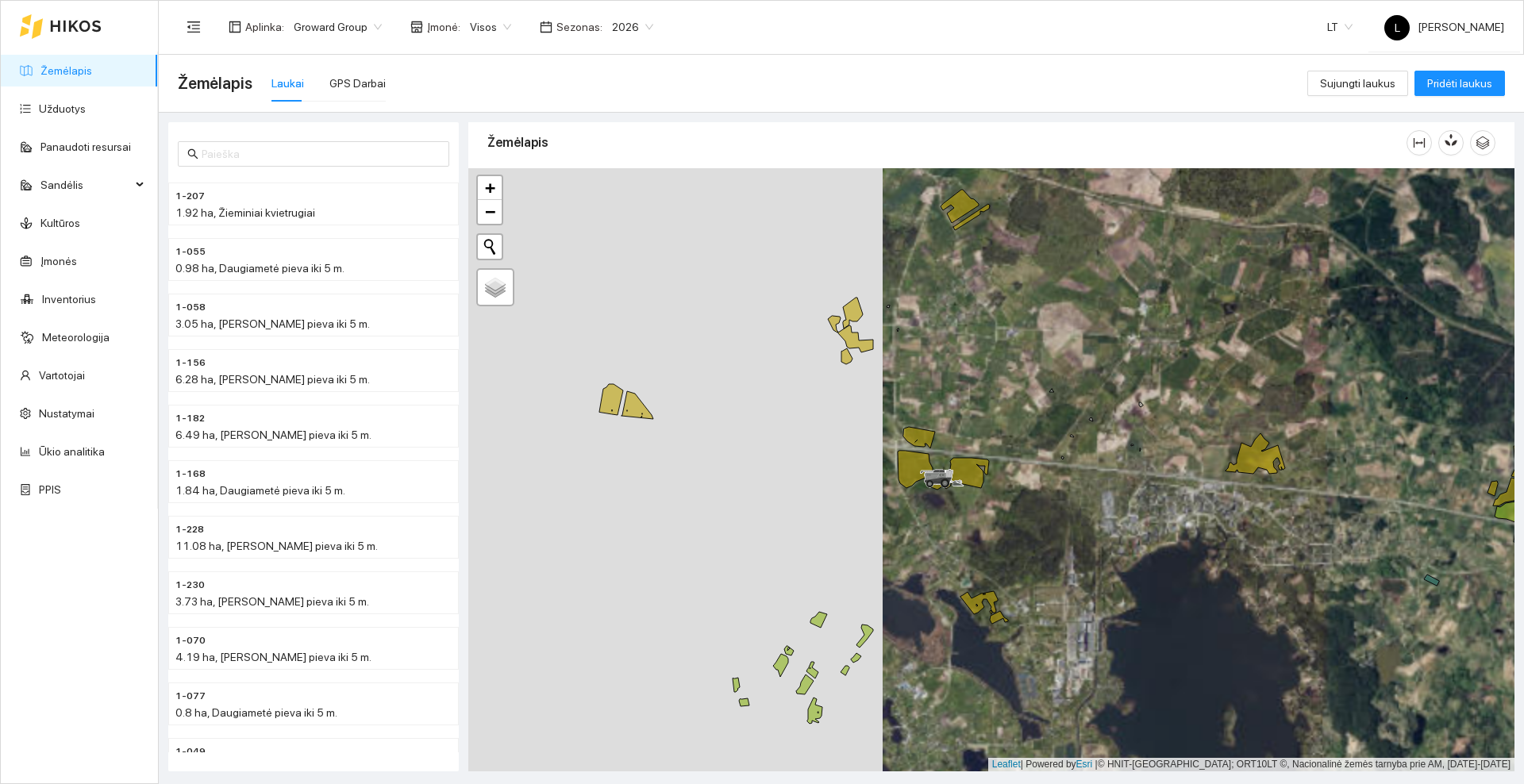
drag, startPoint x: 843, startPoint y: 507, endPoint x: 851, endPoint y: 516, distance: 12.0
click at [851, 516] on div at bounding box center [991, 469] width 1046 height 603
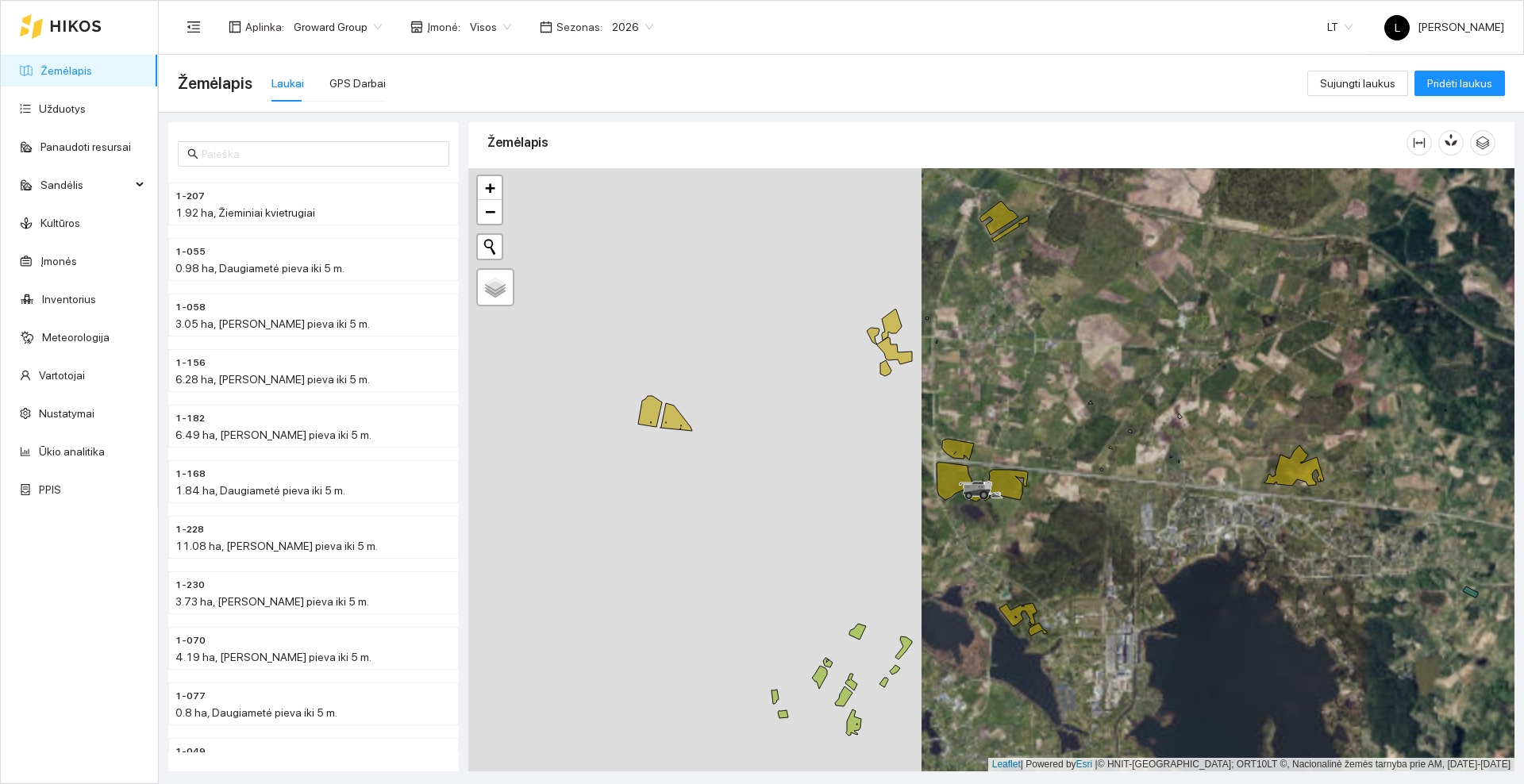
drag, startPoint x: 845, startPoint y: 522, endPoint x: 867, endPoint y: 525, distance: 22.2
click at [867, 525] on div at bounding box center [991, 469] width 1046 height 603
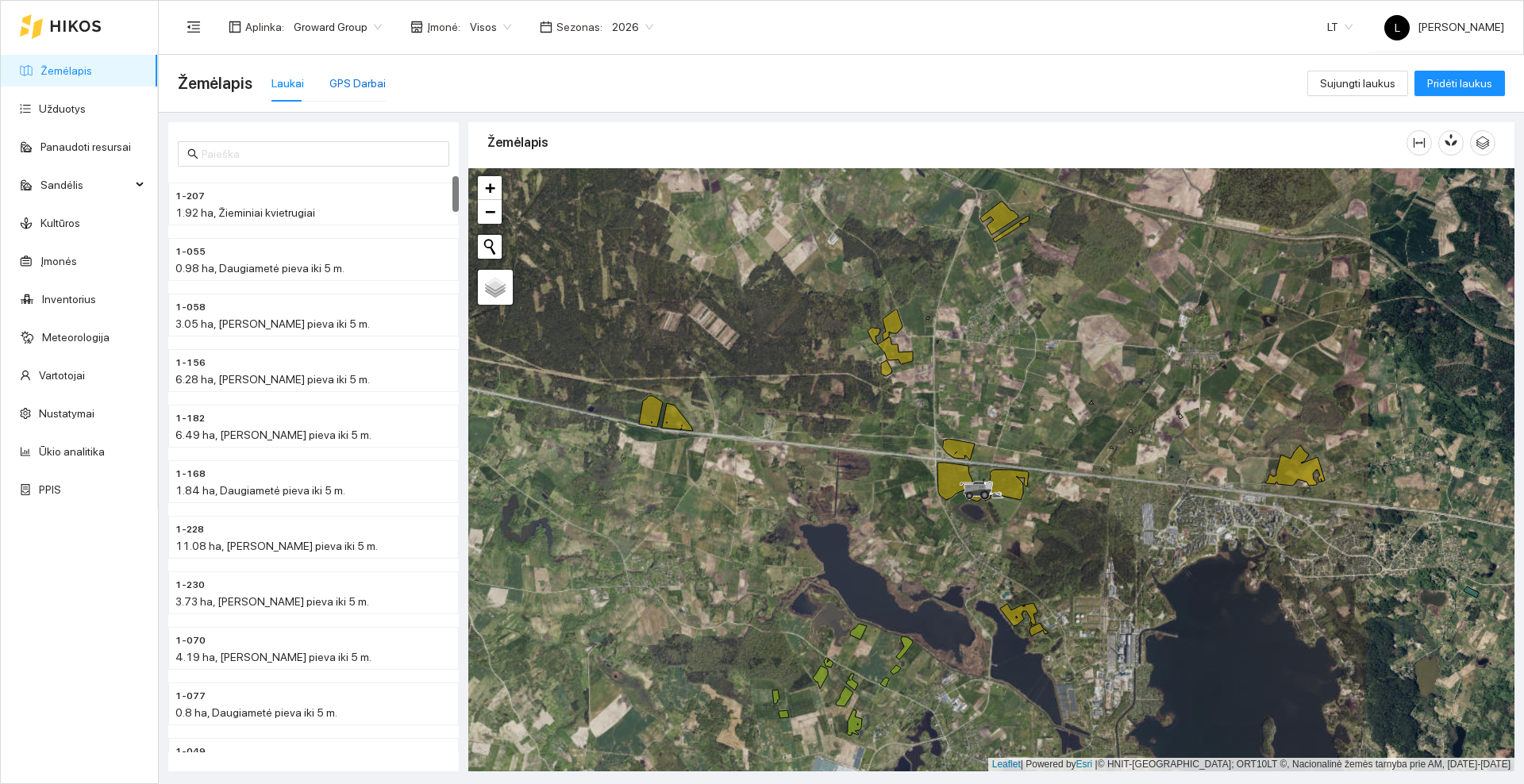
click at [341, 81] on div "GPS Darbai" at bounding box center [358, 83] width 57 height 18
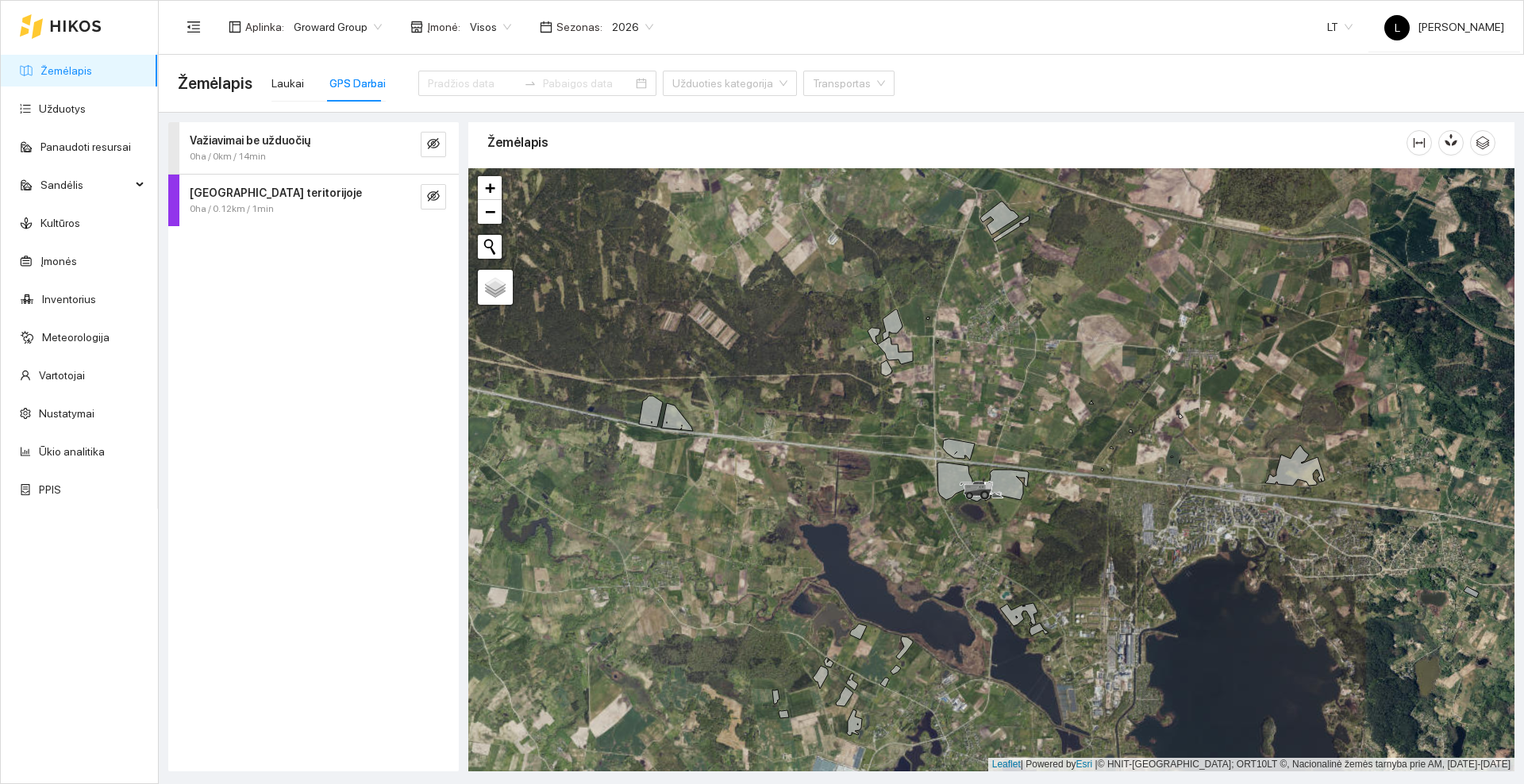
click at [52, 19] on icon at bounding box center [76, 26] width 51 height 12
